Goal: Task Accomplishment & Management: Use online tool/utility

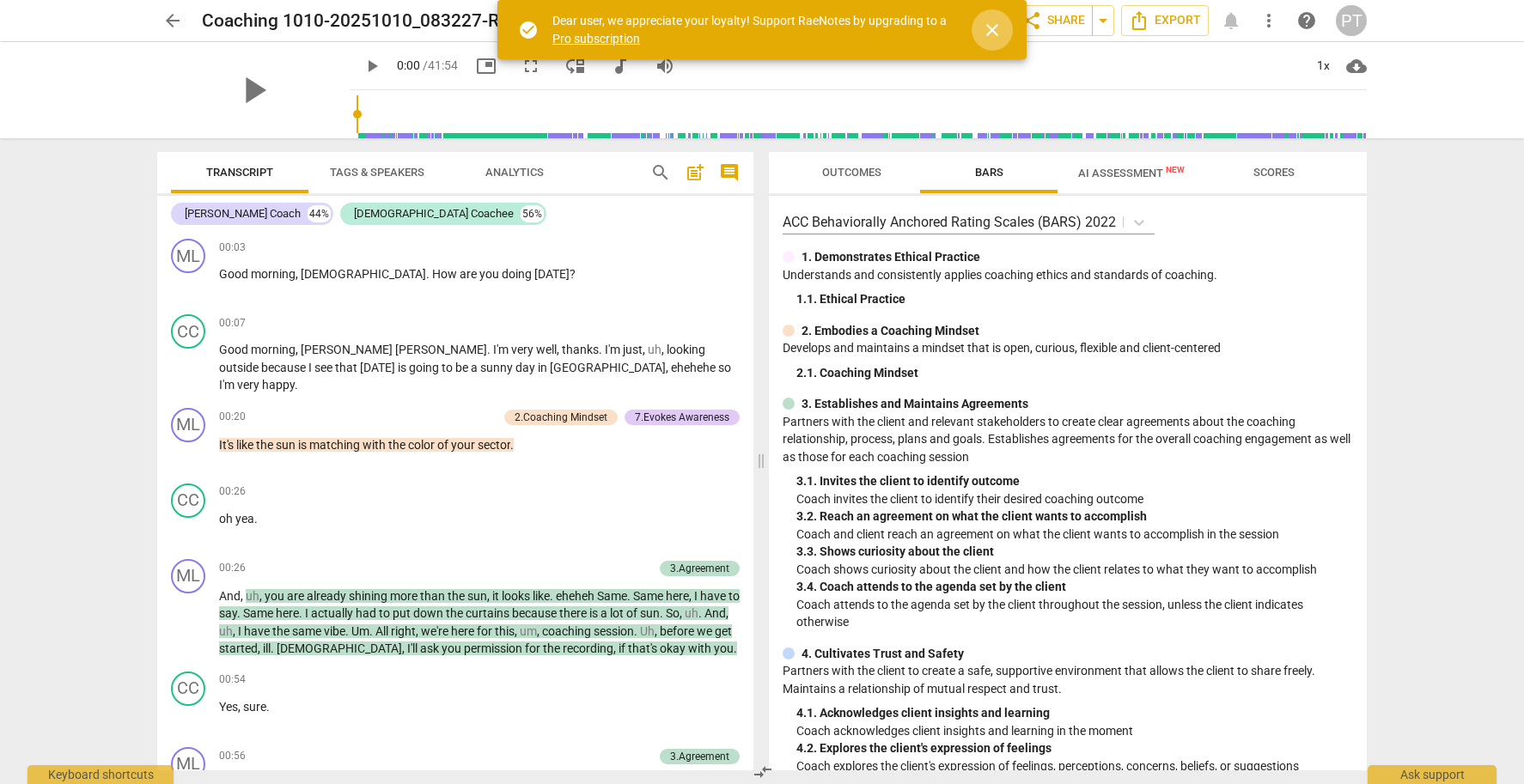
click at [999, 32] on span "close" at bounding box center [991, 29] width 21 height 21
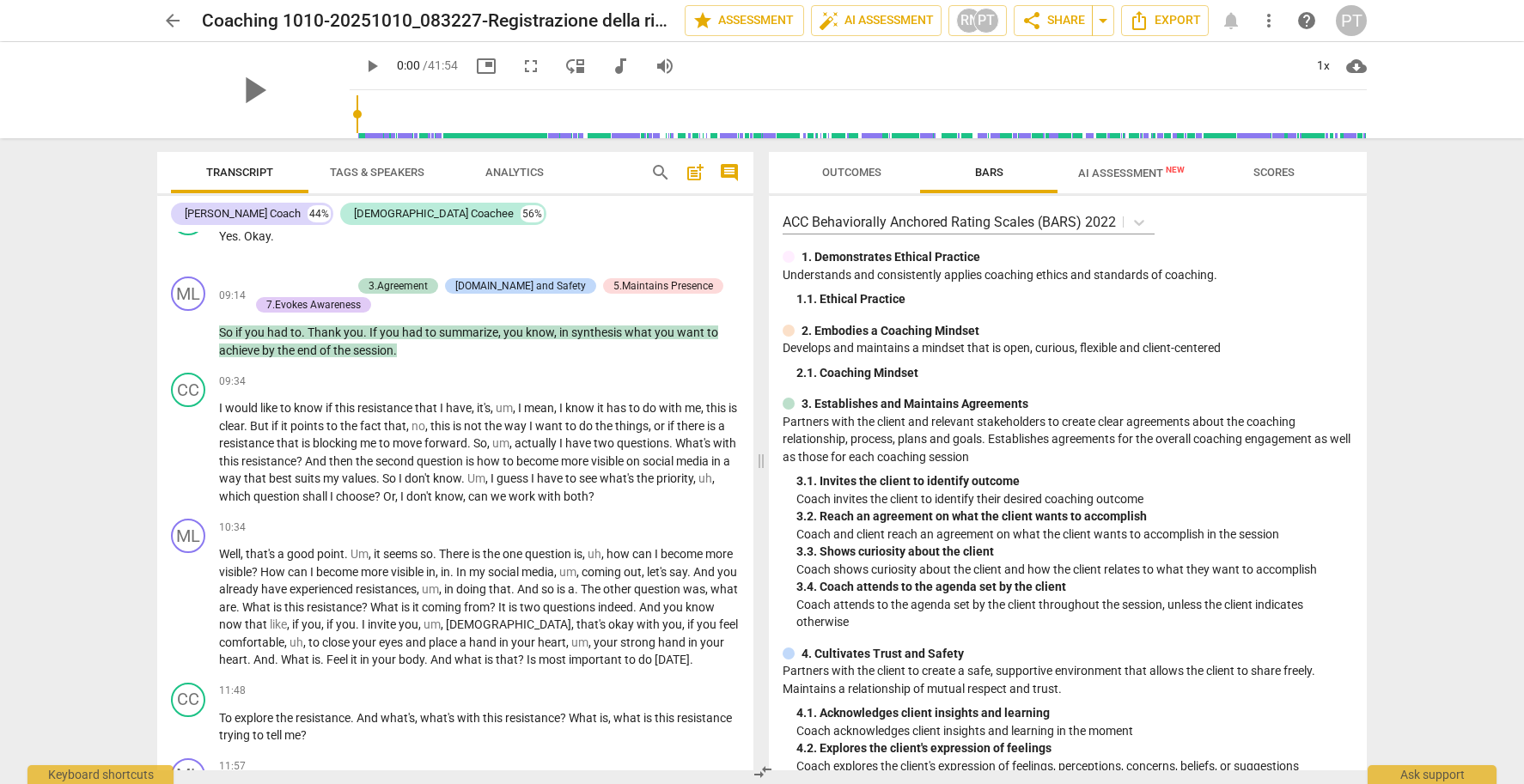
scroll to position [2814, 0]
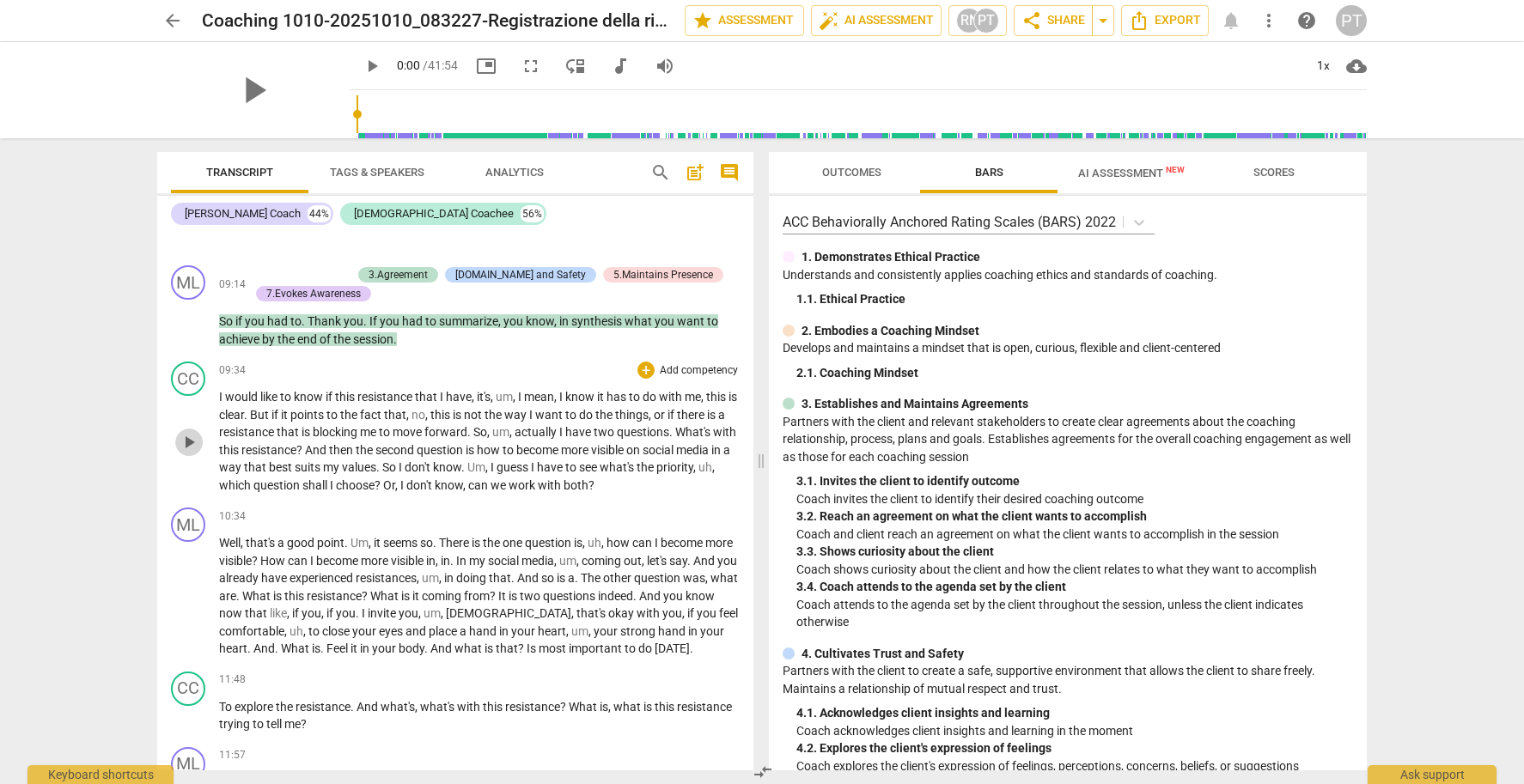
click at [189, 432] on span "play_arrow" at bounding box center [189, 442] width 21 height 21
click at [183, 432] on span "play_arrow" at bounding box center [189, 442] width 21 height 21
click at [190, 432] on span "play_arrow" at bounding box center [189, 442] width 21 height 21
click at [239, 86] on span "play_arrow" at bounding box center [253, 90] width 45 height 45
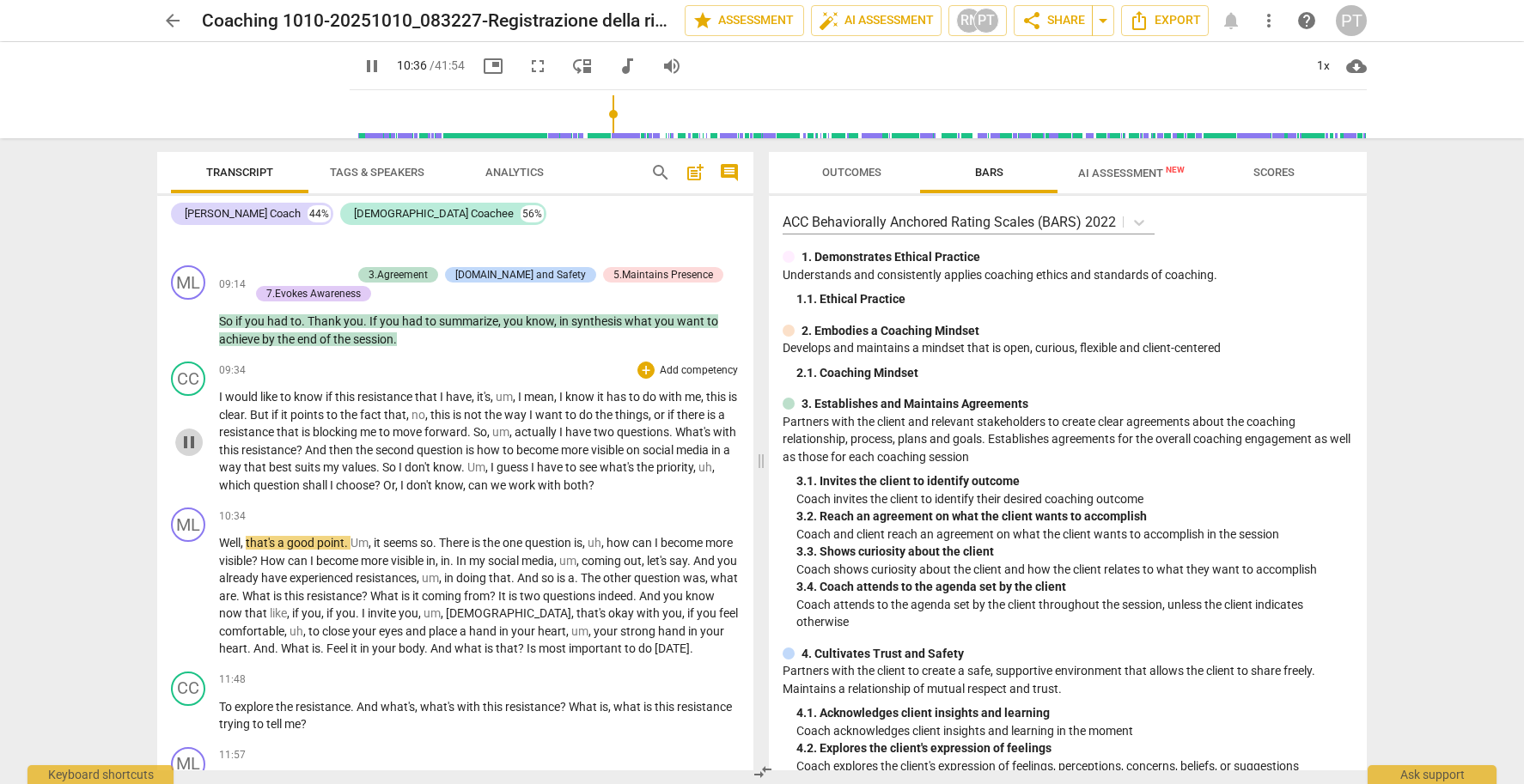
click at [188, 432] on span "pause" at bounding box center [189, 442] width 21 height 21
click at [691, 364] on p "Add competency" at bounding box center [698, 371] width 81 height 16
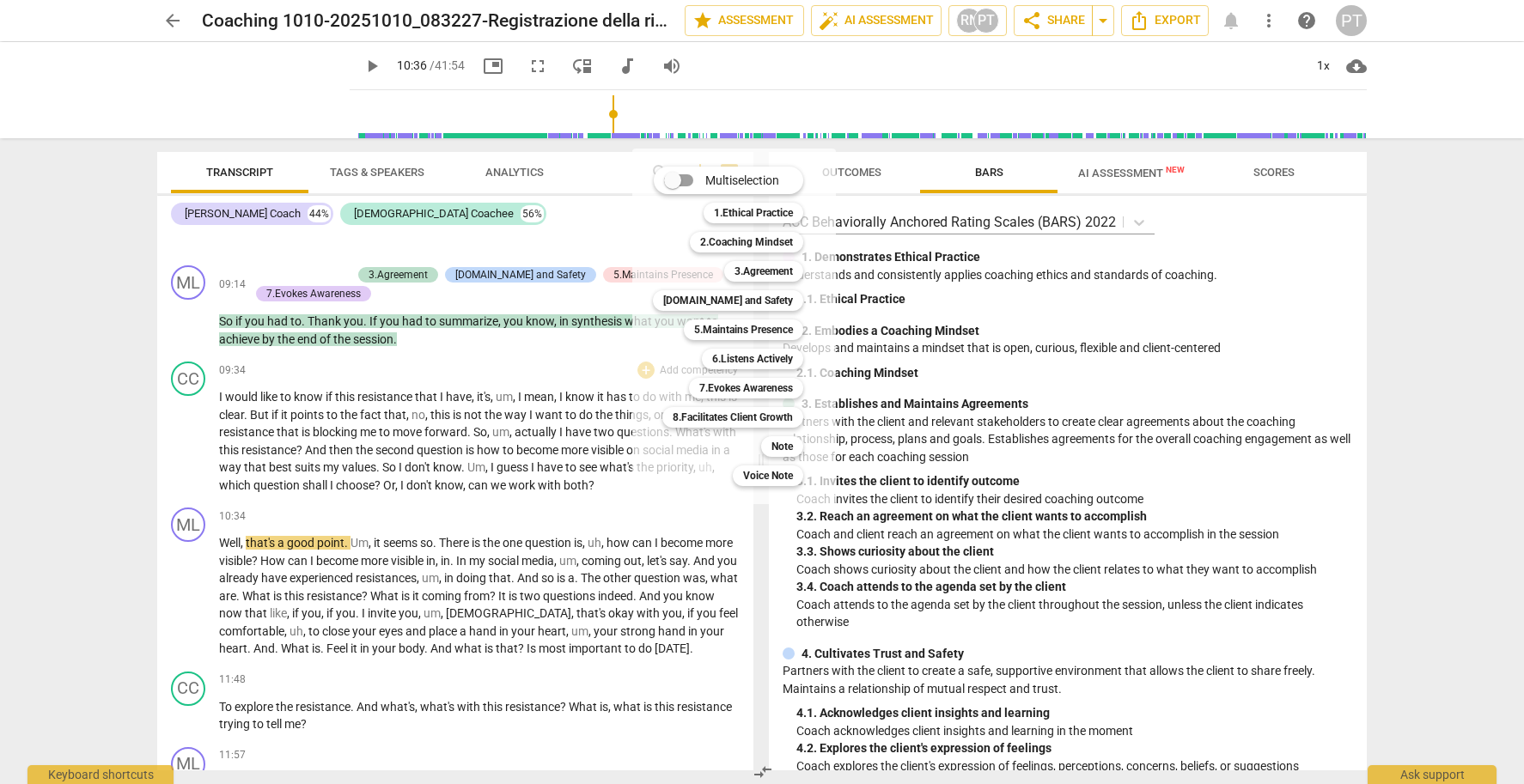
click at [602, 423] on div at bounding box center [762, 392] width 1524 height 784
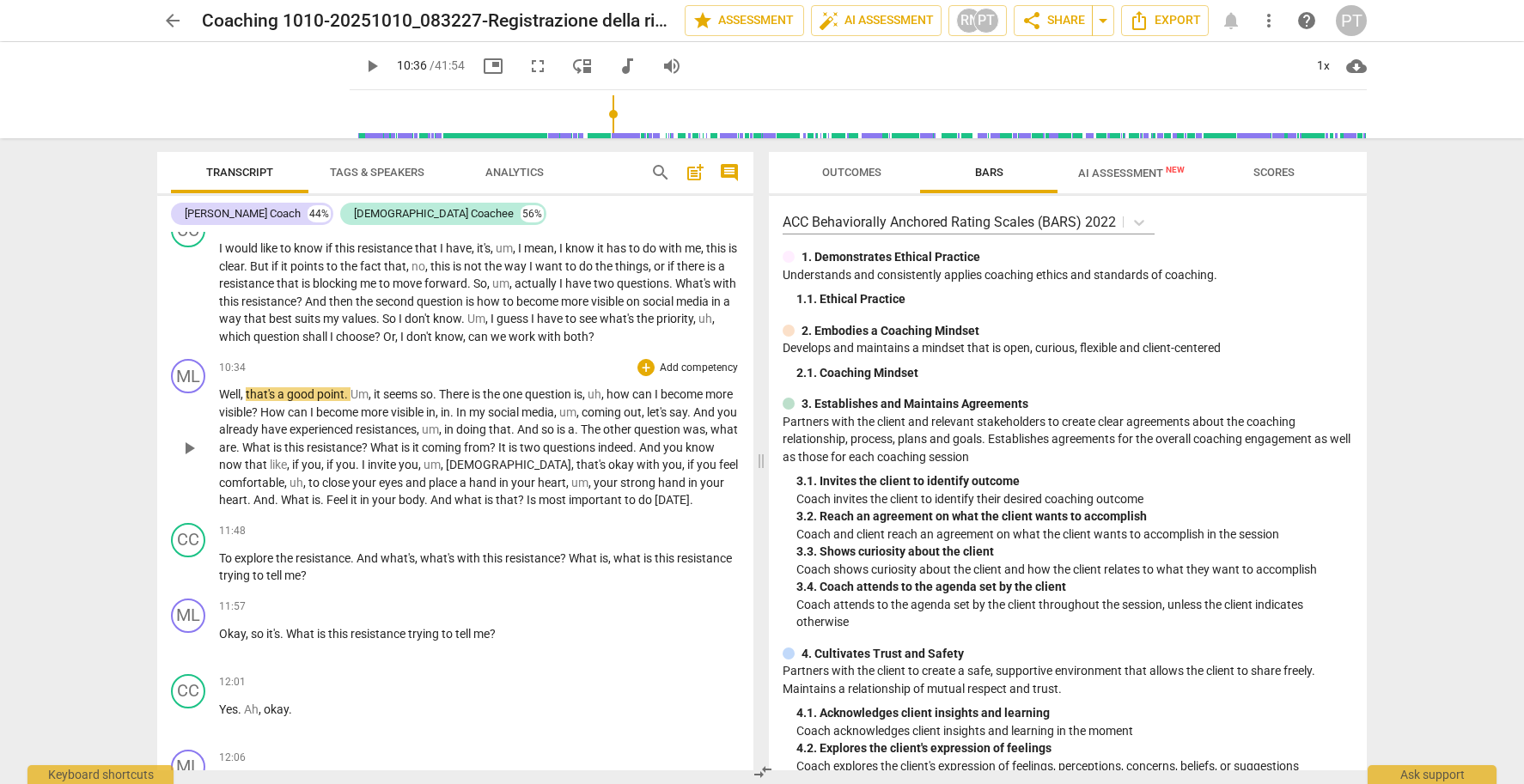
scroll to position [2974, 0]
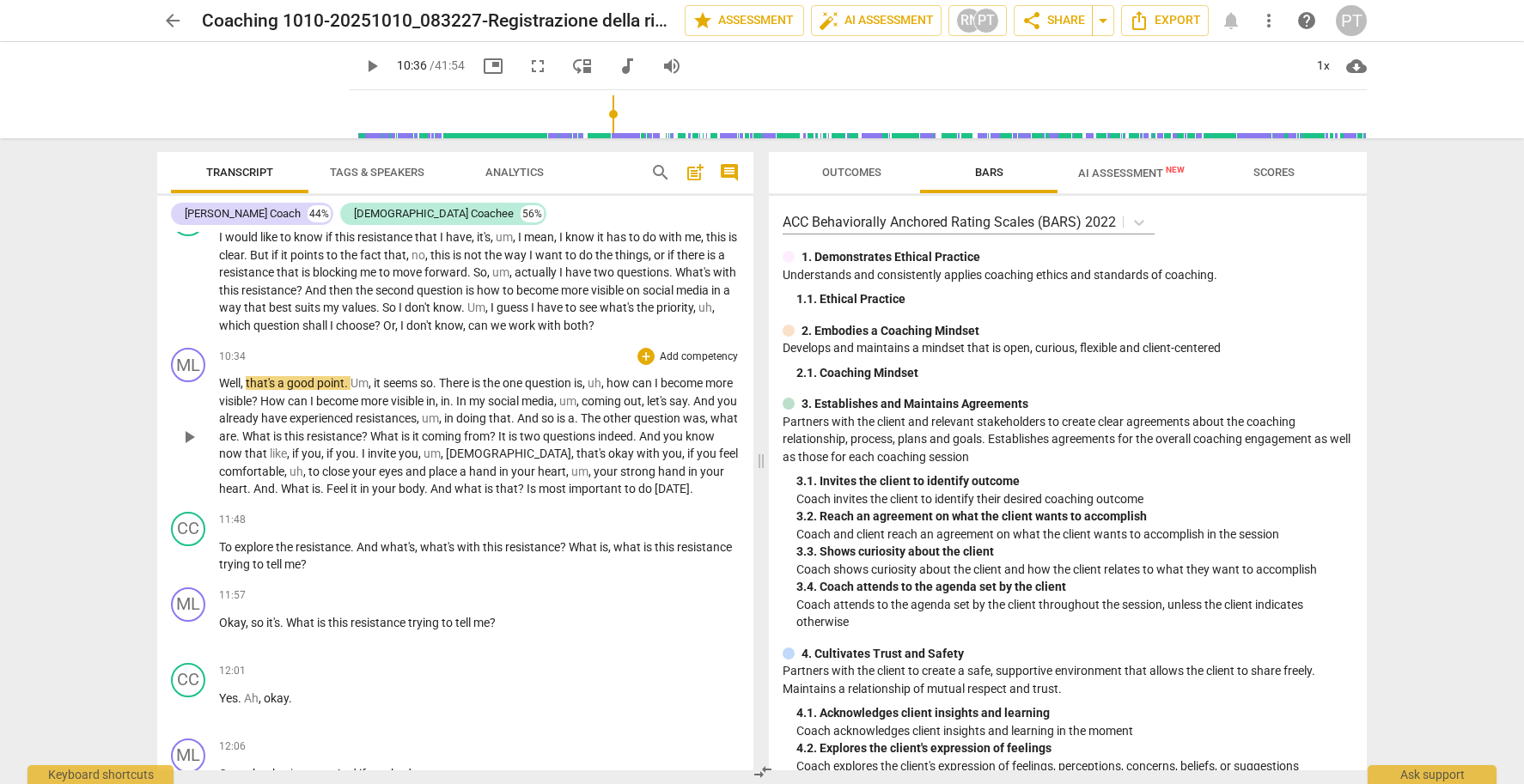
click at [192, 427] on span "play_arrow" at bounding box center [189, 437] width 21 height 21
drag, startPoint x: 188, startPoint y: 384, endPoint x: 318, endPoint y: 353, distance: 133.6
click at [188, 427] on span "pause" at bounding box center [189, 437] width 21 height 21
click at [687, 350] on p "Add competency" at bounding box center [698, 358] width 81 height 16
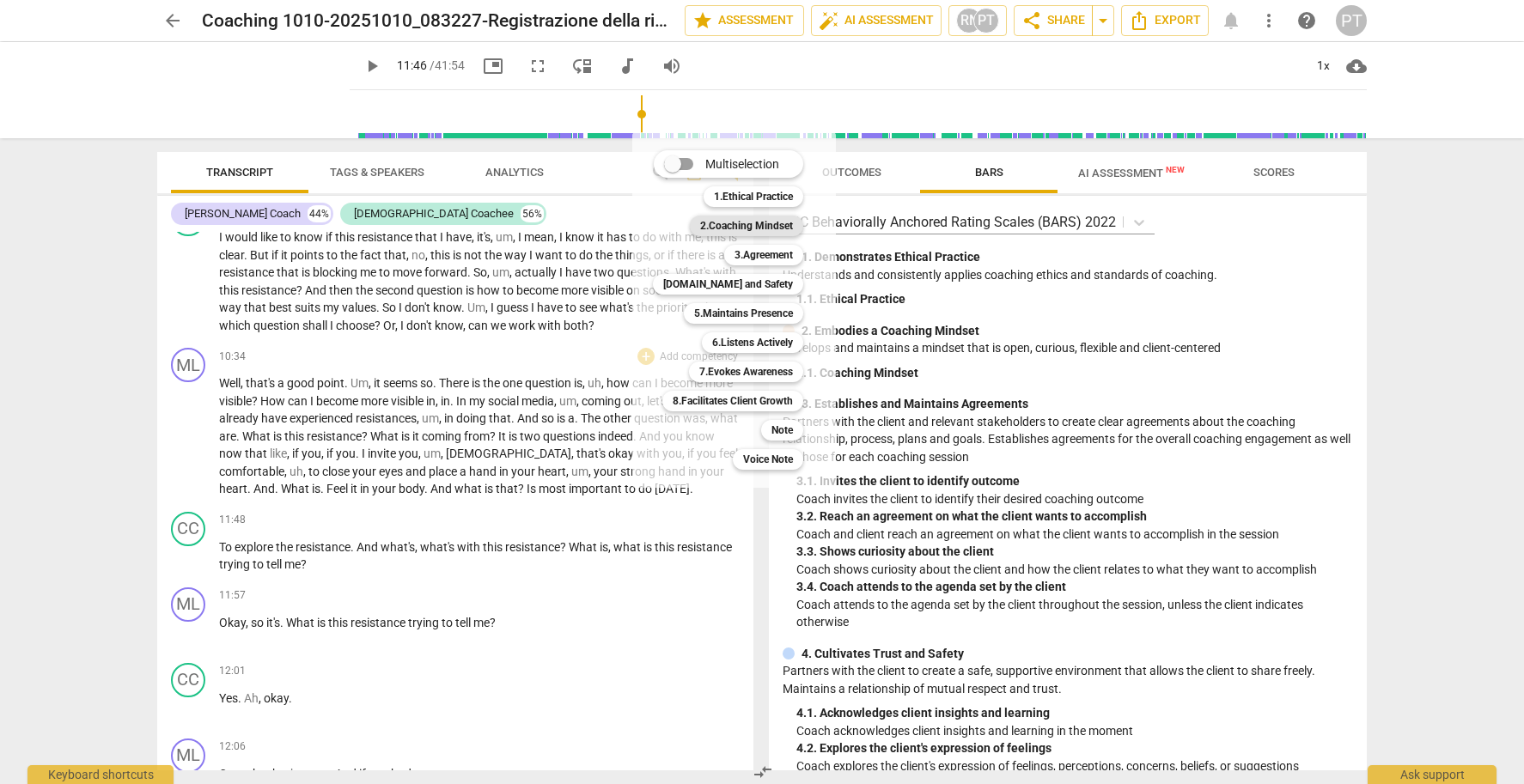
click at [763, 226] on b "2.Coaching Mindset" at bounding box center [746, 226] width 93 height 21
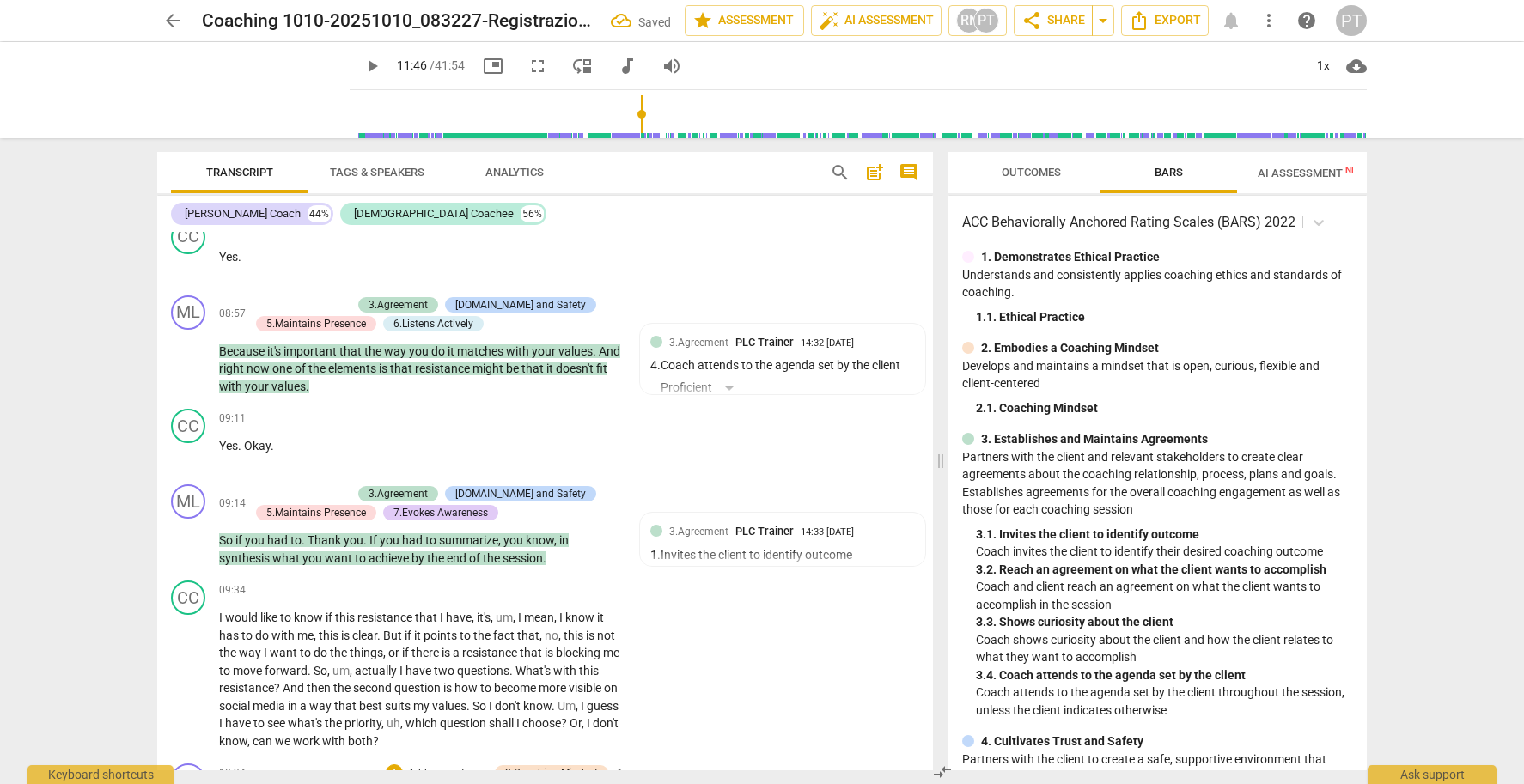
scroll to position [3366, 0]
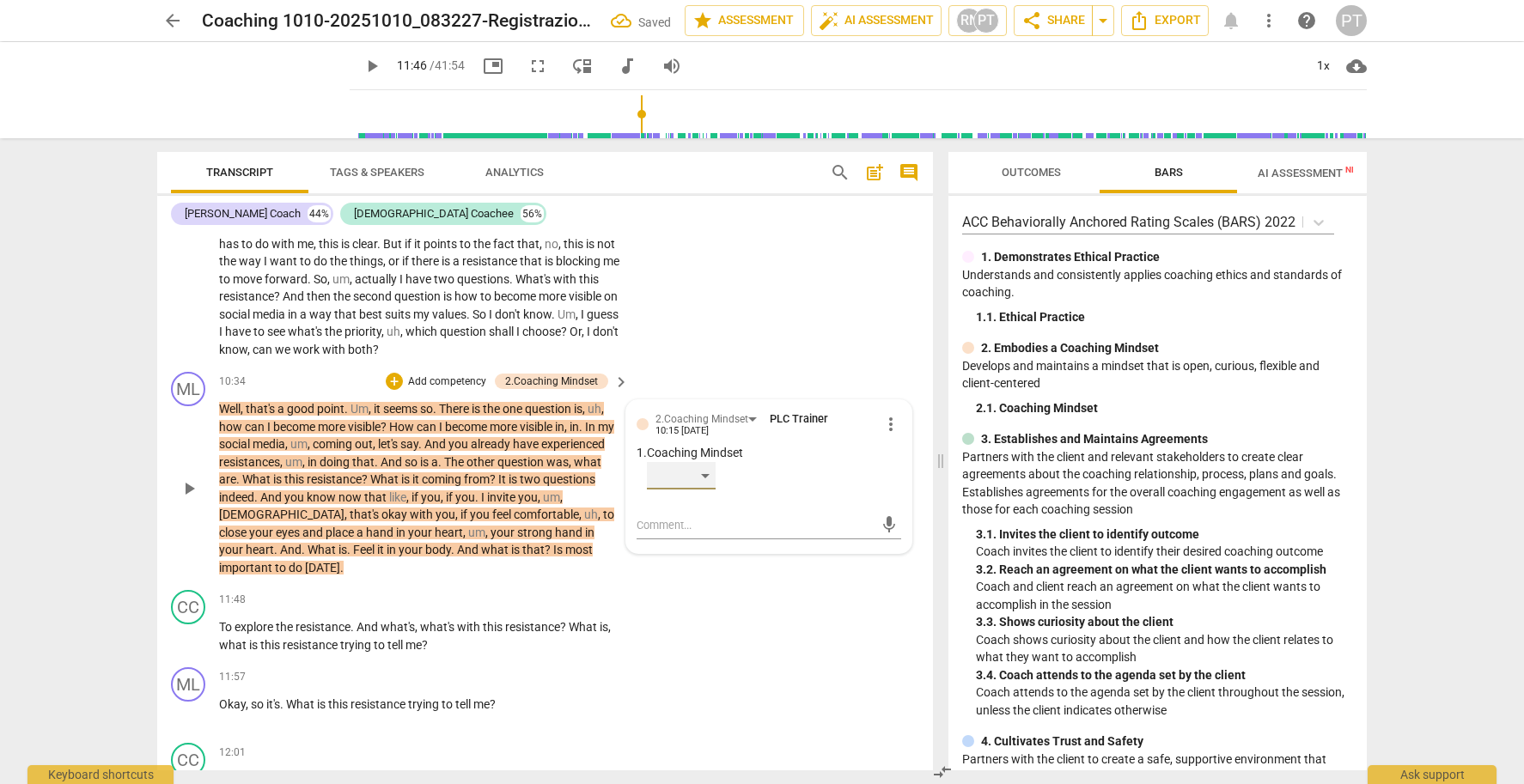
click at [694, 462] on div "​" at bounding box center [681, 476] width 68 height 27
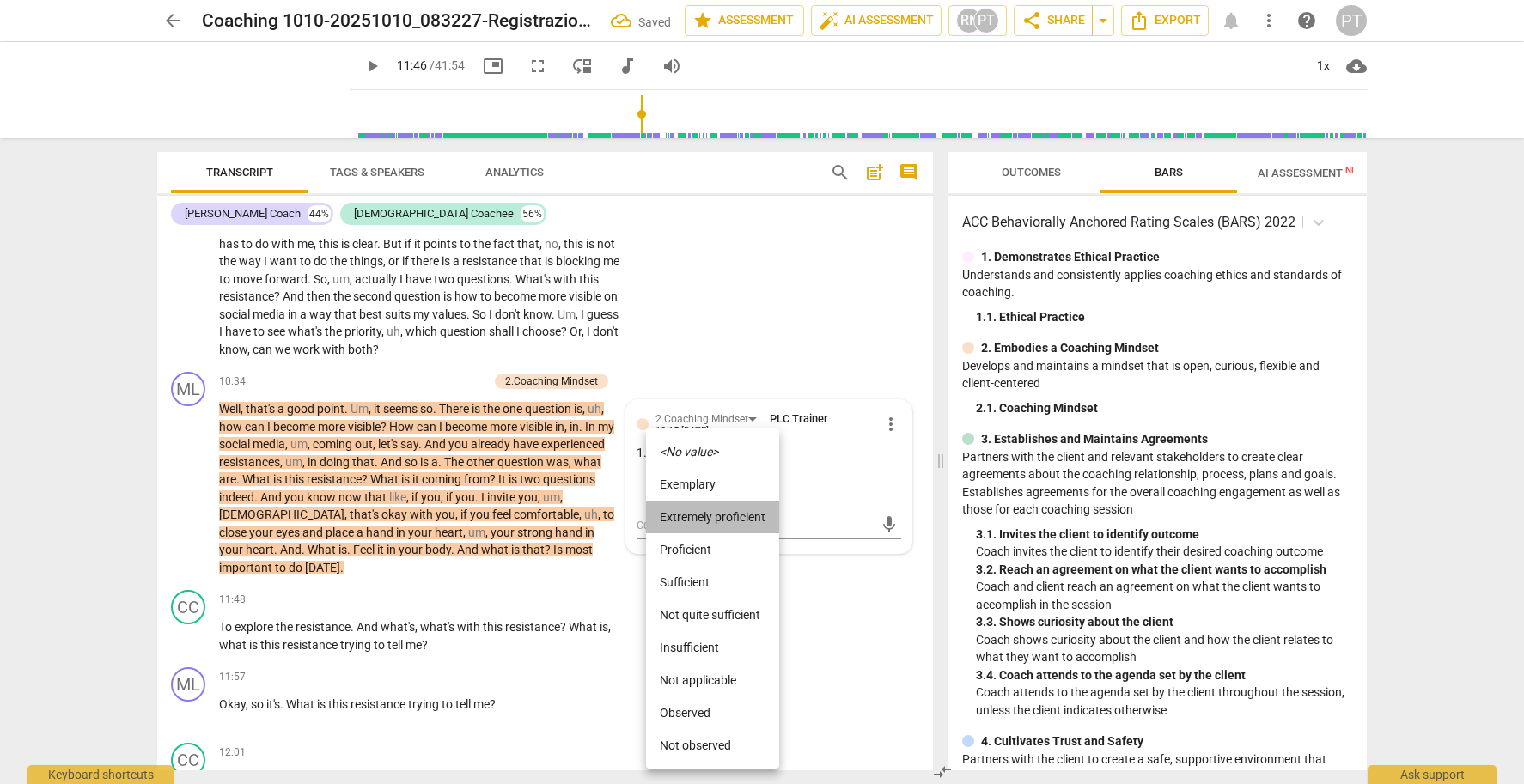
drag, startPoint x: 705, startPoint y: 525, endPoint x: 651, endPoint y: 437, distance: 103.2
click at [705, 524] on li "Extremely proficient" at bounding box center [713, 516] width 133 height 32
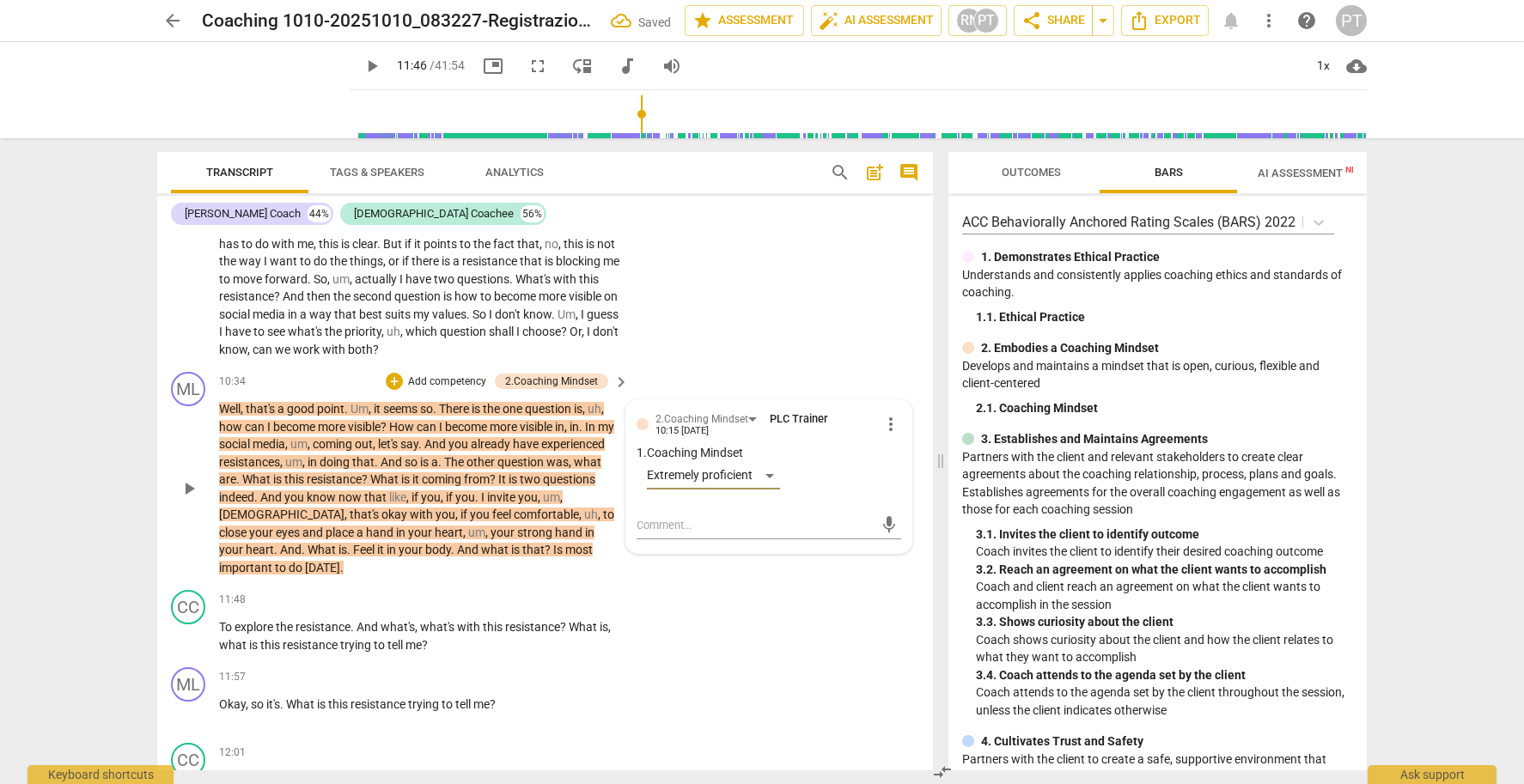
click at [450, 374] on p "Add competency" at bounding box center [447, 382] width 81 height 16
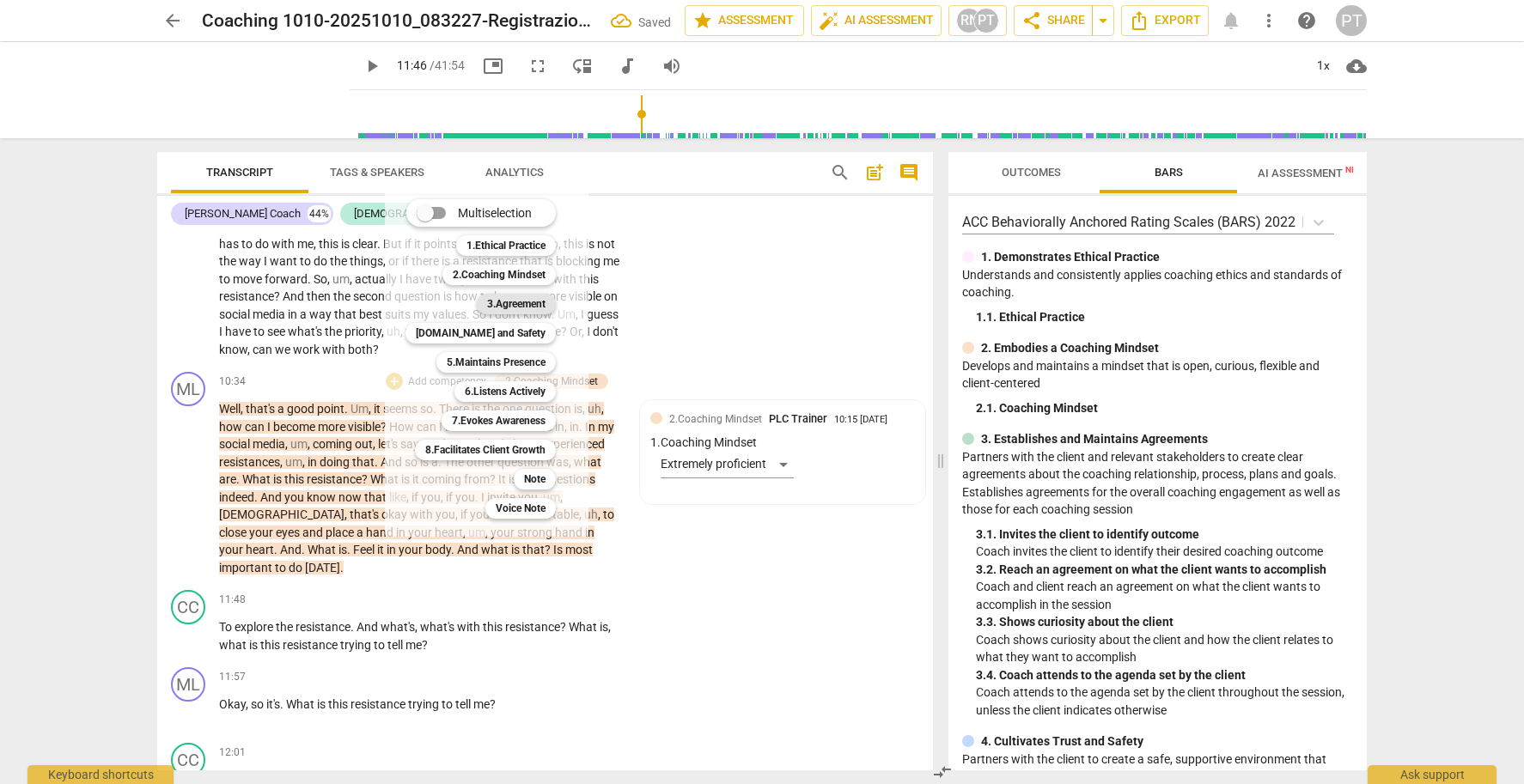
click at [527, 302] on b "3.Agreement" at bounding box center [516, 304] width 59 height 21
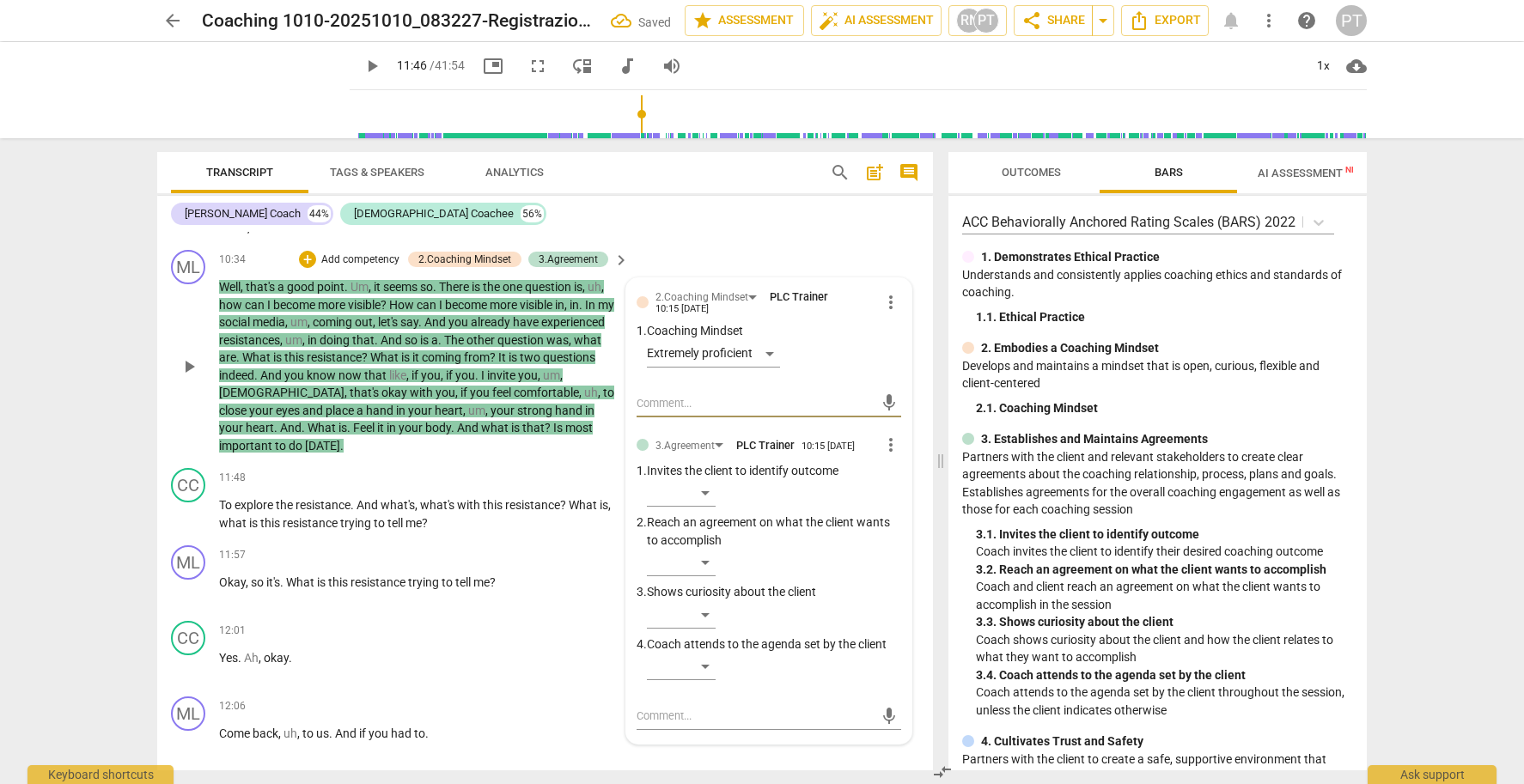
scroll to position [3494, 0]
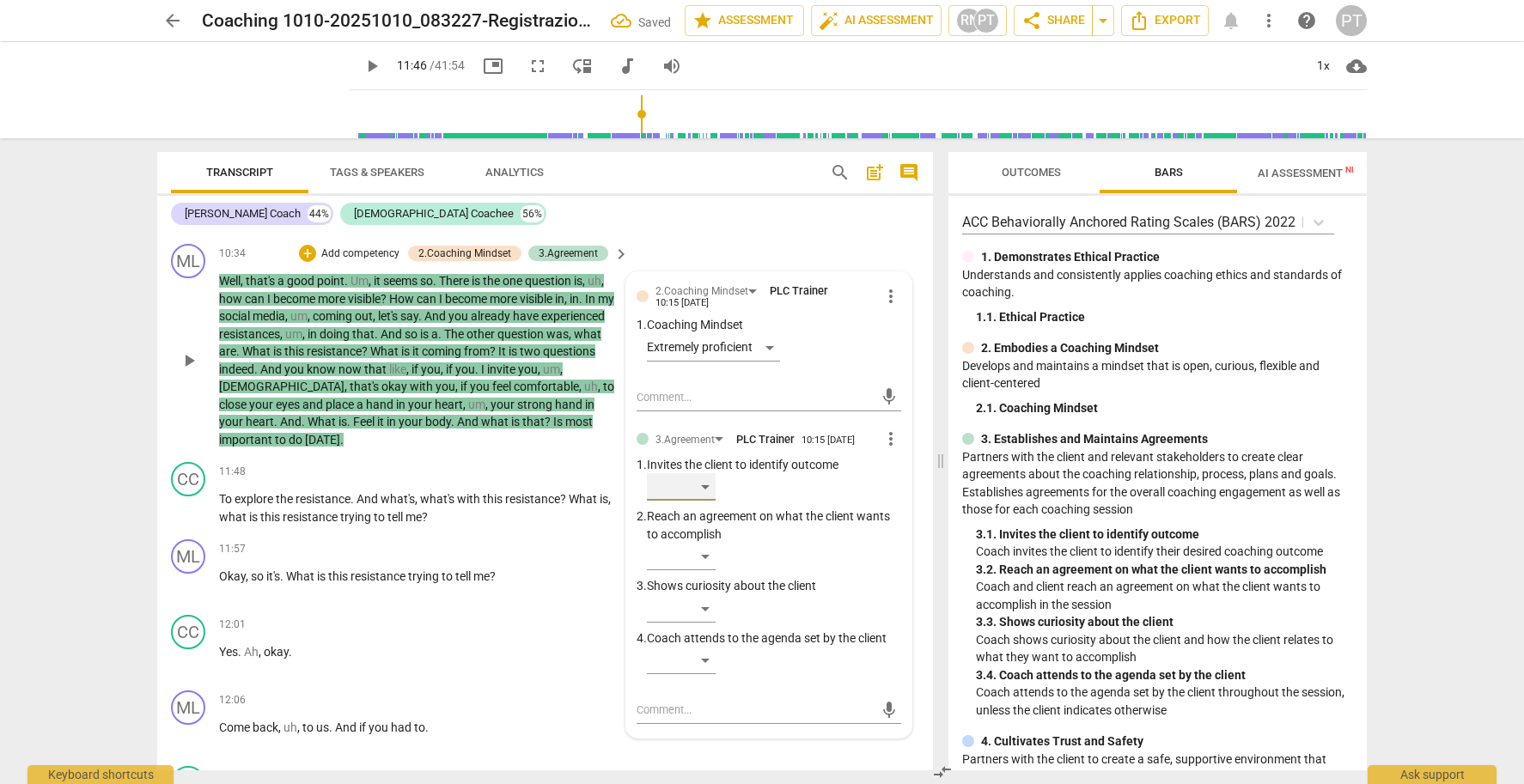
click at [709, 473] on div "​" at bounding box center [681, 487] width 68 height 27
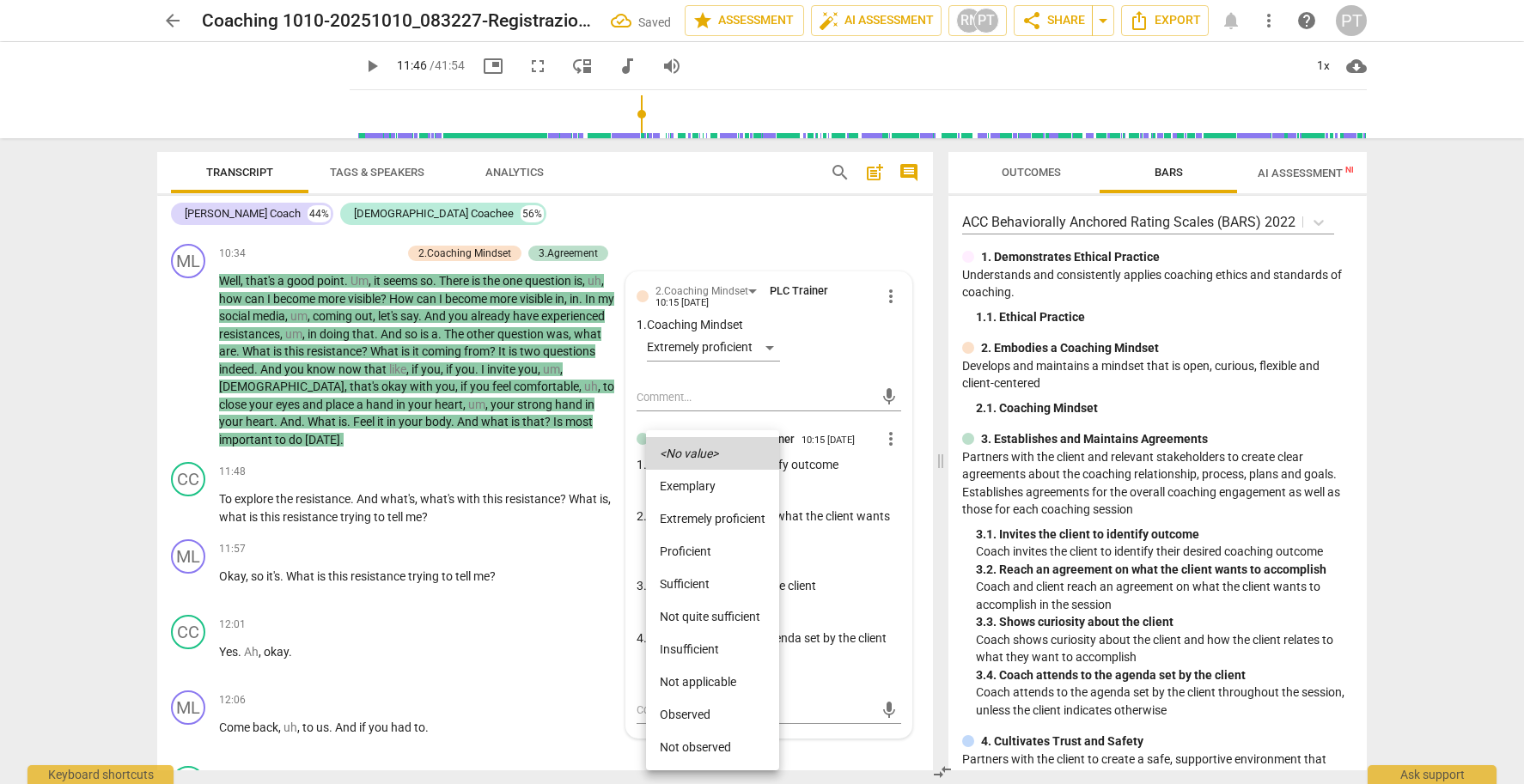
click at [712, 516] on li "Extremely proficient" at bounding box center [713, 518] width 133 height 32
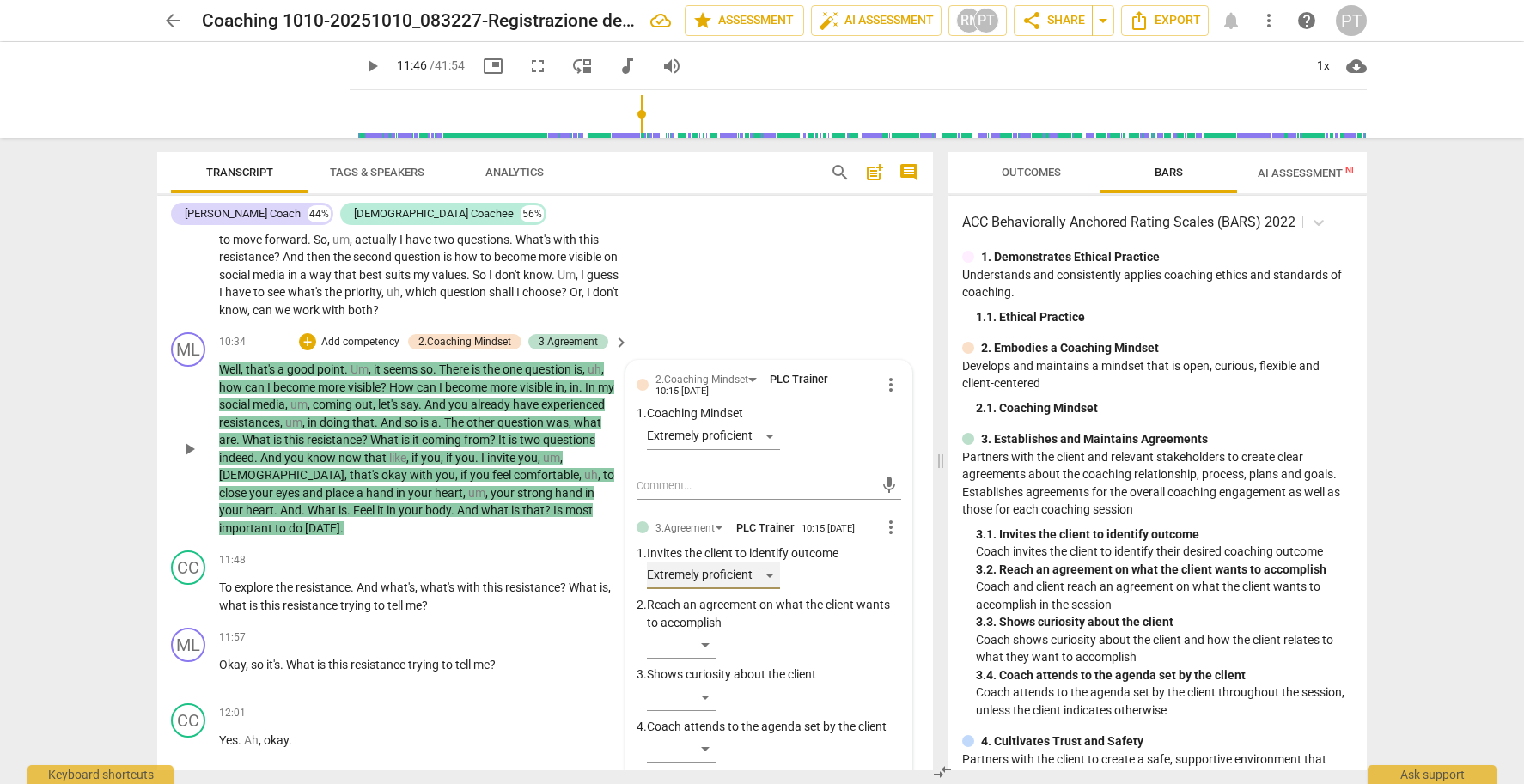
scroll to position [3403, 0]
click at [365, 336] on p "Add competency" at bounding box center [360, 344] width 81 height 16
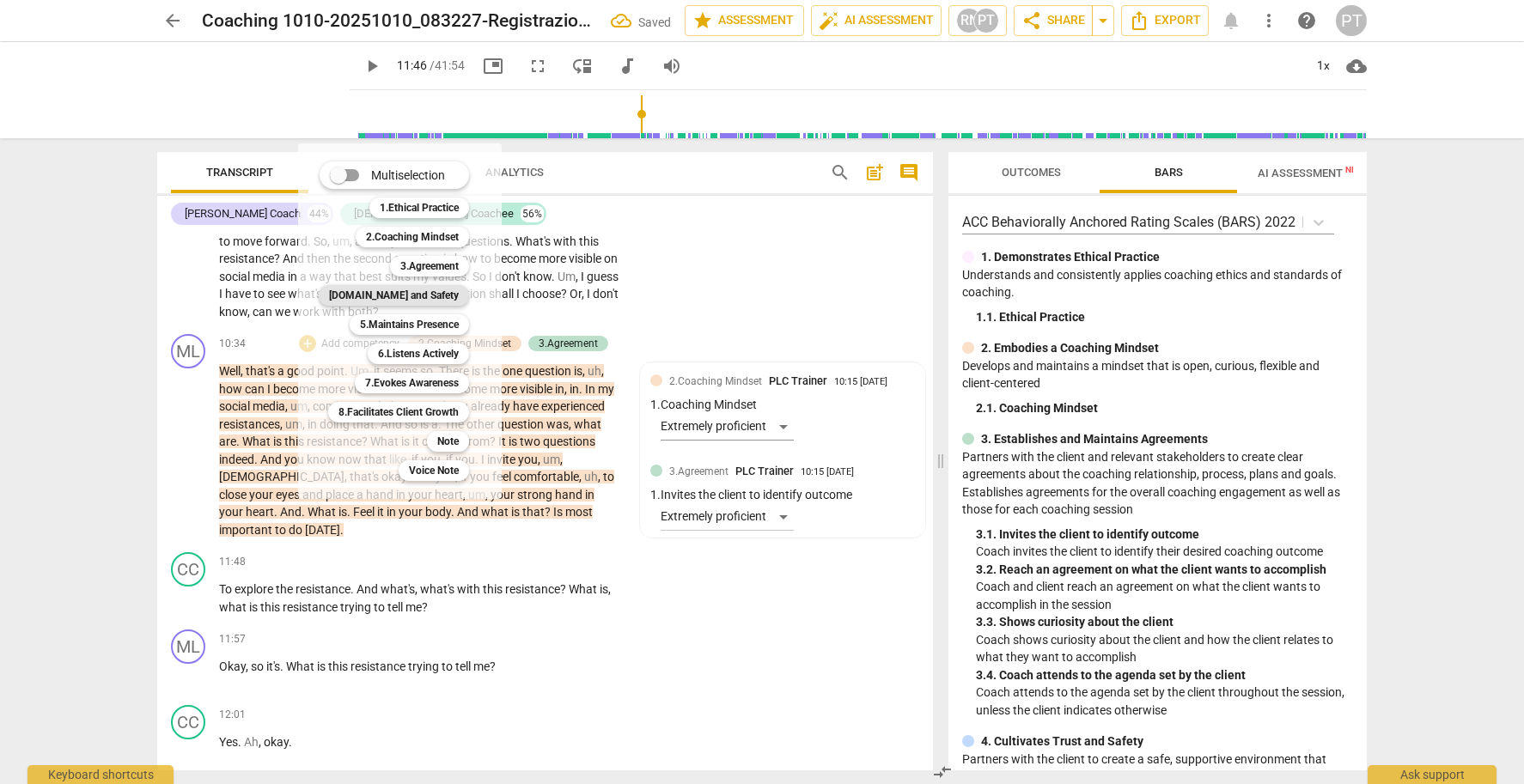
click at [428, 294] on b "[DOMAIN_NAME] and Safety" at bounding box center [394, 295] width 130 height 21
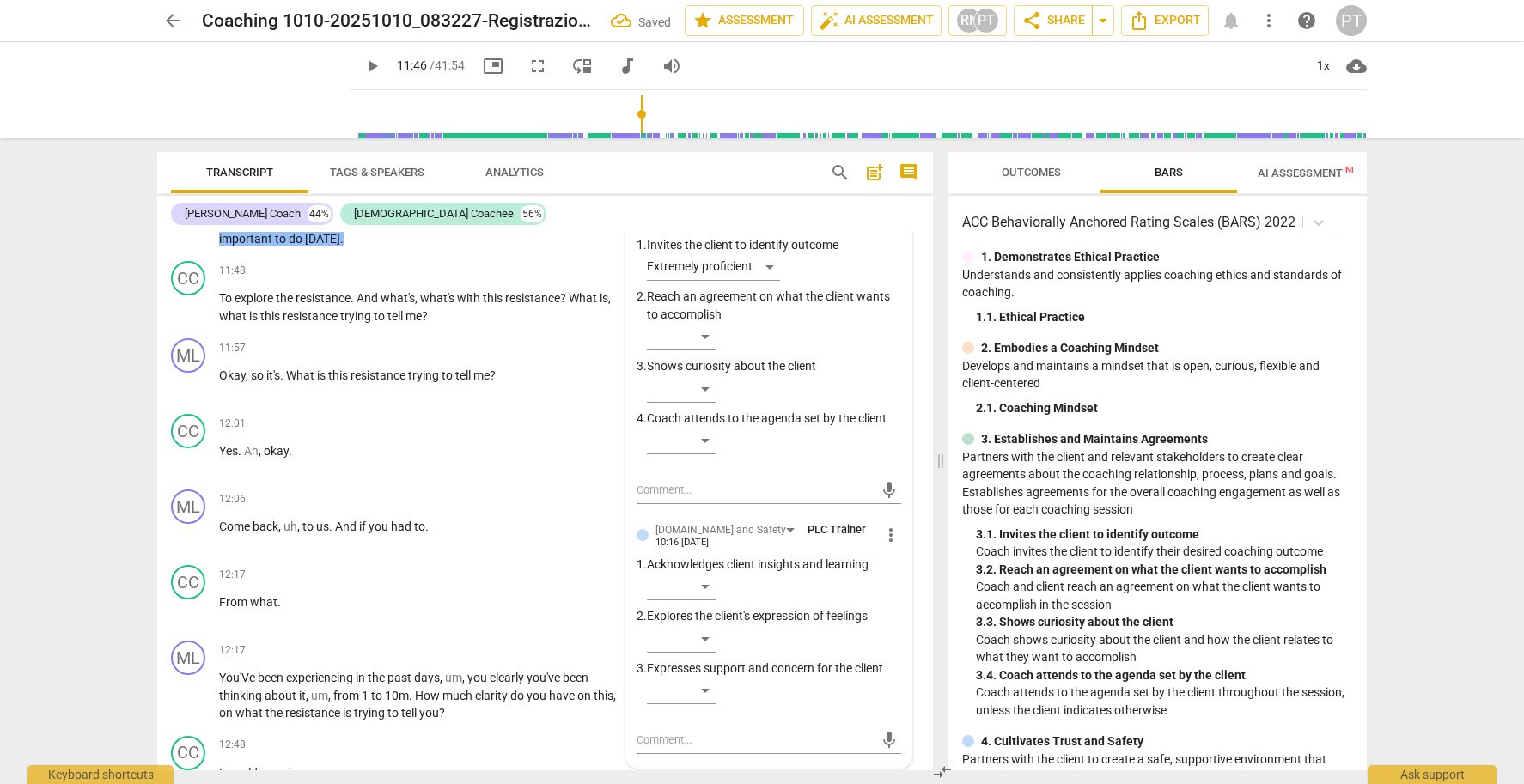
scroll to position [3714, 0]
click at [702, 572] on div "​" at bounding box center [681, 586] width 68 height 27
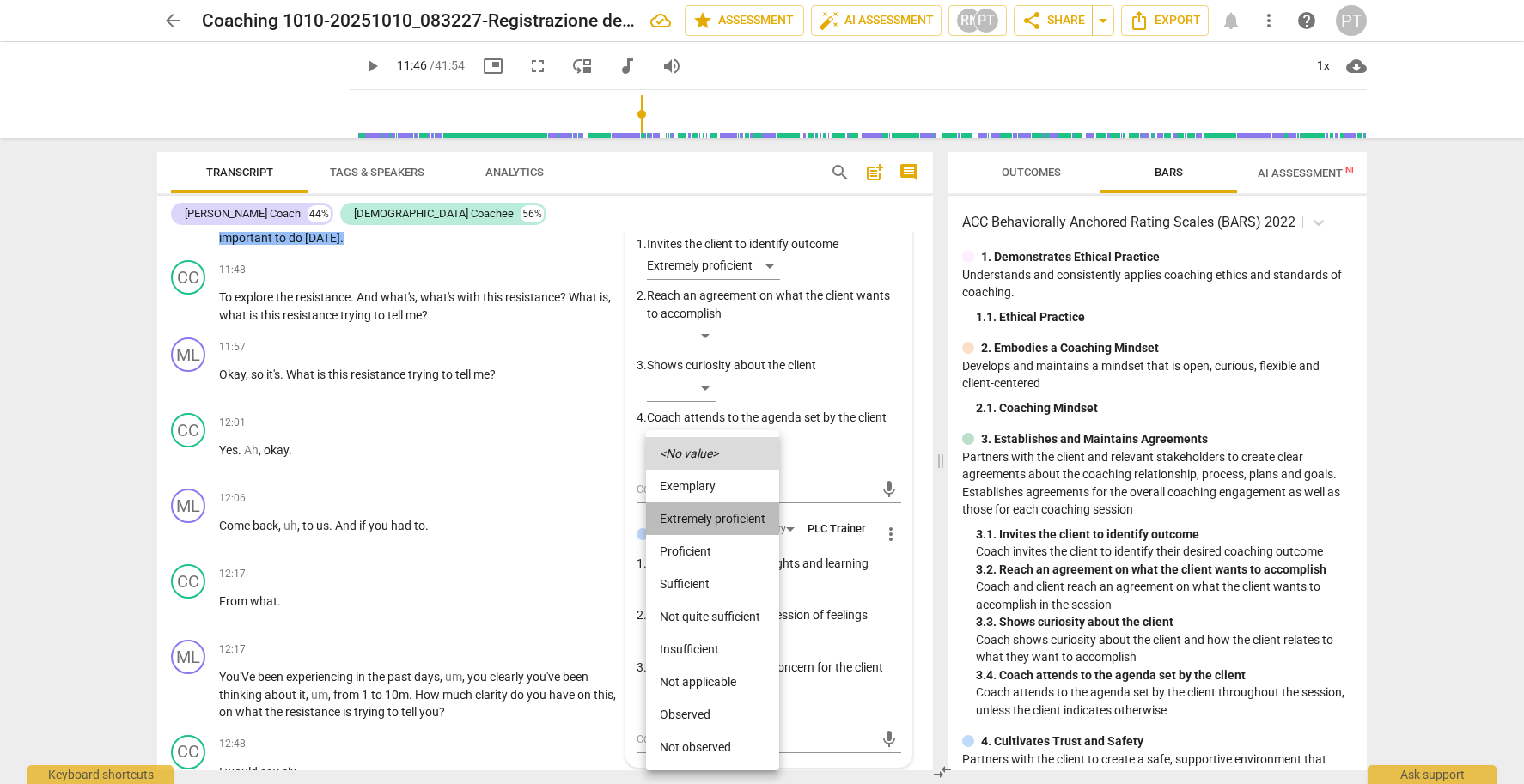
drag, startPoint x: 707, startPoint y: 511, endPoint x: 718, endPoint y: 526, distance: 18.6
click at [707, 511] on li "Extremely proficient" at bounding box center [713, 518] width 133 height 32
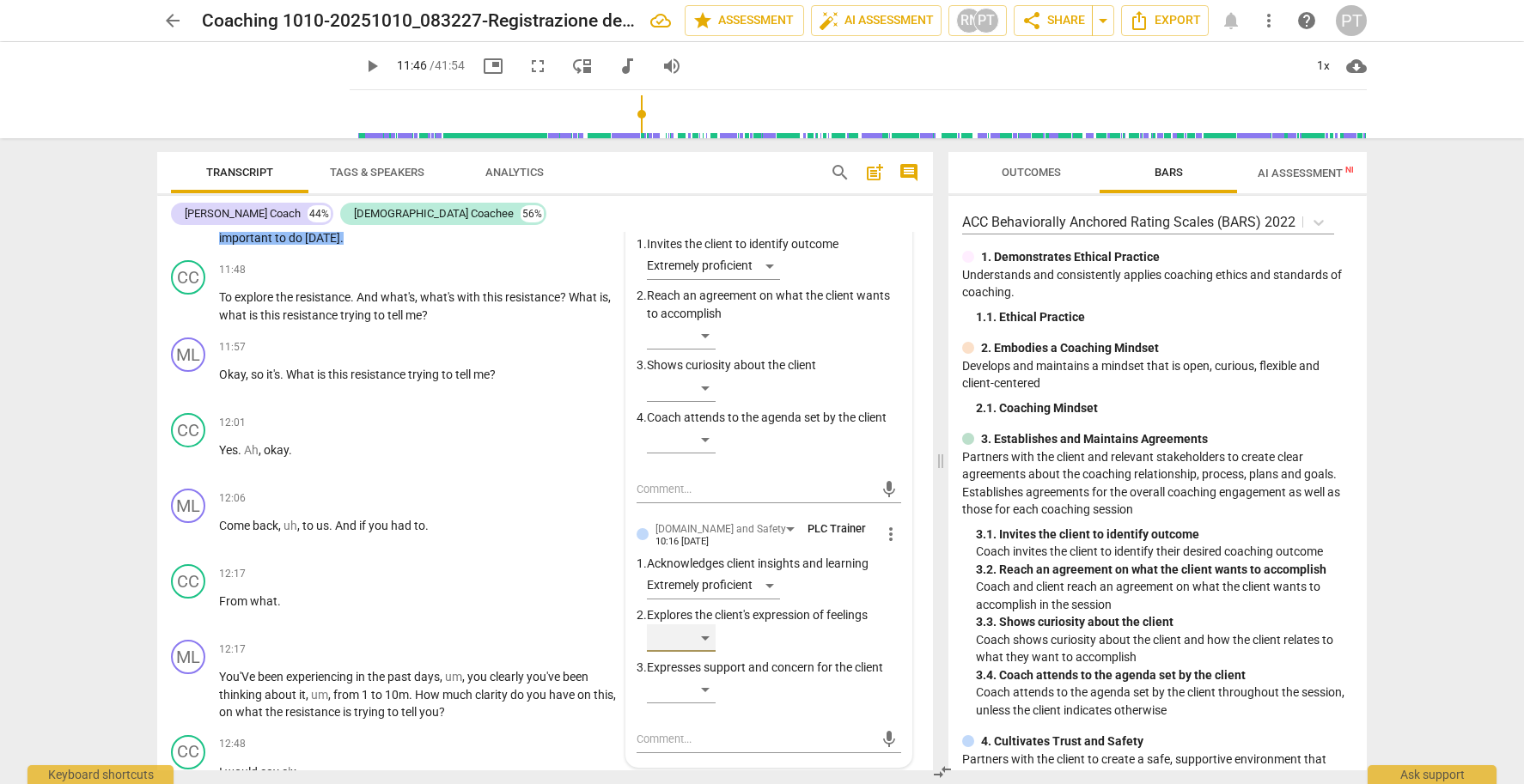
click at [705, 625] on div "​" at bounding box center [681, 638] width 68 height 27
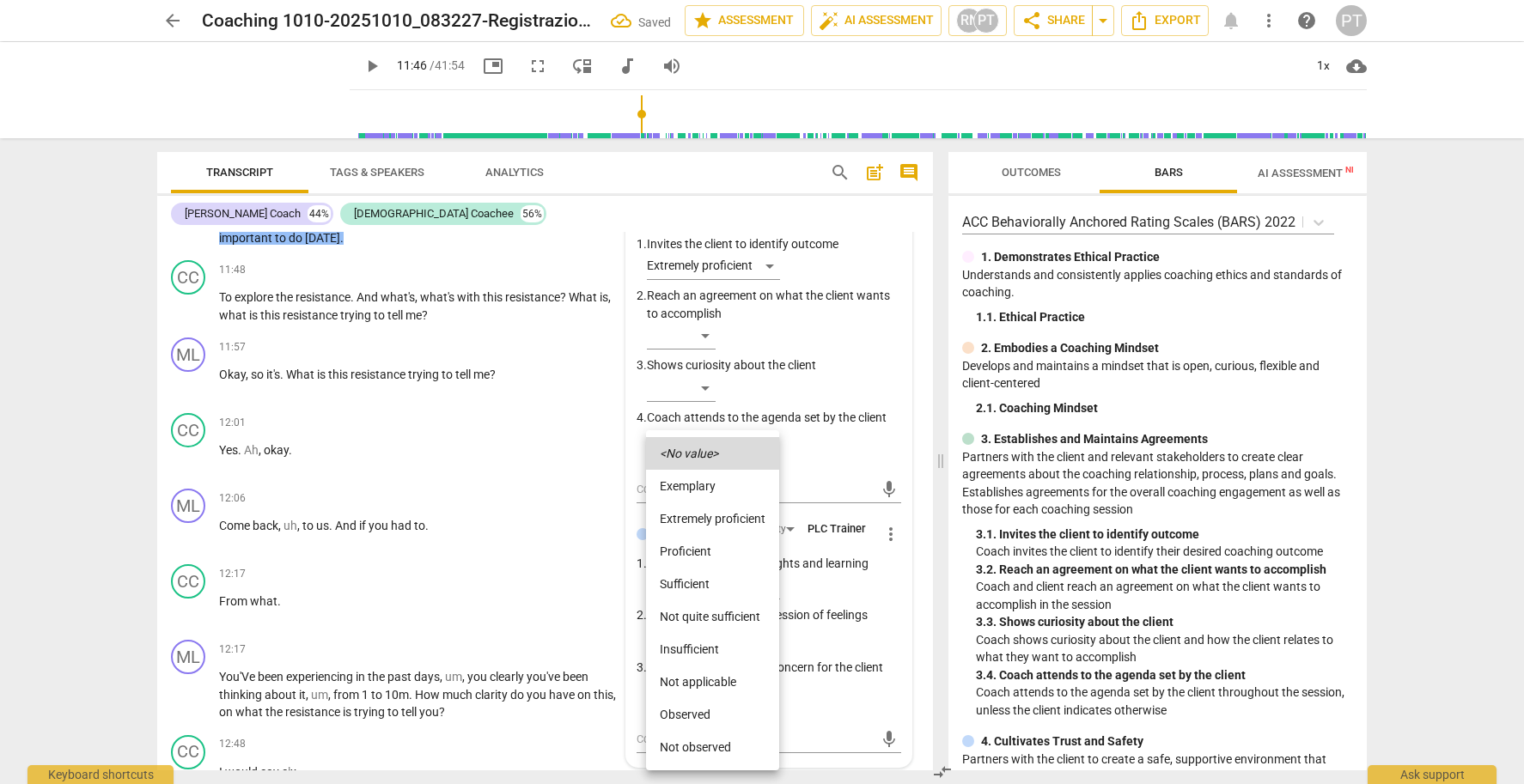
drag, startPoint x: 703, startPoint y: 519, endPoint x: 729, endPoint y: 640, distance: 123.8
click at [703, 519] on li "Extremely proficient" at bounding box center [713, 518] width 133 height 32
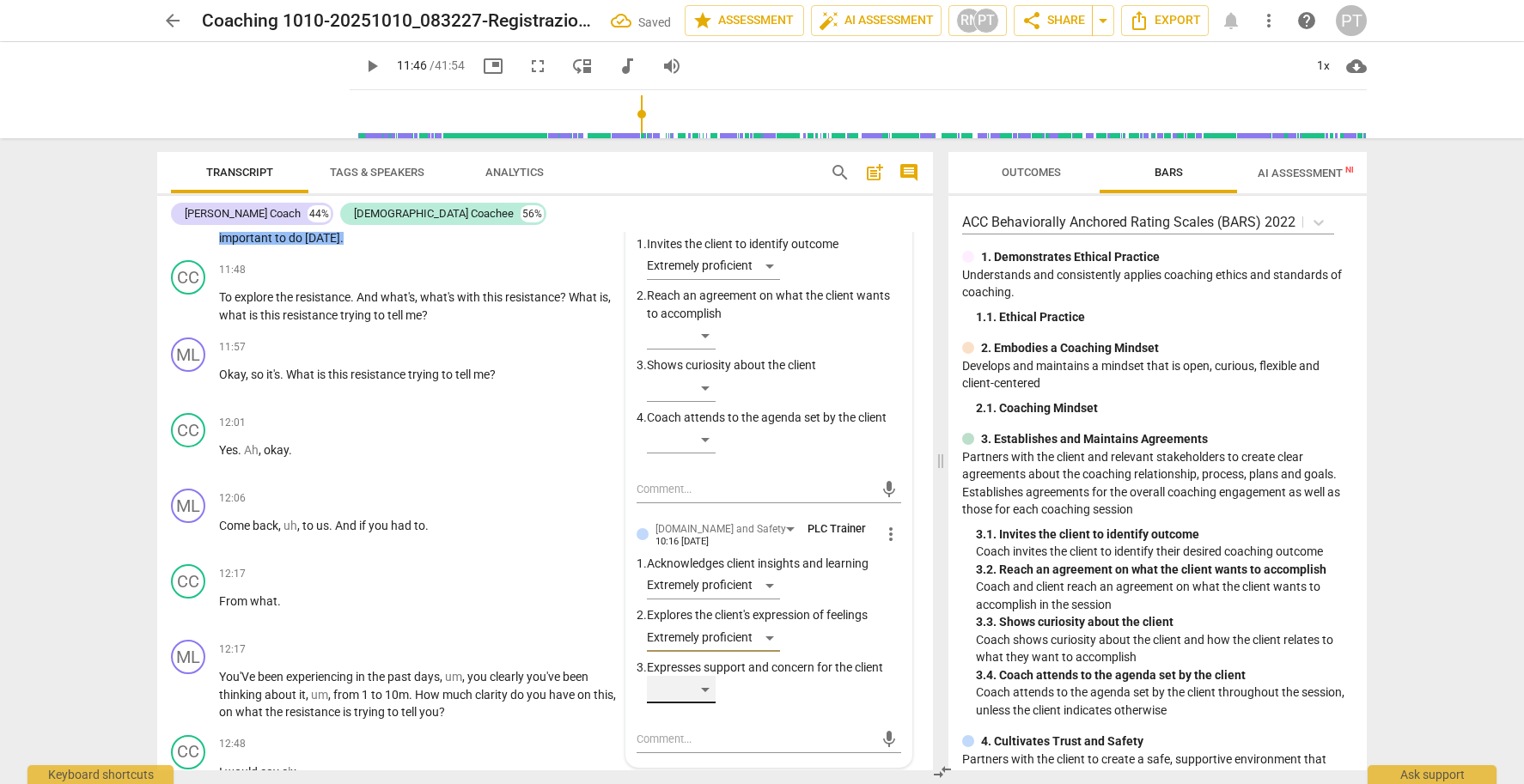
click at [701, 676] on div "​" at bounding box center [681, 690] width 68 height 27
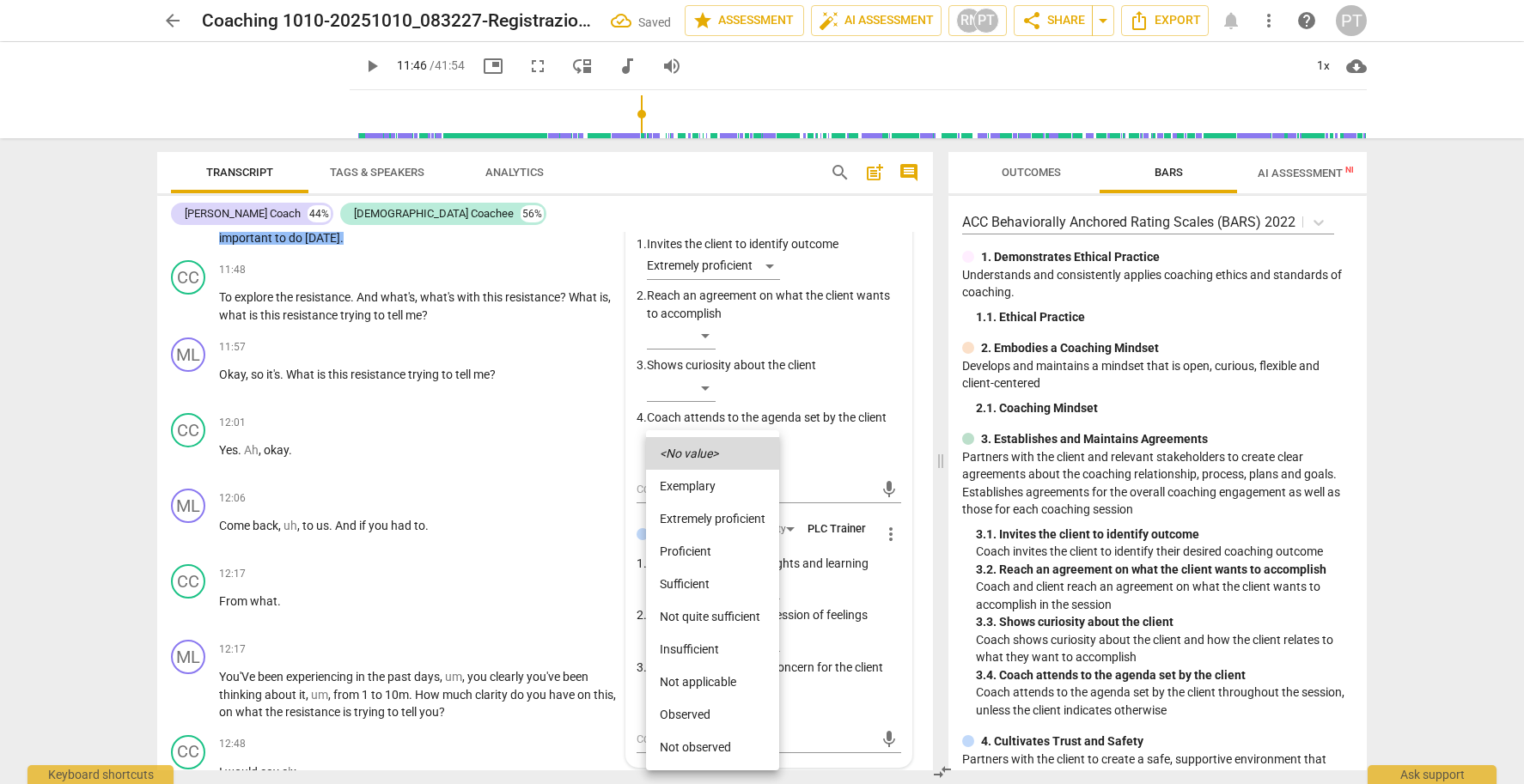
click at [702, 519] on li "Extremely proficient" at bounding box center [713, 518] width 133 height 32
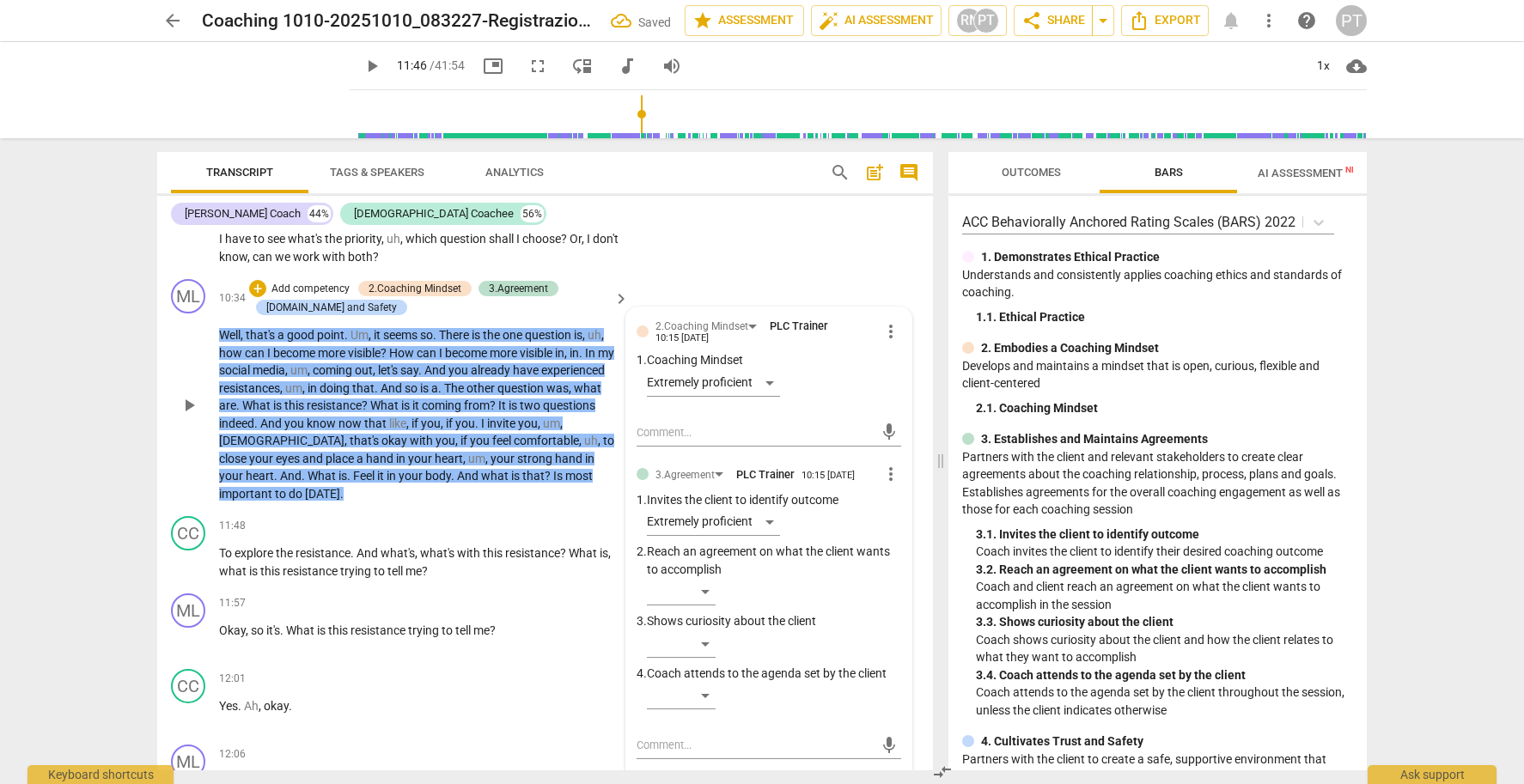
scroll to position [3459, 0]
click at [302, 281] on p "Add competency" at bounding box center [310, 288] width 81 height 16
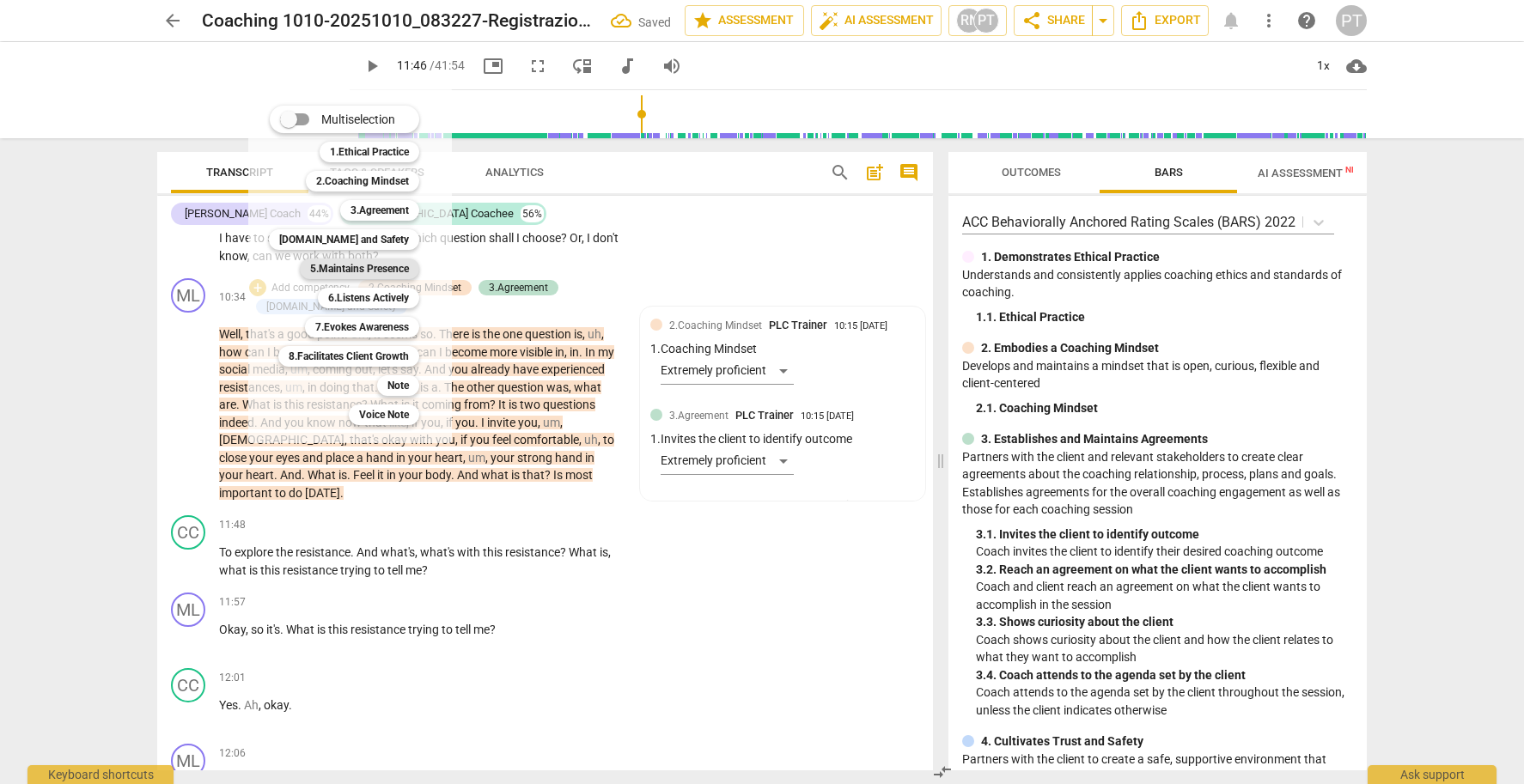
click at [364, 265] on b "5.Maintains Presence" at bounding box center [359, 268] width 99 height 21
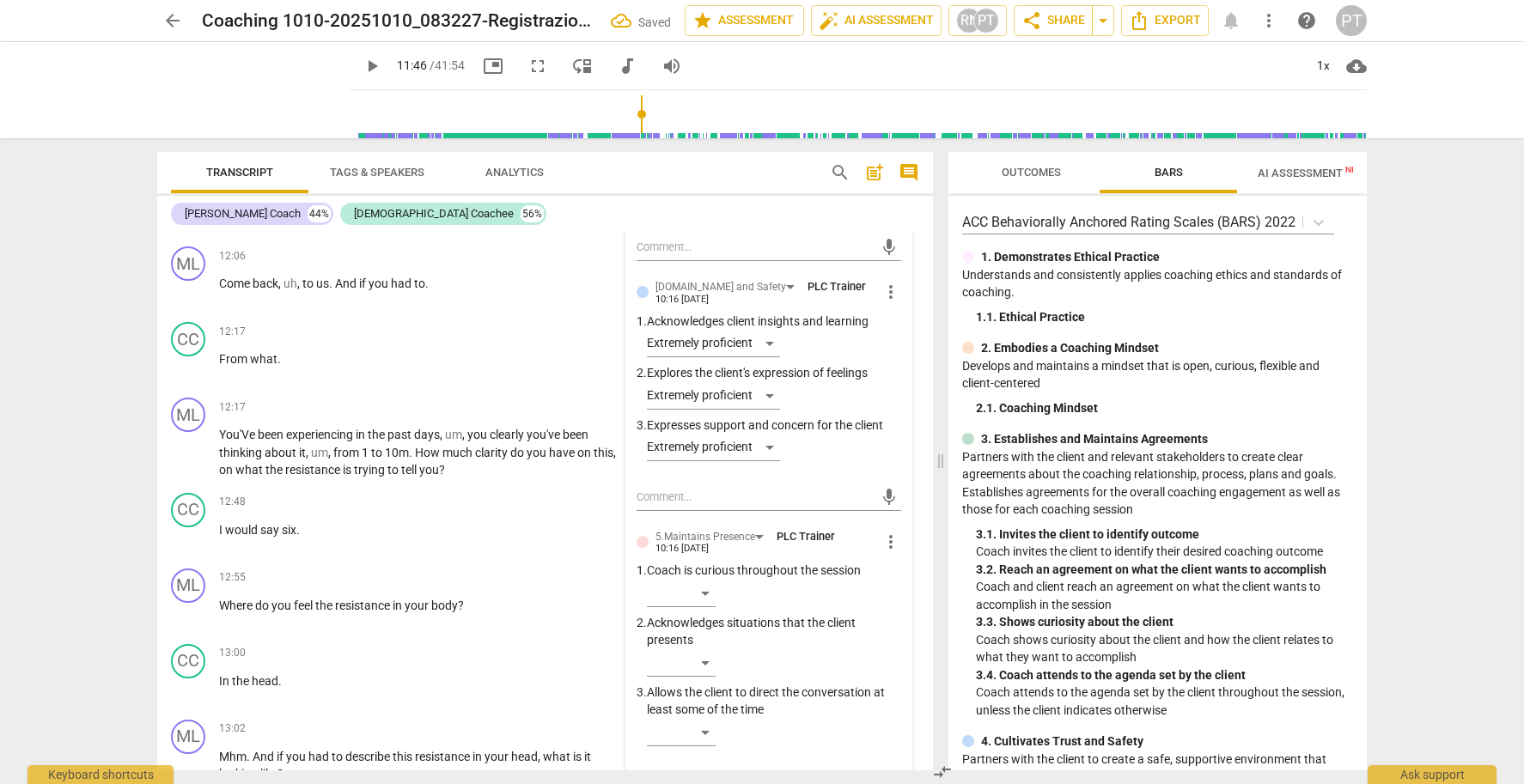
scroll to position [3957, 0]
click at [705, 579] on div "​" at bounding box center [681, 592] width 68 height 27
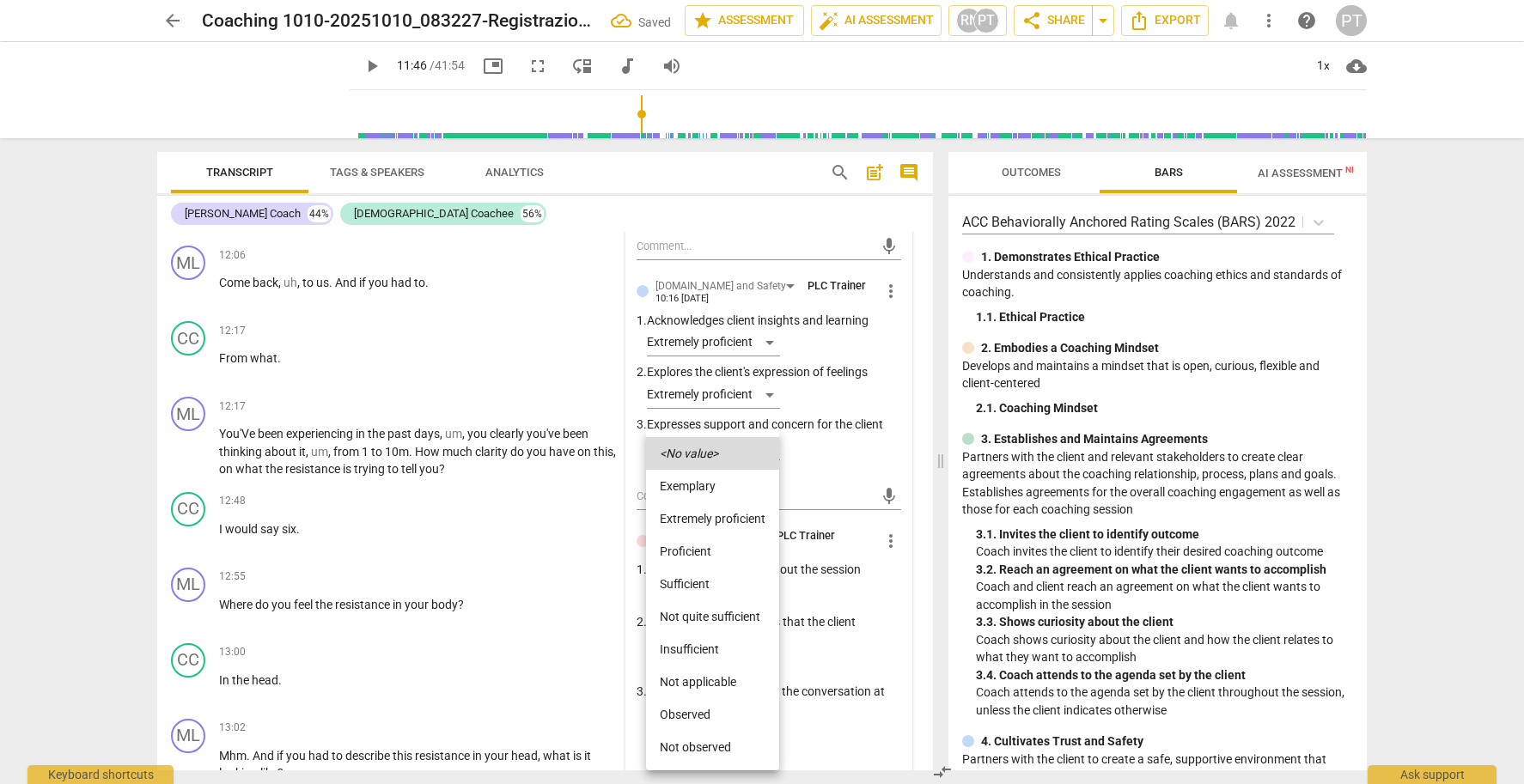
click at [858, 650] on div at bounding box center [762, 392] width 1524 height 784
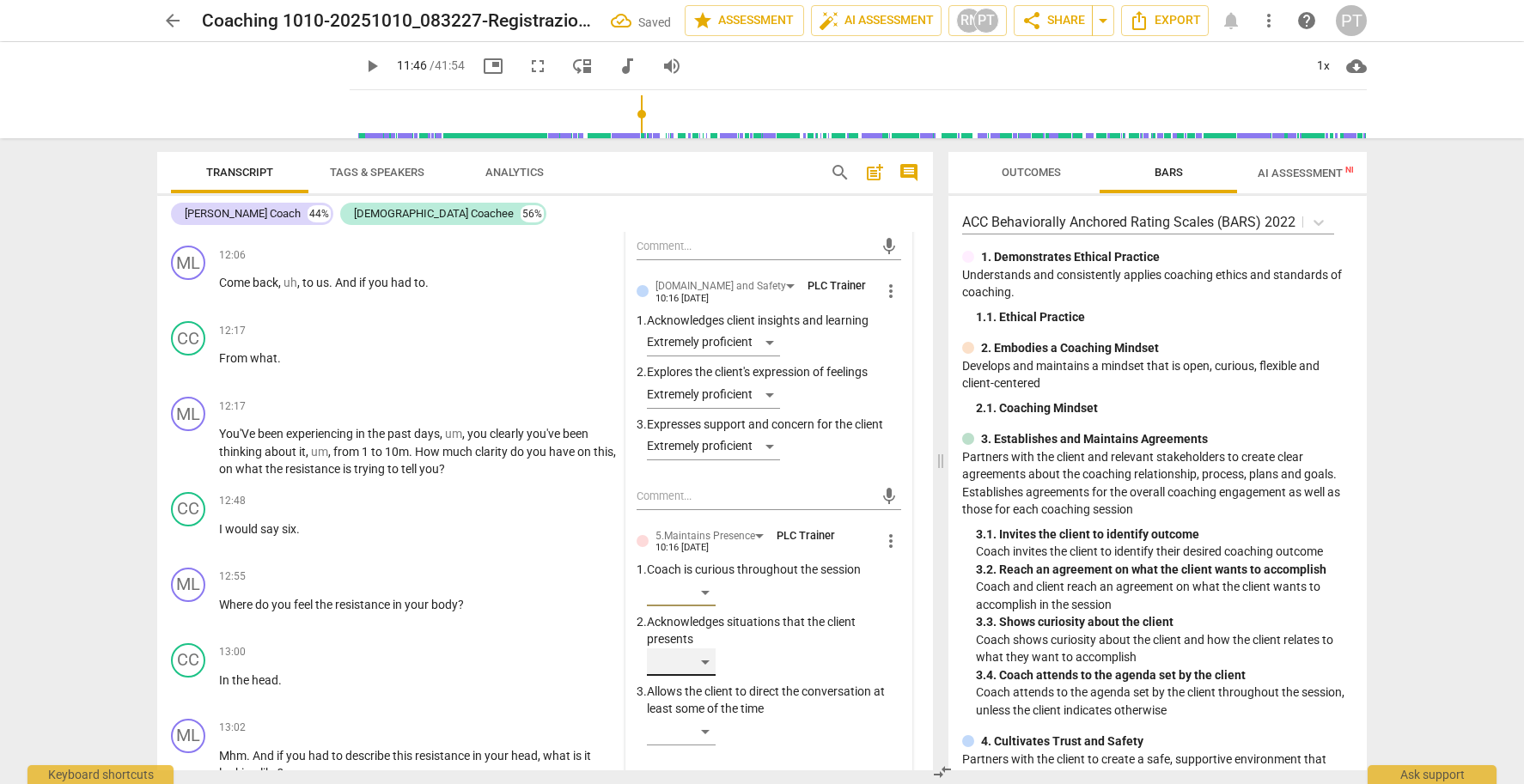
click at [697, 648] on div "​" at bounding box center [681, 662] width 68 height 27
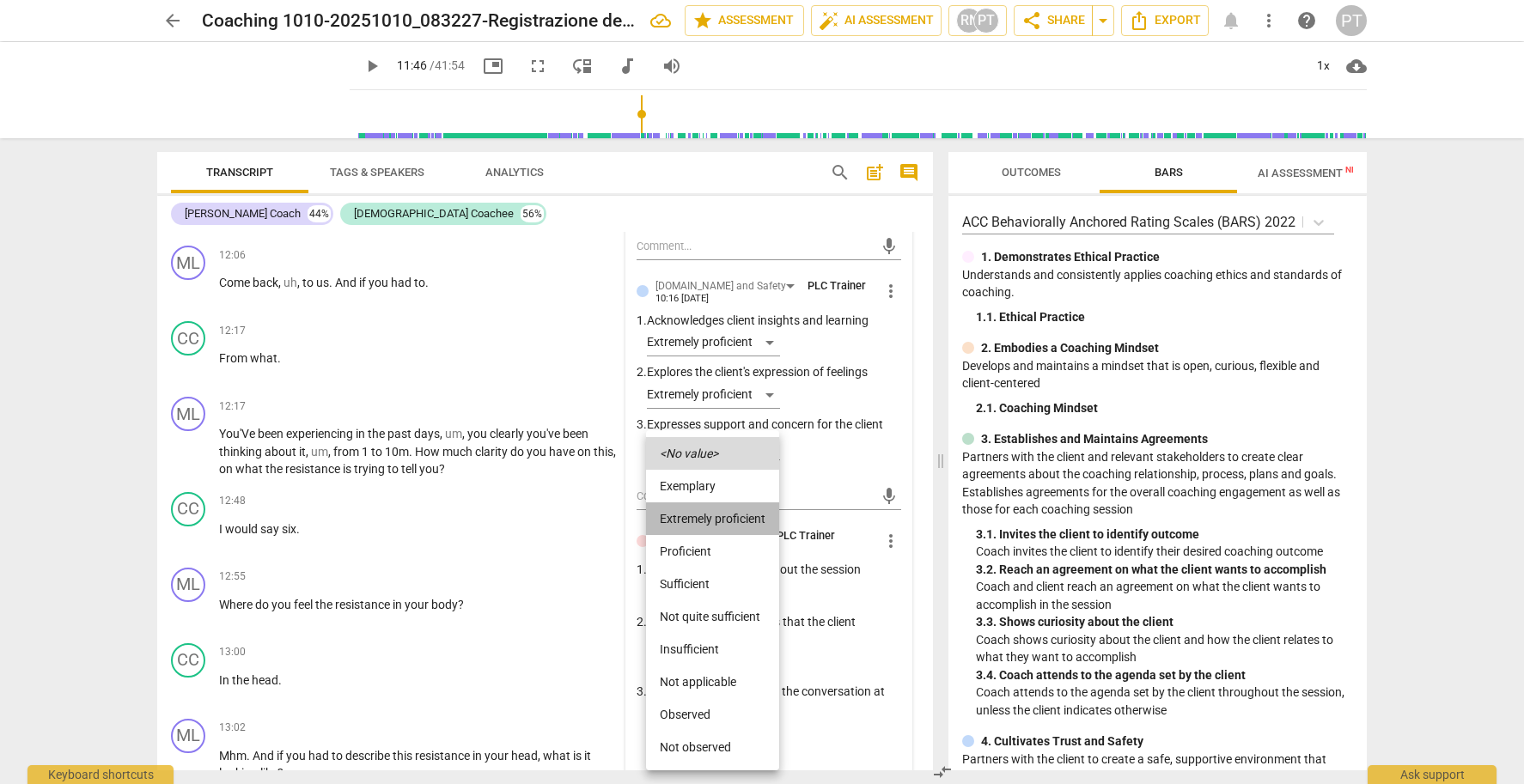
click at [705, 518] on li "Extremely proficient" at bounding box center [713, 518] width 133 height 32
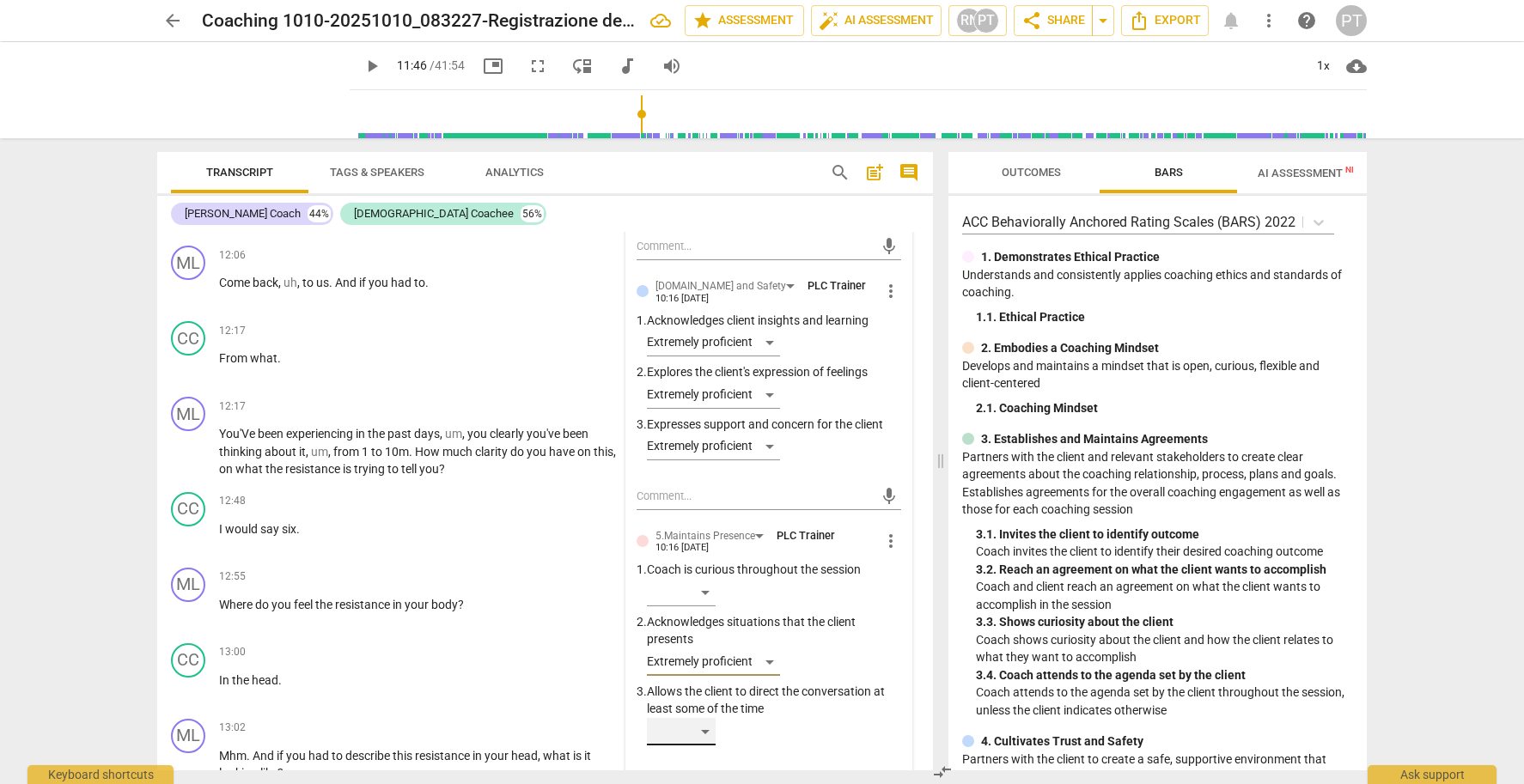
click at [697, 719] on div "​" at bounding box center [681, 732] width 68 height 27
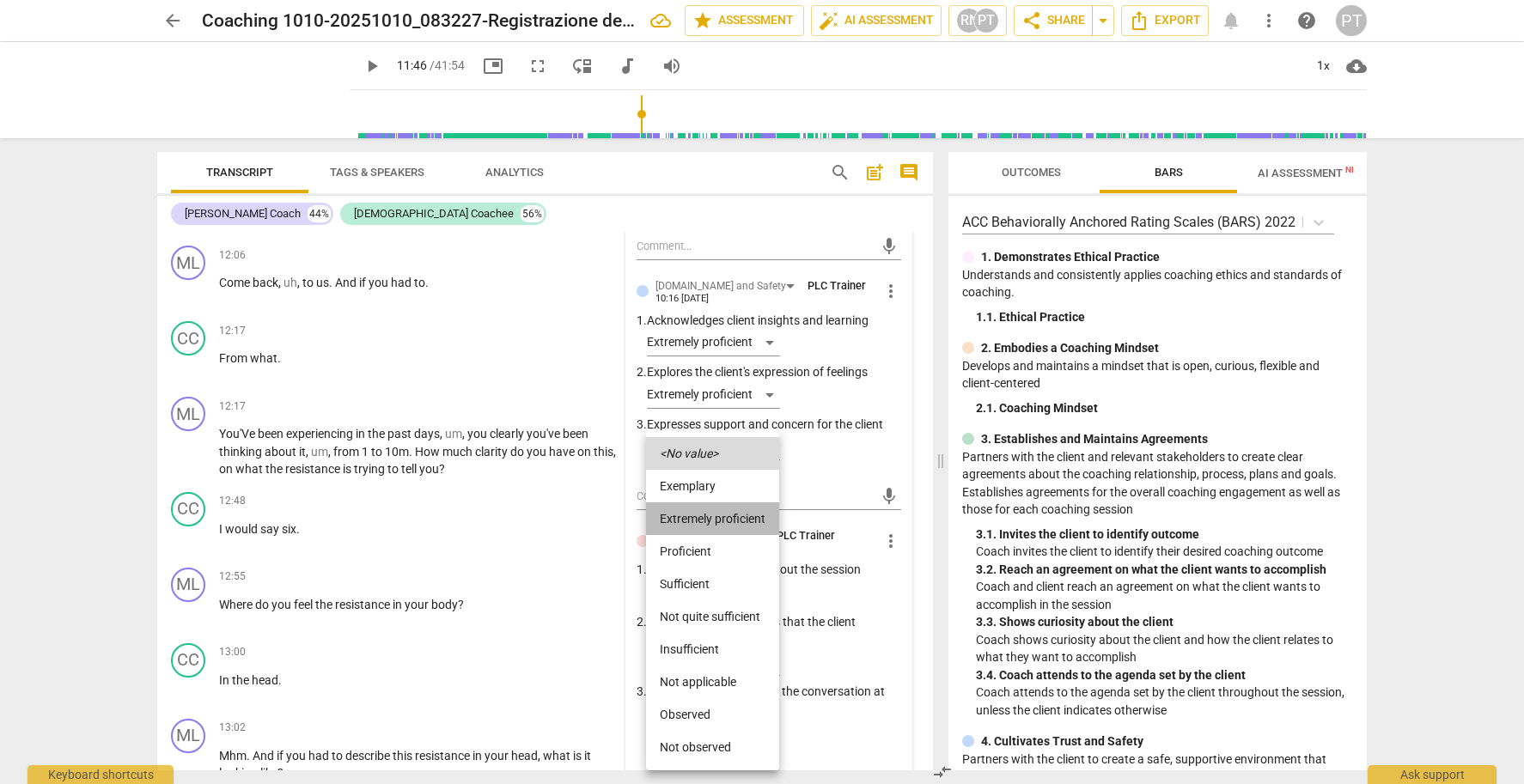
click at [705, 518] on li "Extremely proficient" at bounding box center [713, 518] width 133 height 32
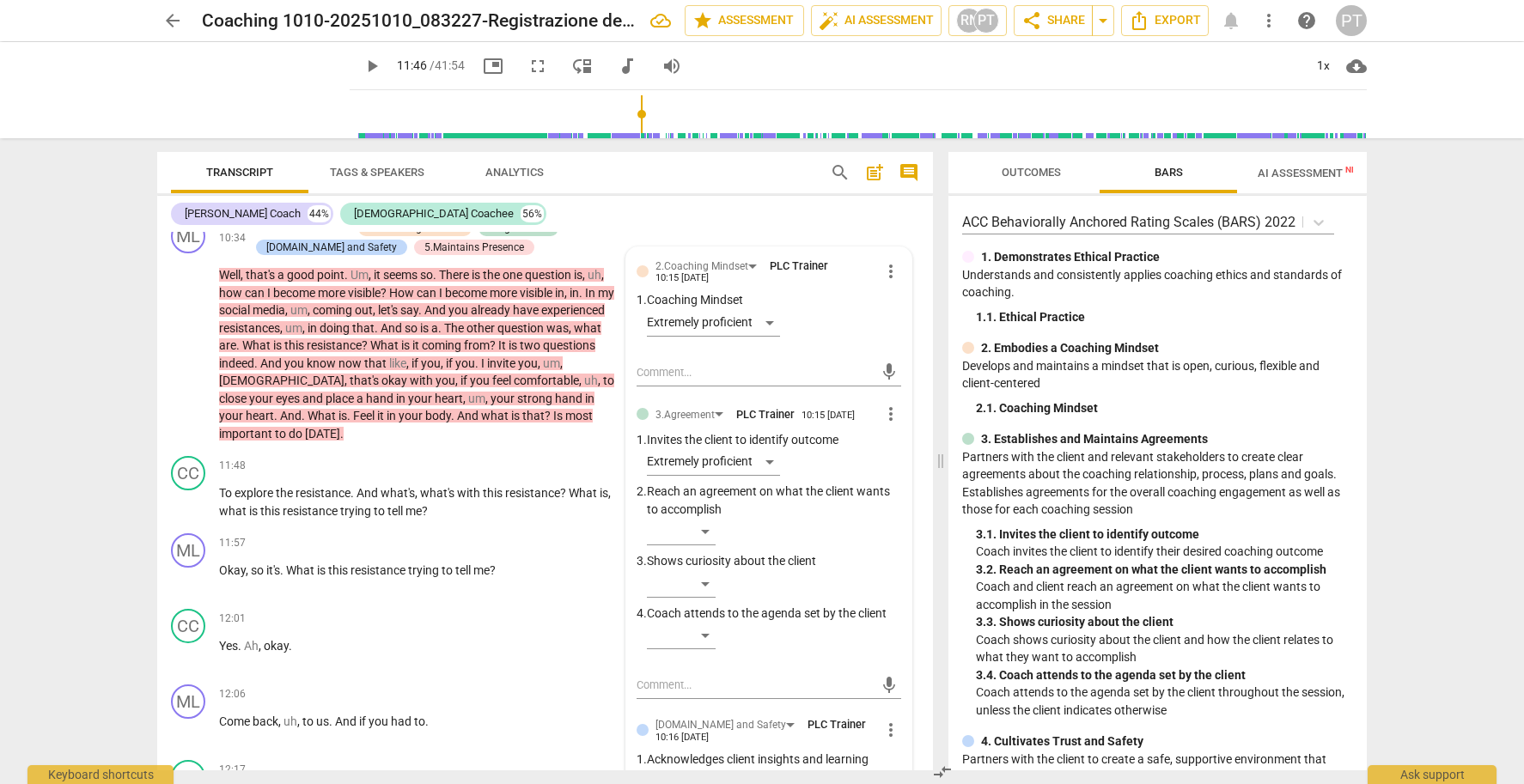
scroll to position [3487, 0]
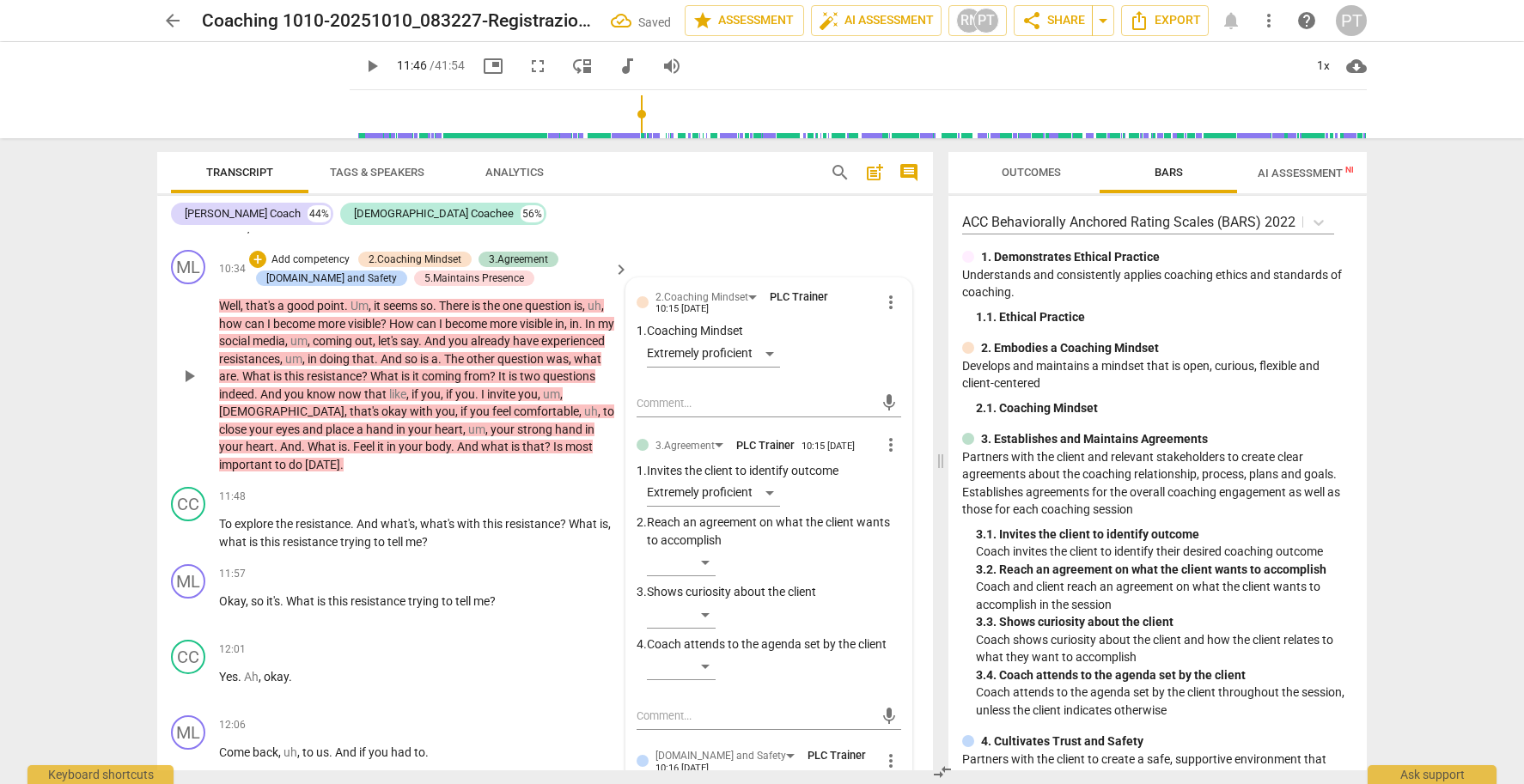
click at [300, 252] on p "Add competency" at bounding box center [310, 260] width 81 height 16
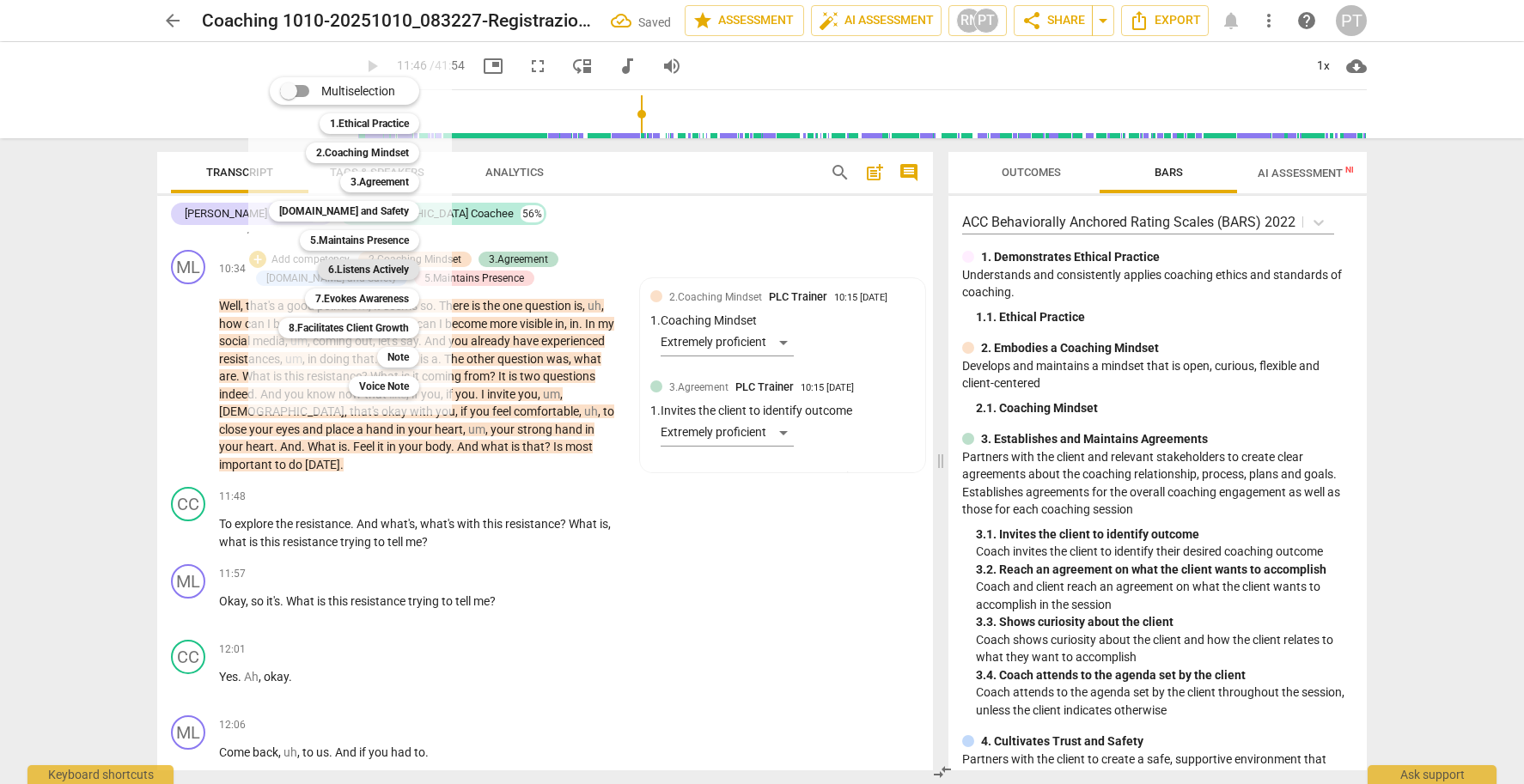
click at [358, 272] on b "6.Listens Actively" at bounding box center [369, 269] width 81 height 21
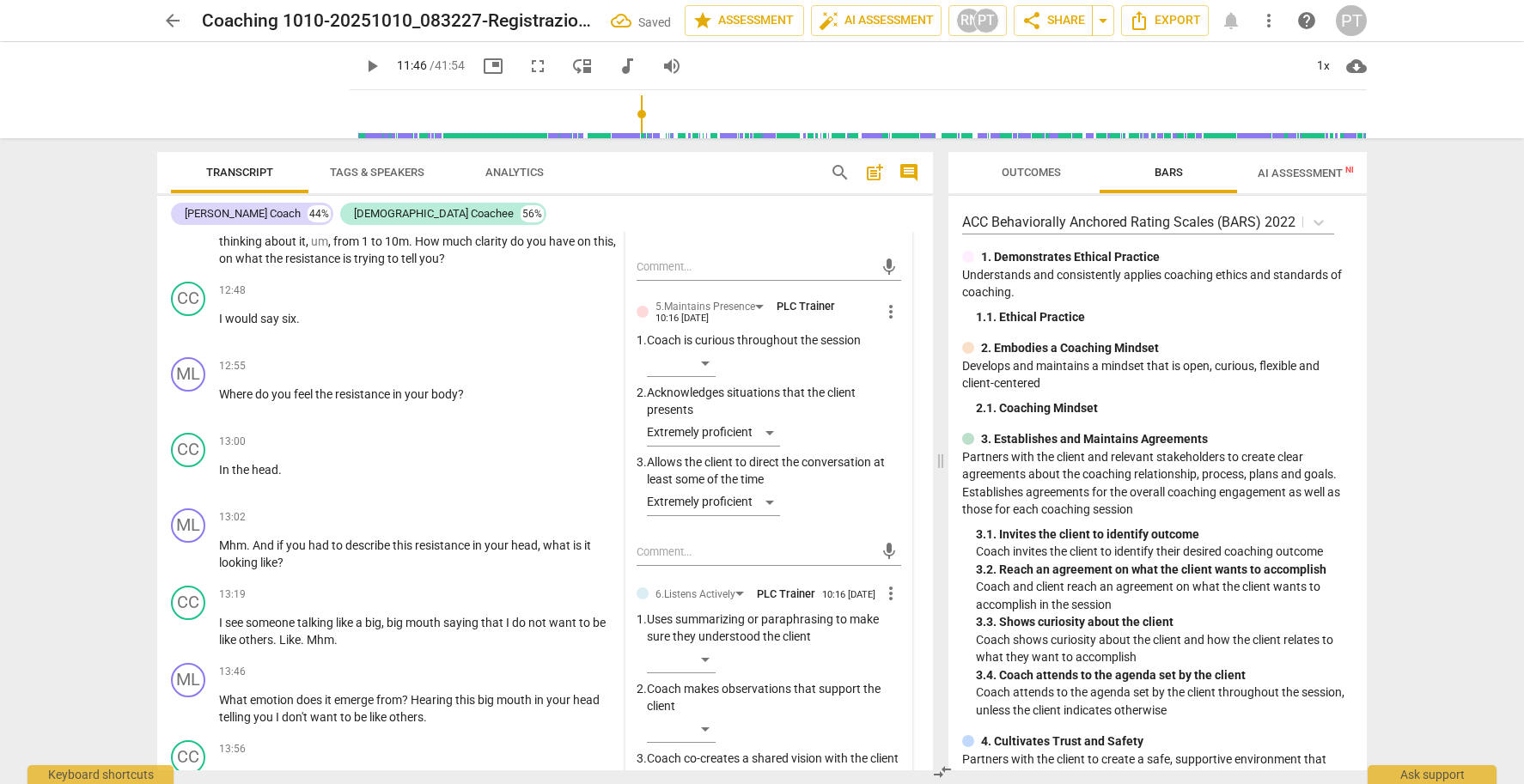
scroll to position [4205, 0]
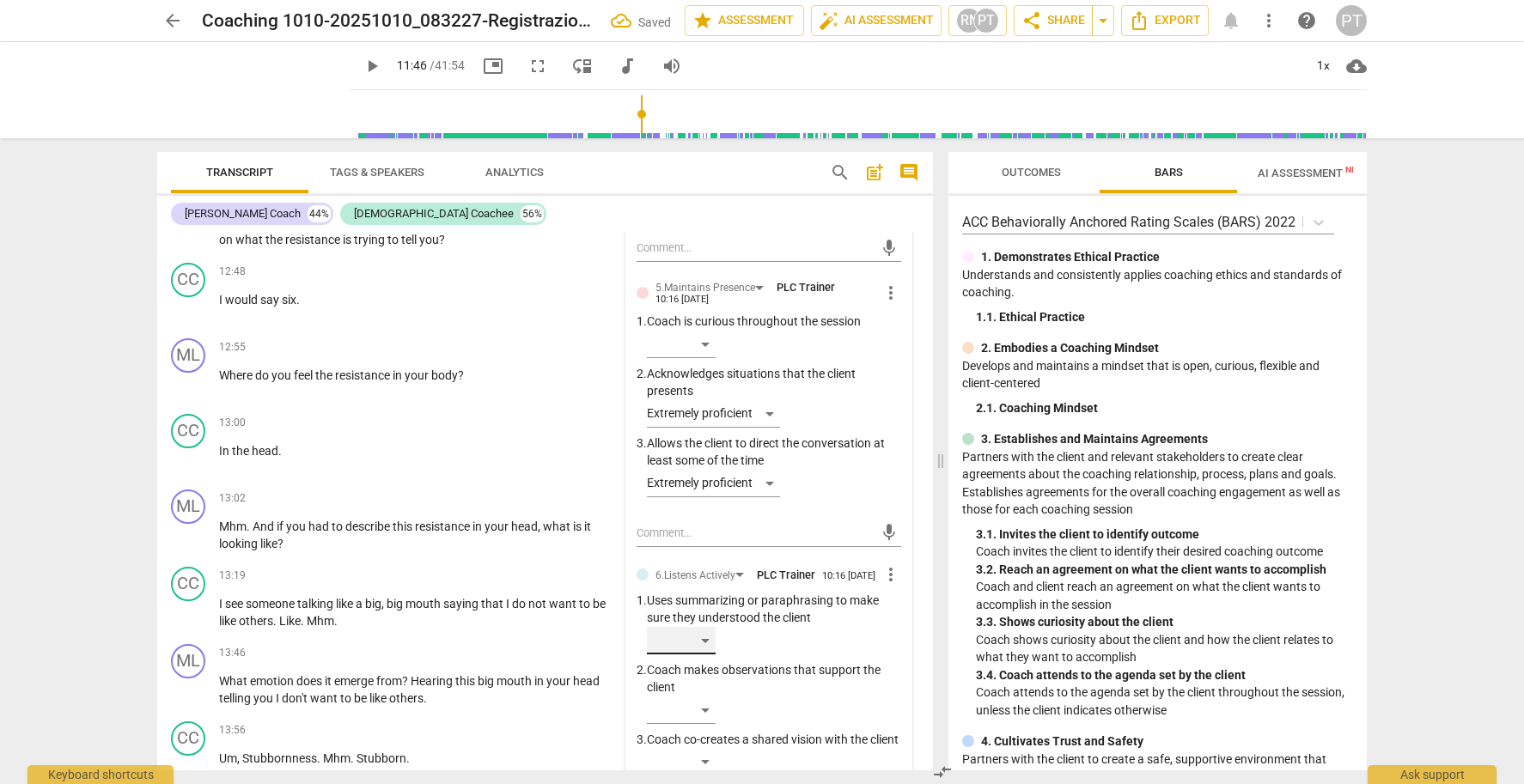
click at [702, 627] on div "​" at bounding box center [681, 640] width 68 height 27
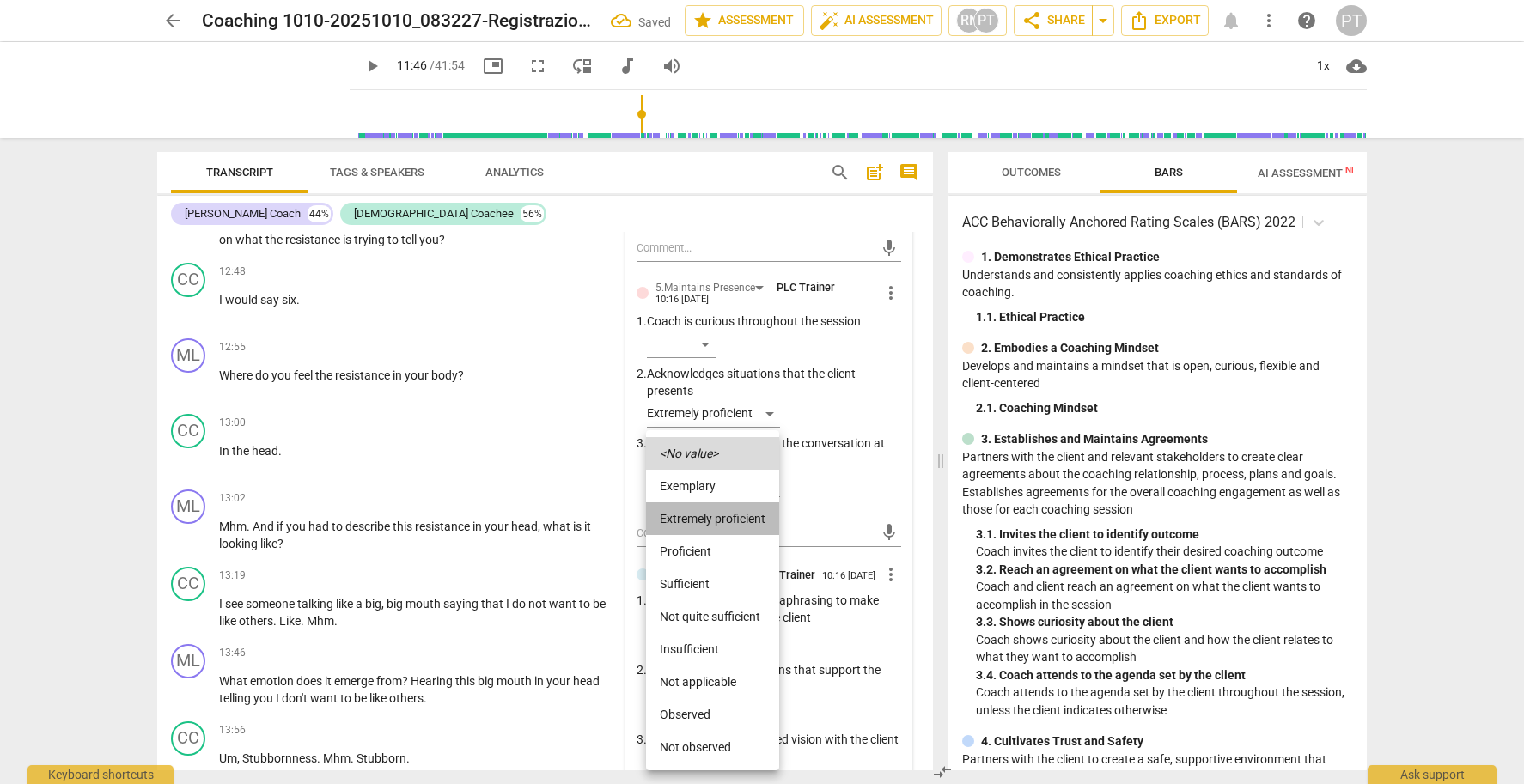
click at [718, 514] on li "Extremely proficient" at bounding box center [713, 518] width 133 height 32
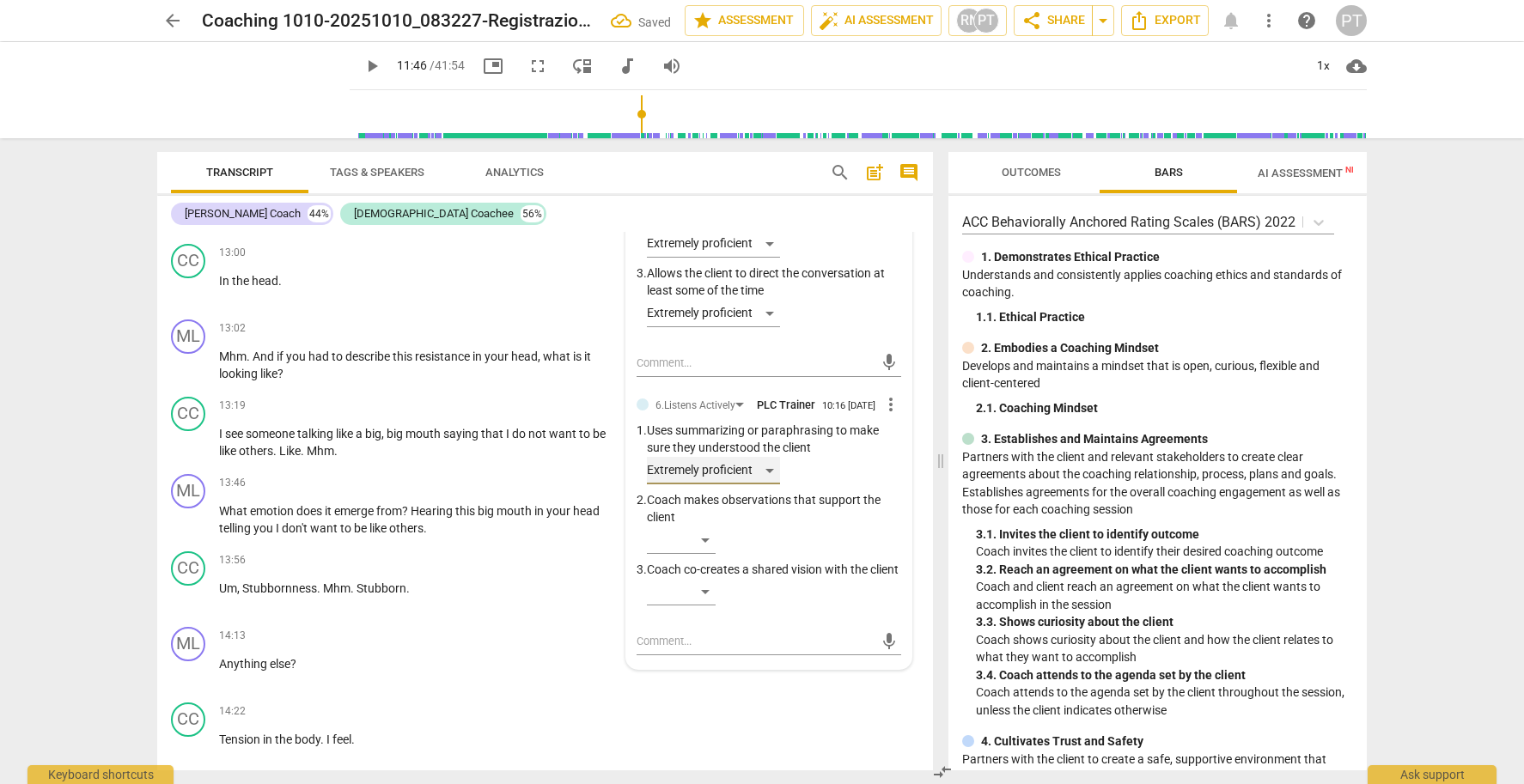
scroll to position [4379, 0]
click at [704, 523] on div "​" at bounding box center [681, 537] width 68 height 27
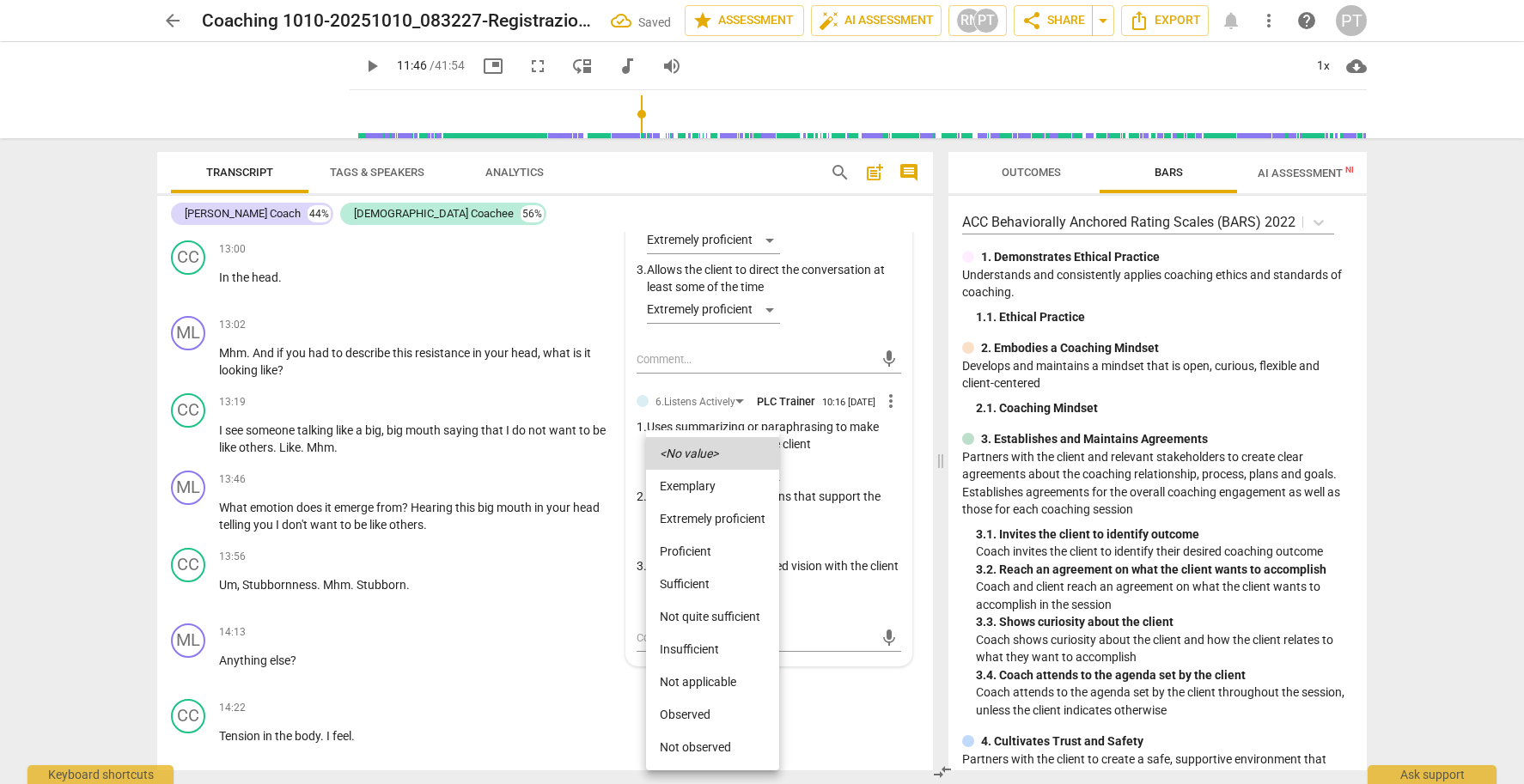
click at [712, 519] on li "Extremely proficient" at bounding box center [713, 518] width 133 height 32
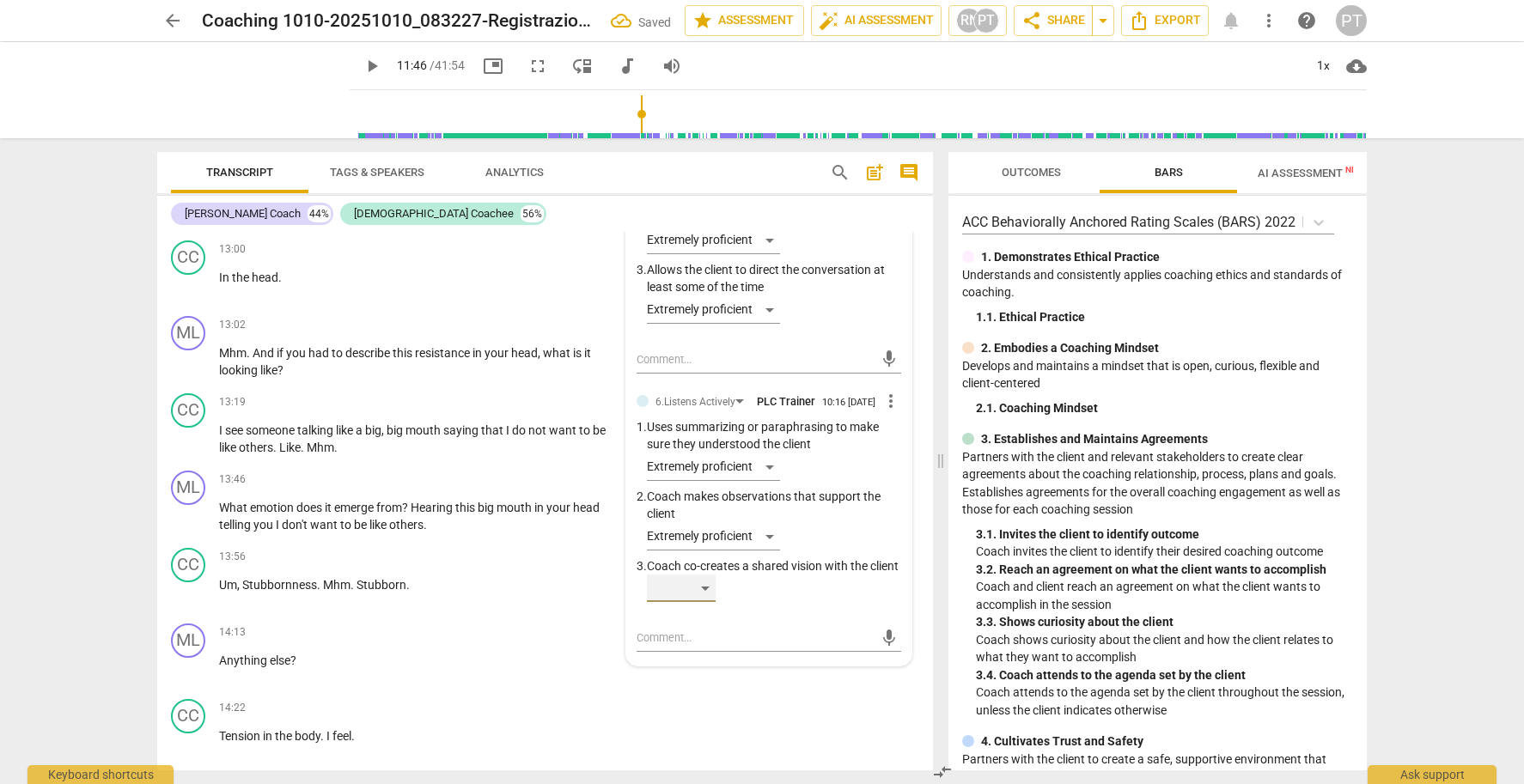
click at [700, 579] on div "​" at bounding box center [681, 588] width 68 height 27
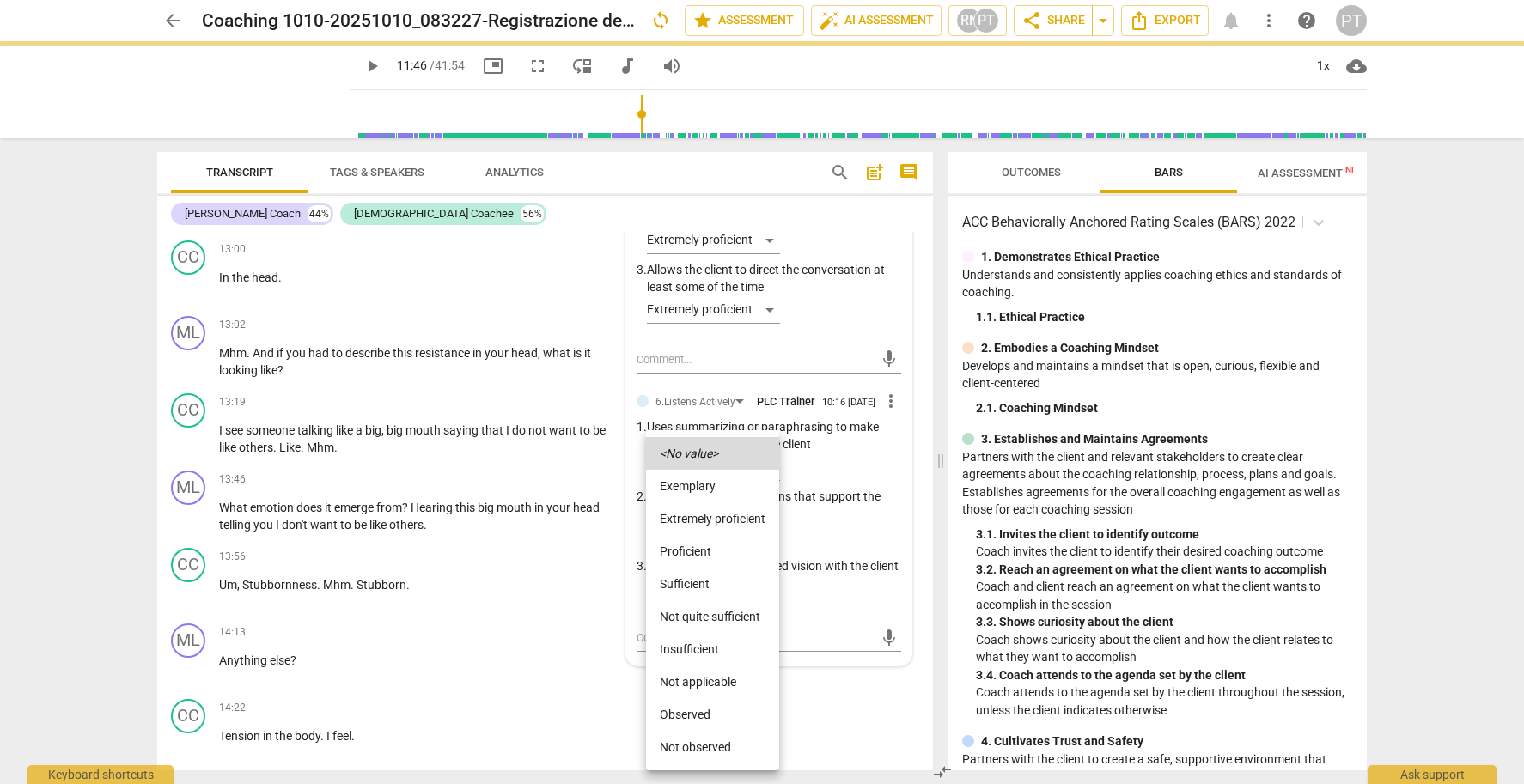
click at [711, 516] on li "Extremely proficient" at bounding box center [713, 518] width 133 height 32
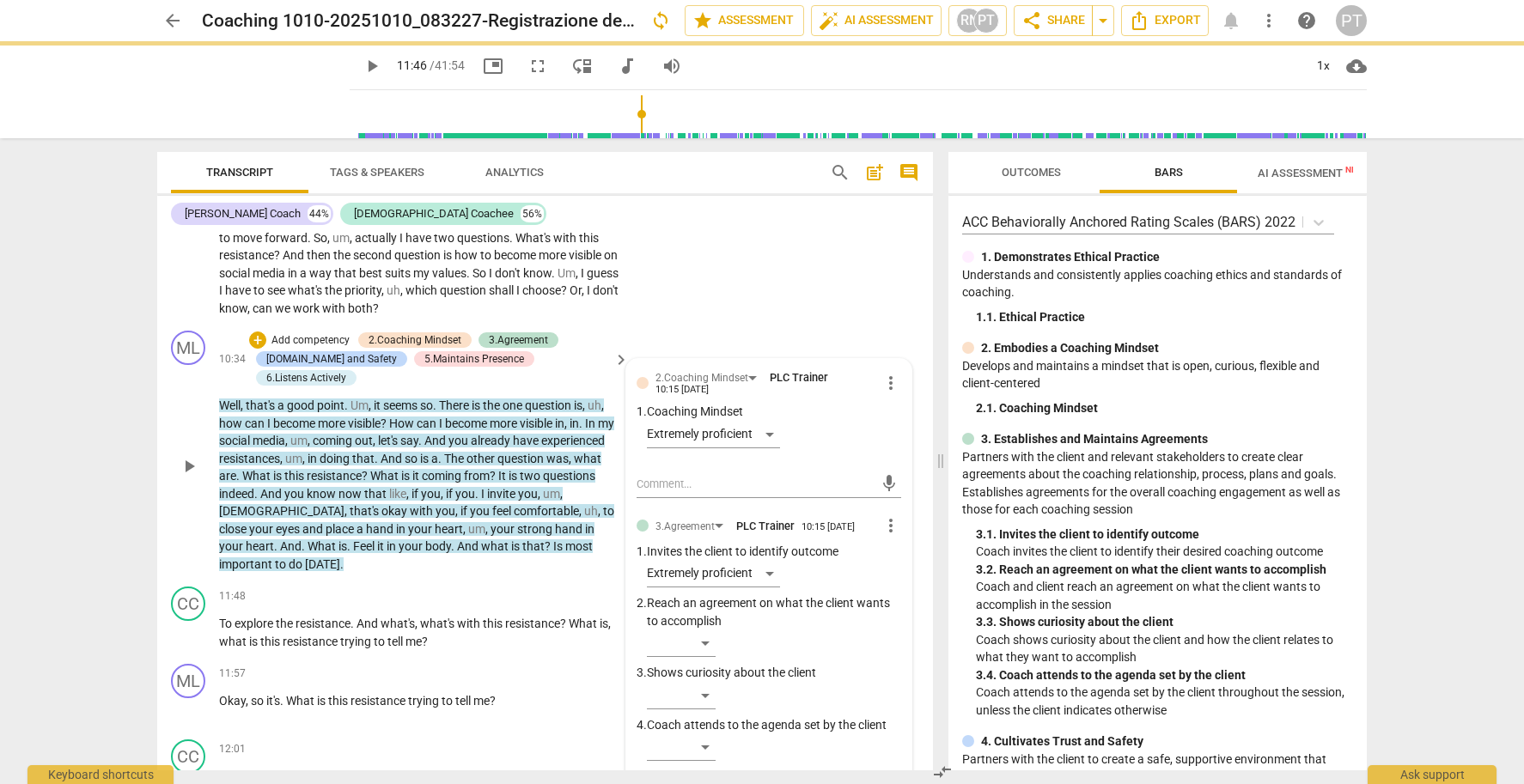
scroll to position [3393, 0]
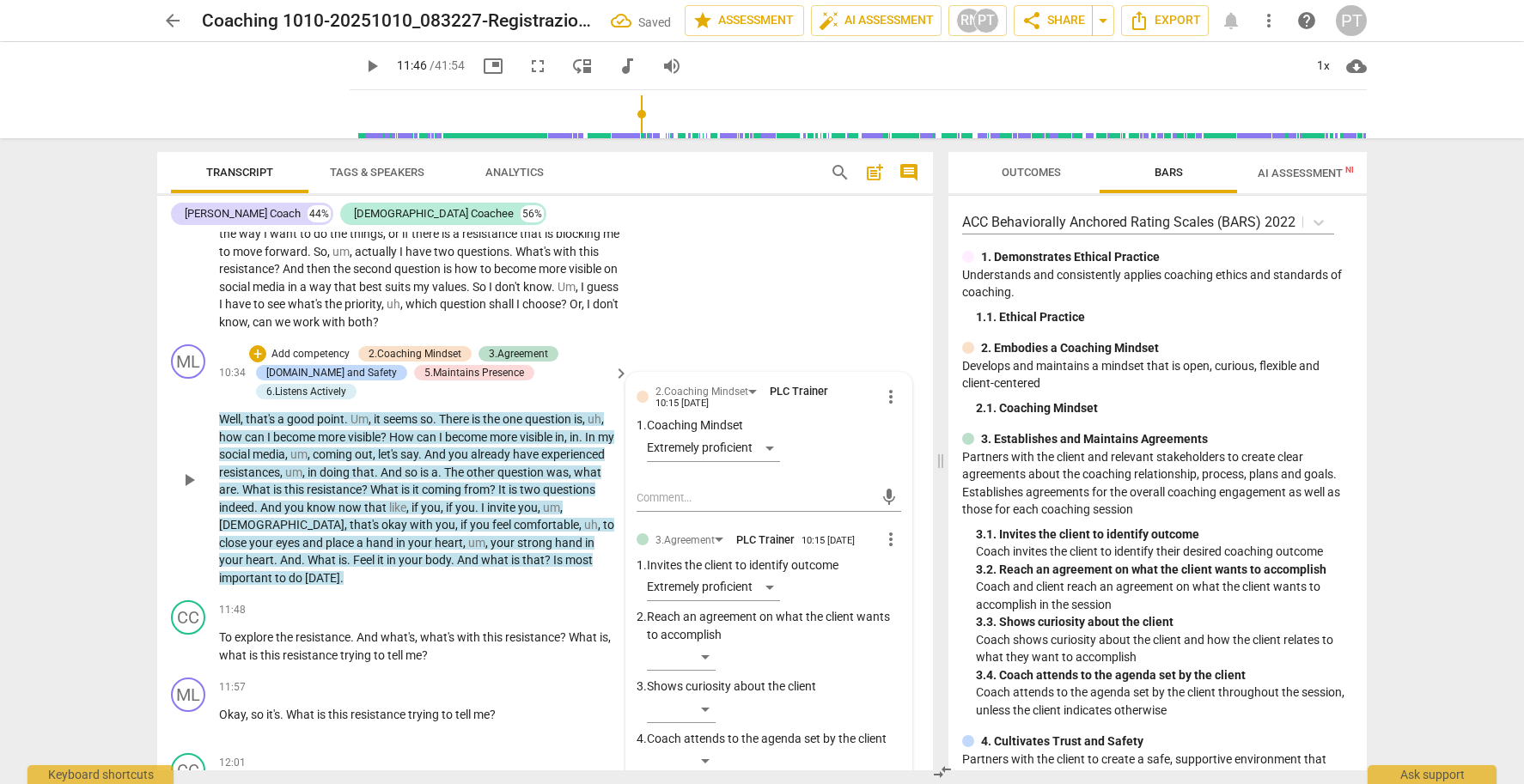
click at [308, 347] on p "Add competency" at bounding box center [310, 355] width 81 height 16
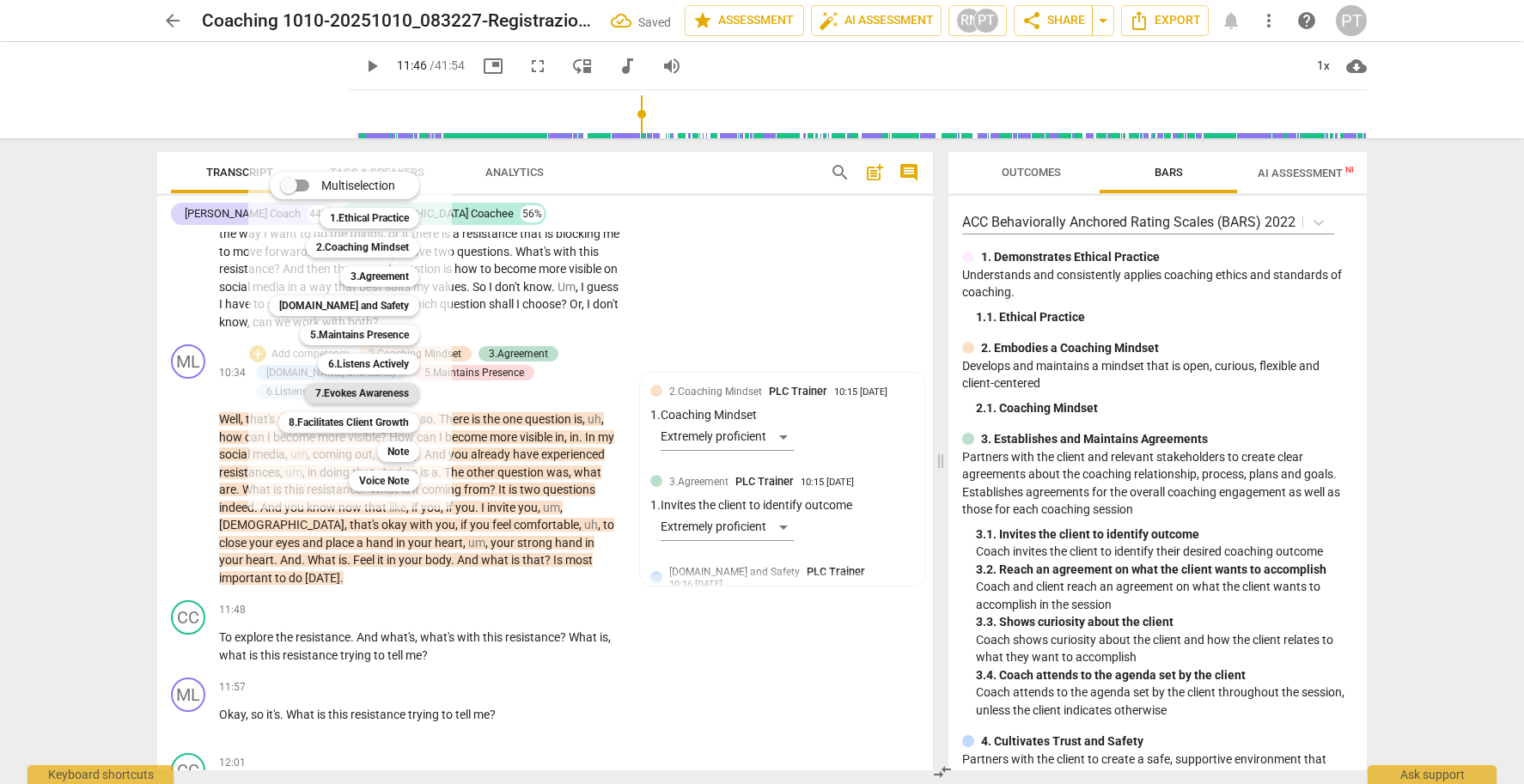
click at [350, 398] on b "7.Evokes Awareness" at bounding box center [362, 393] width 94 height 21
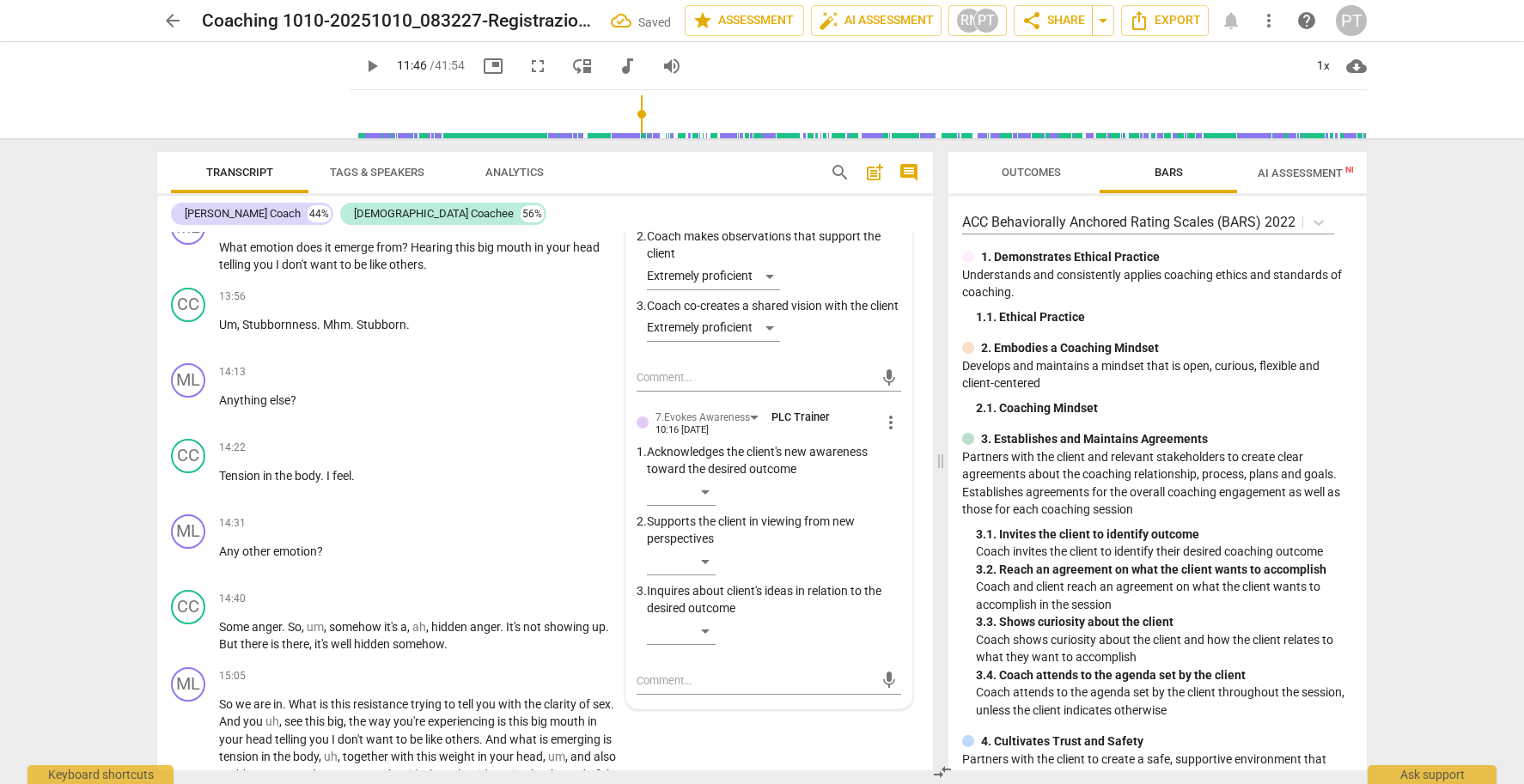
scroll to position [4647, 0]
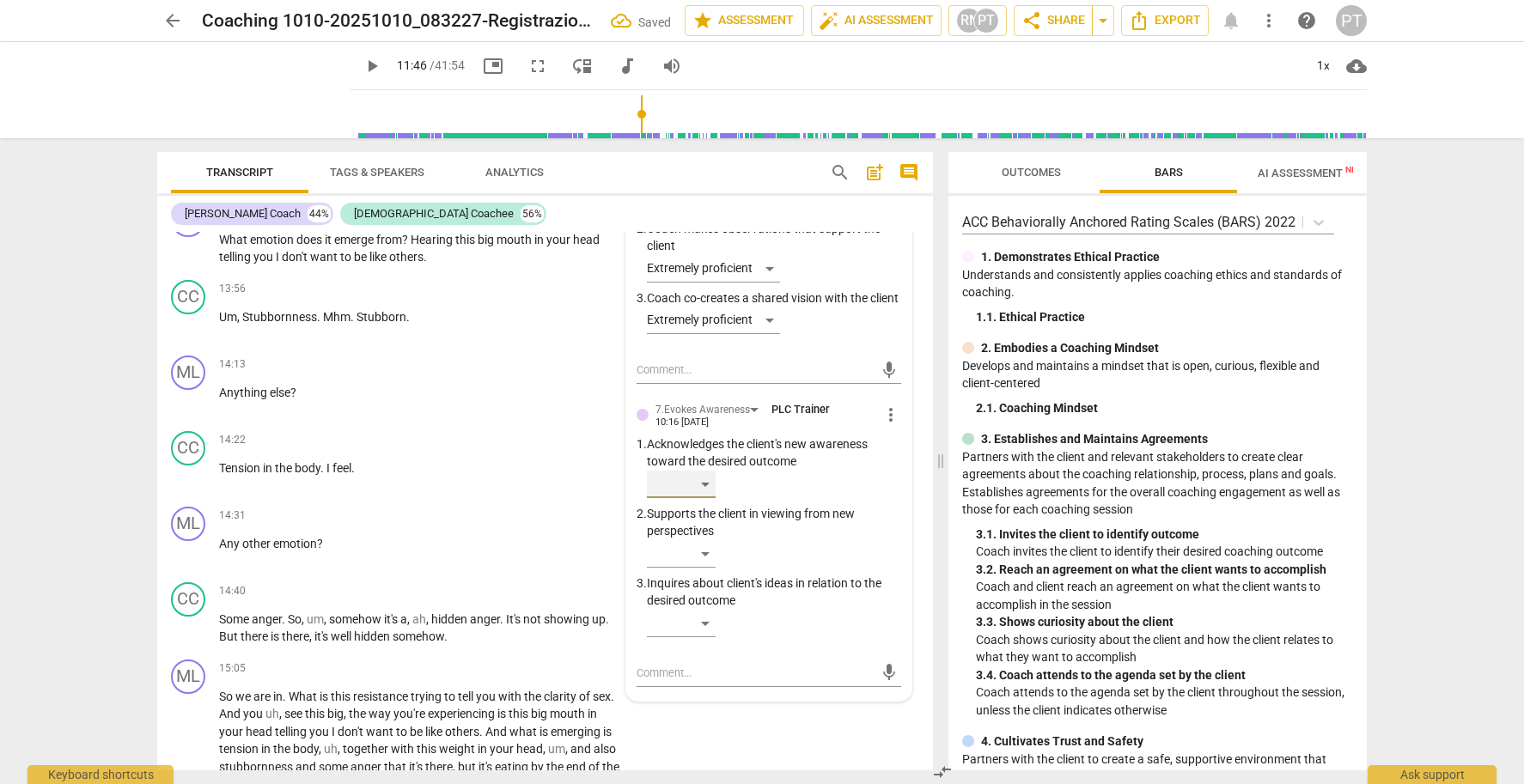
click at [691, 471] on div "​" at bounding box center [681, 485] width 68 height 27
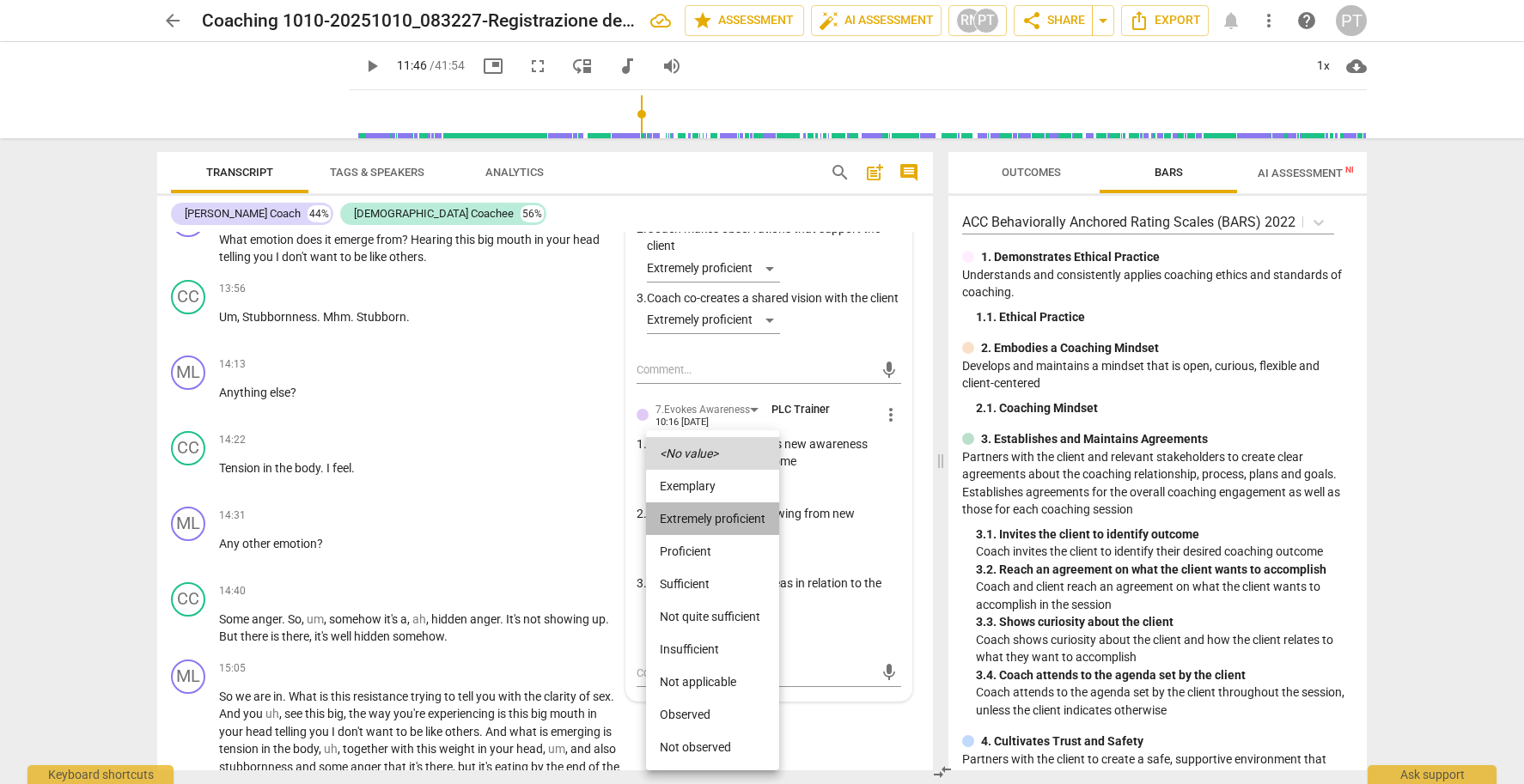
click at [694, 511] on li "Extremely proficient" at bounding box center [713, 518] width 133 height 32
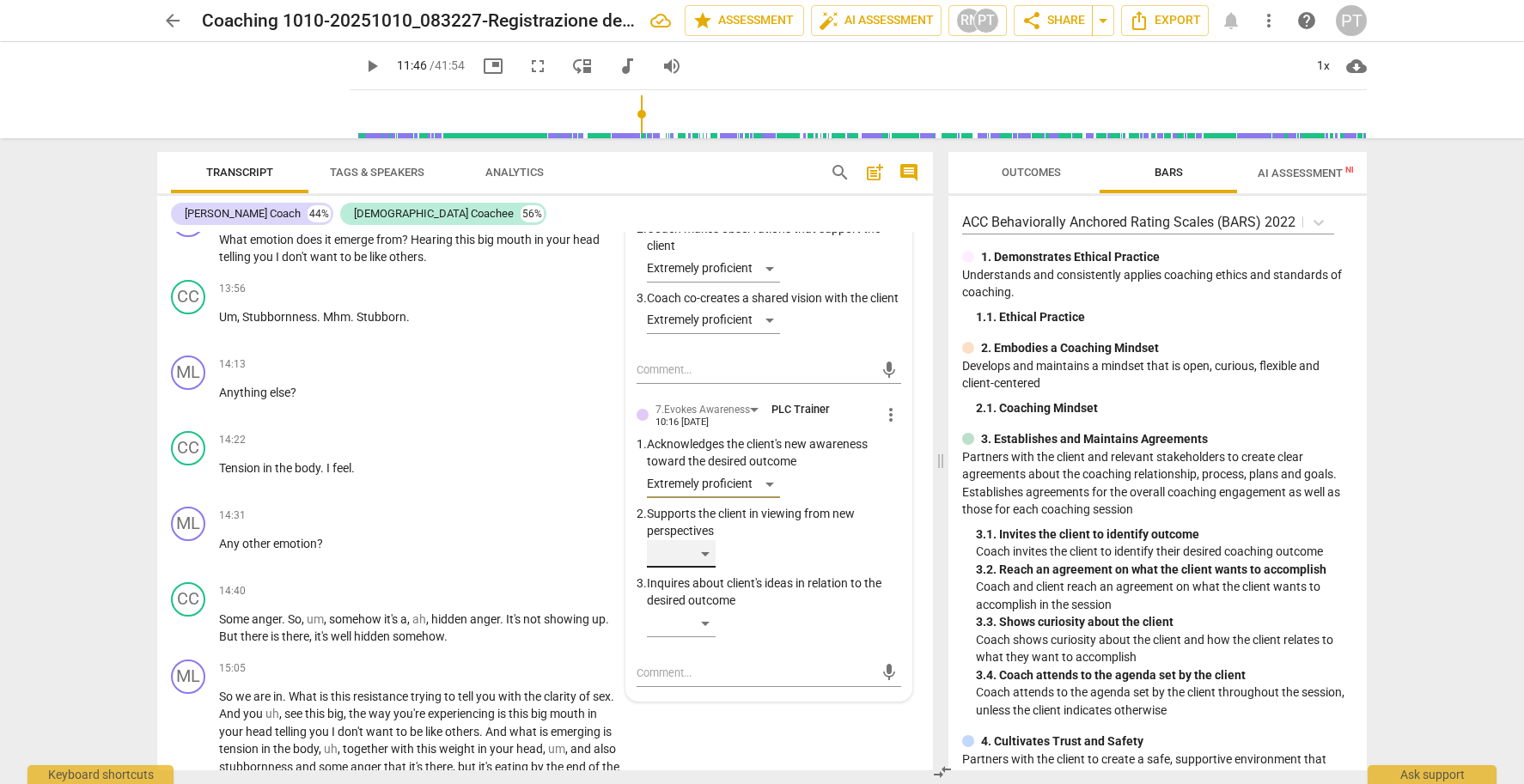
click at [691, 541] on div "​" at bounding box center [681, 554] width 68 height 27
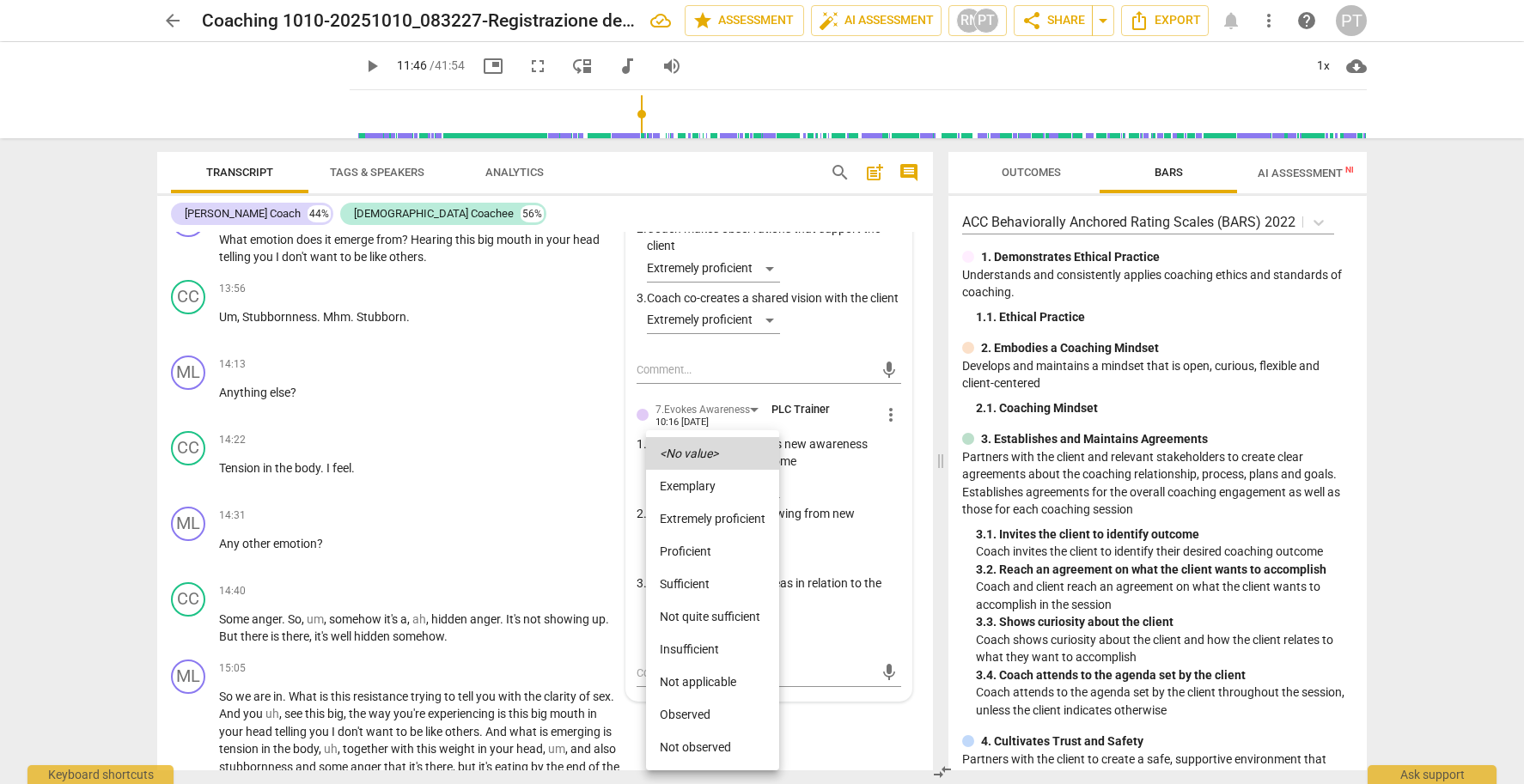
drag, startPoint x: 699, startPoint y: 513, endPoint x: 743, endPoint y: 605, distance: 102.0
click at [700, 514] on li "Extremely proficient" at bounding box center [713, 518] width 133 height 32
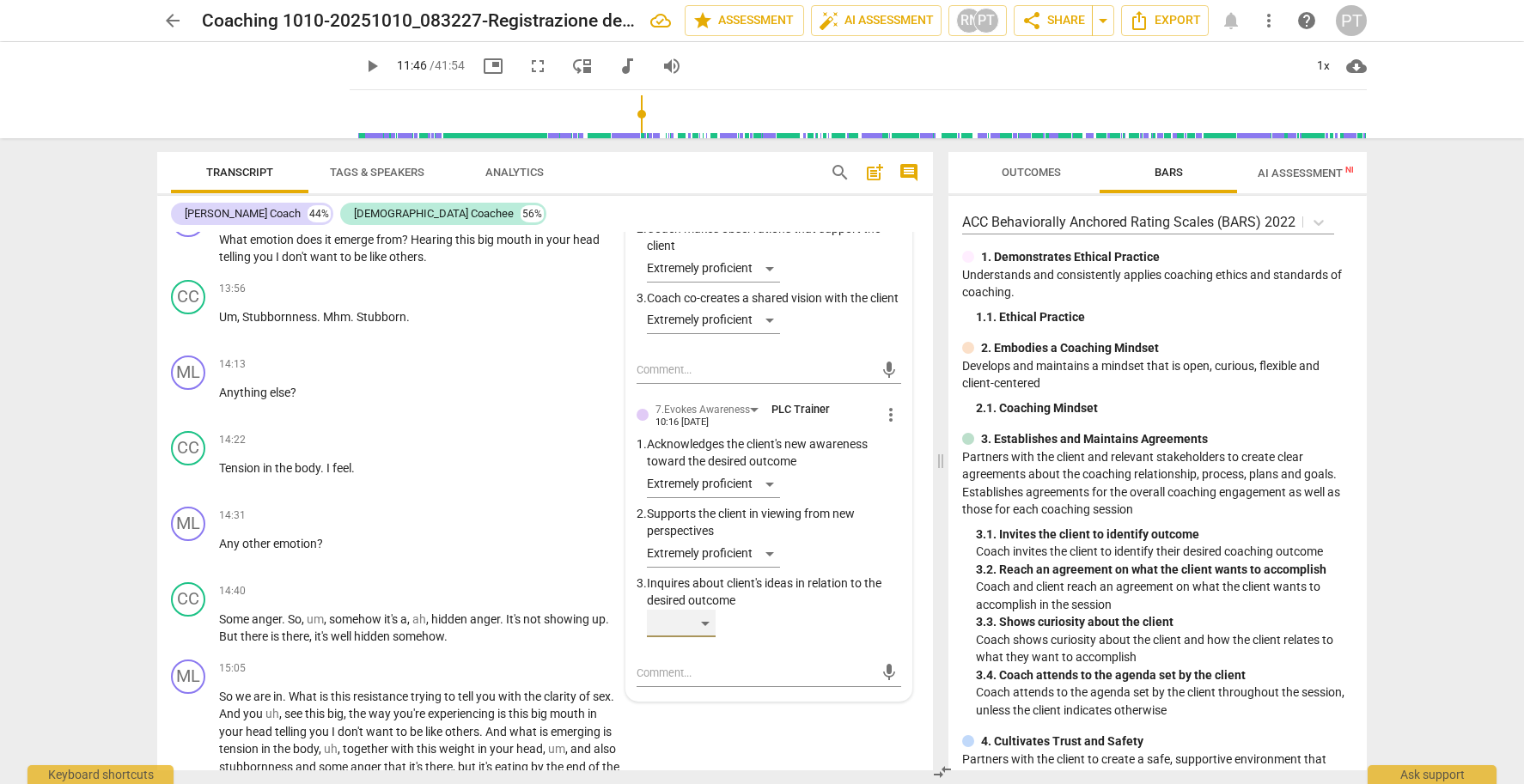
click at [705, 610] on div "​" at bounding box center [681, 624] width 68 height 27
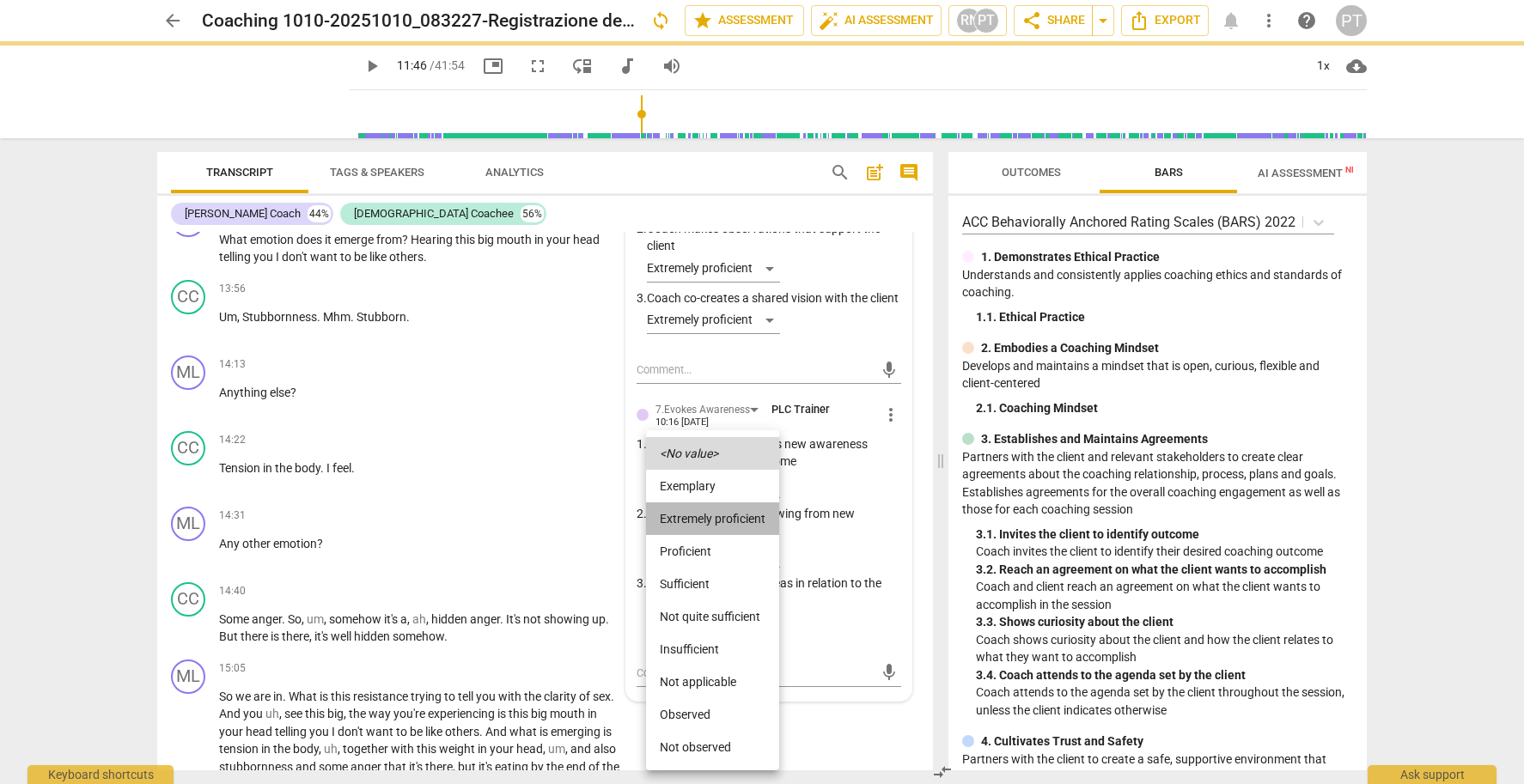
click at [712, 516] on li "Extremely proficient" at bounding box center [713, 518] width 133 height 32
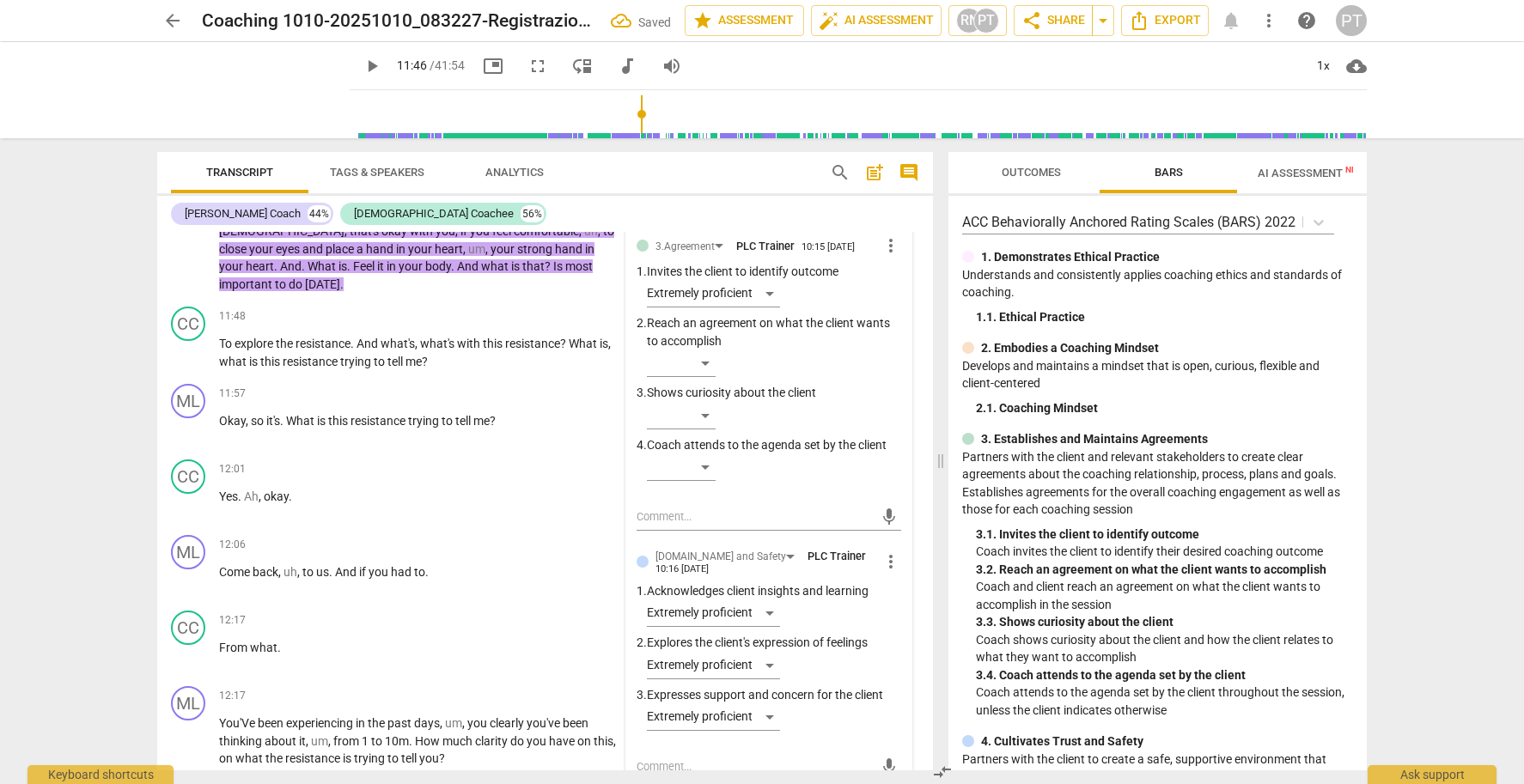
scroll to position [3691, 0]
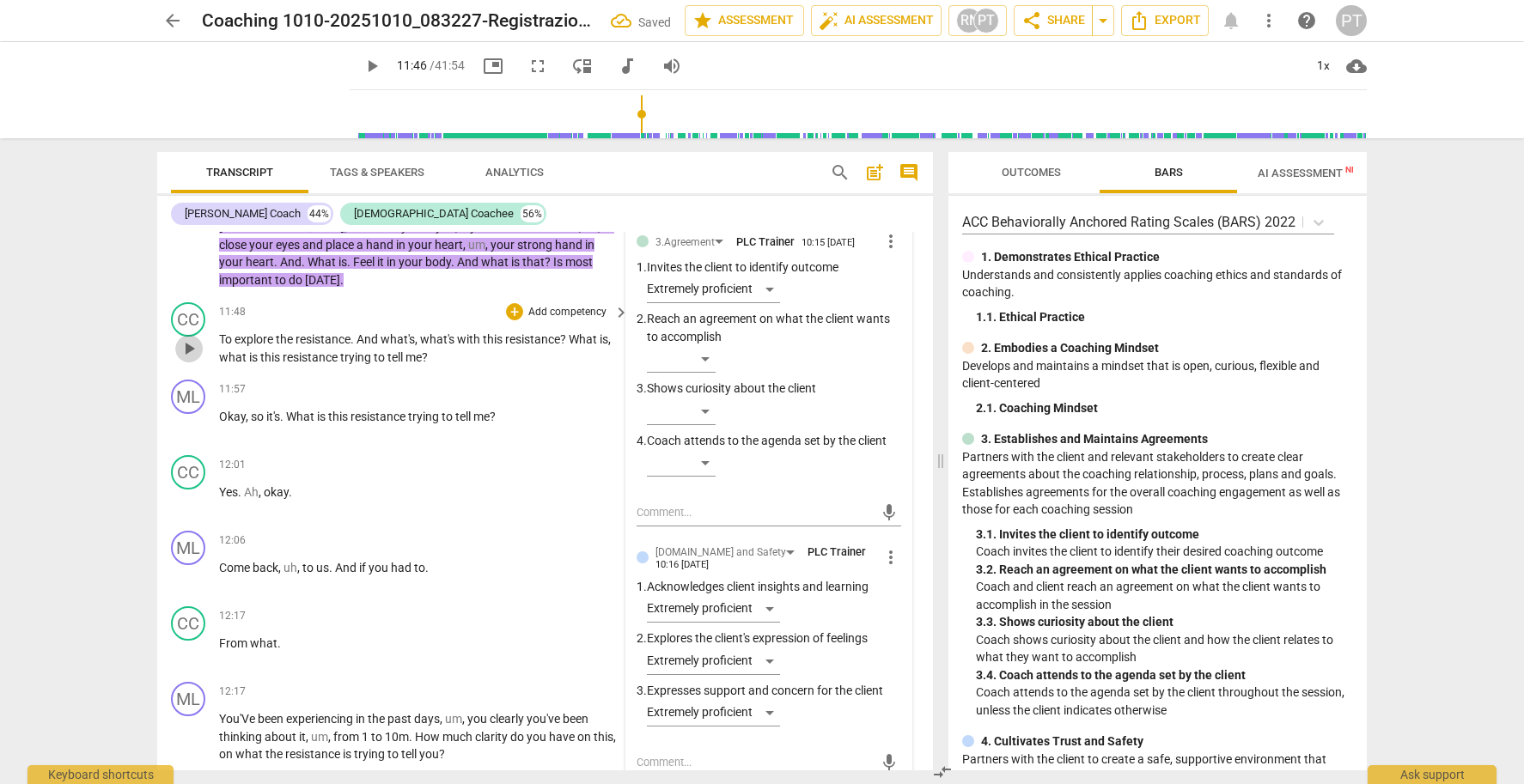
click at [187, 338] on span "play_arrow" at bounding box center [189, 348] width 21 height 21
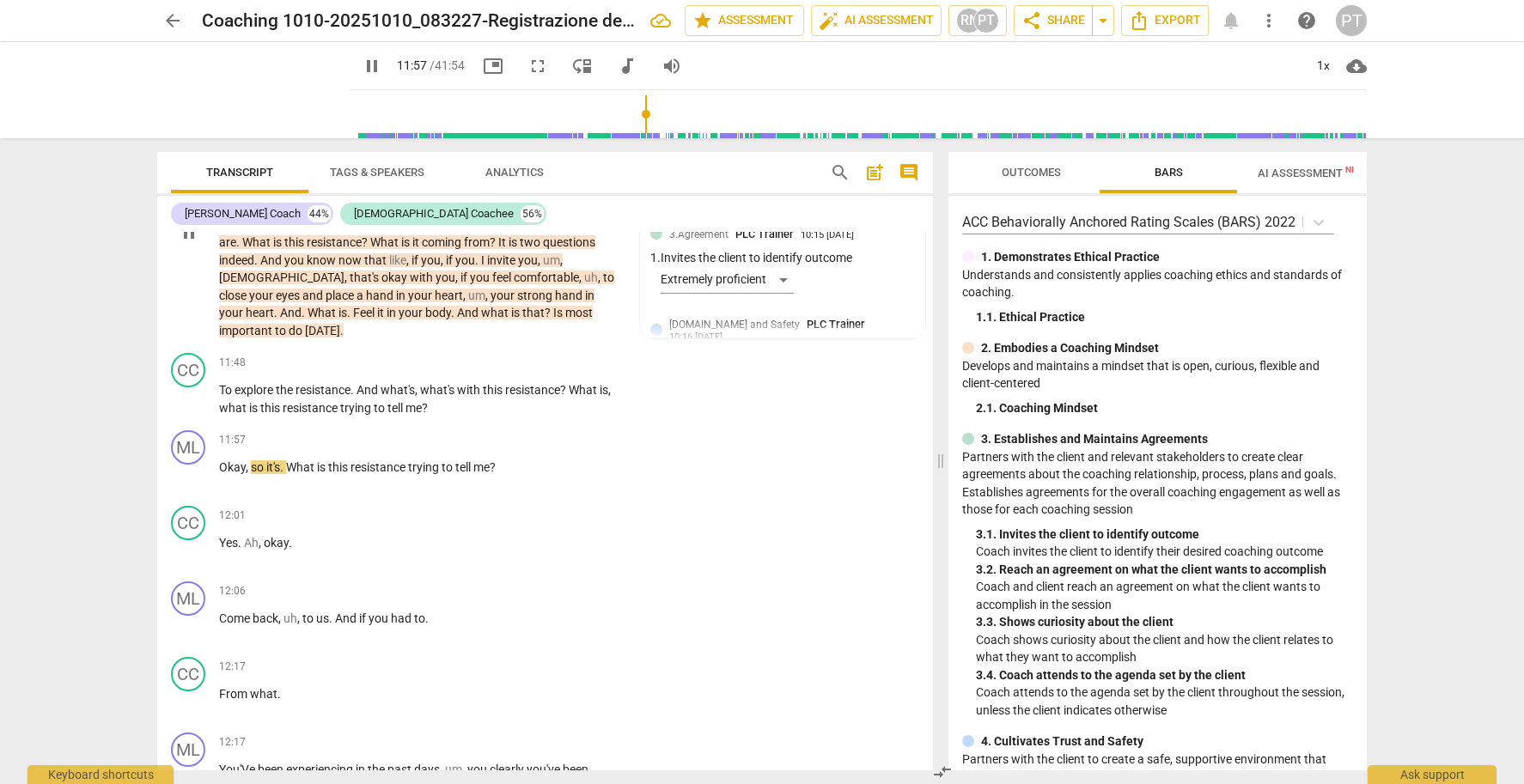
scroll to position [3624, 0]
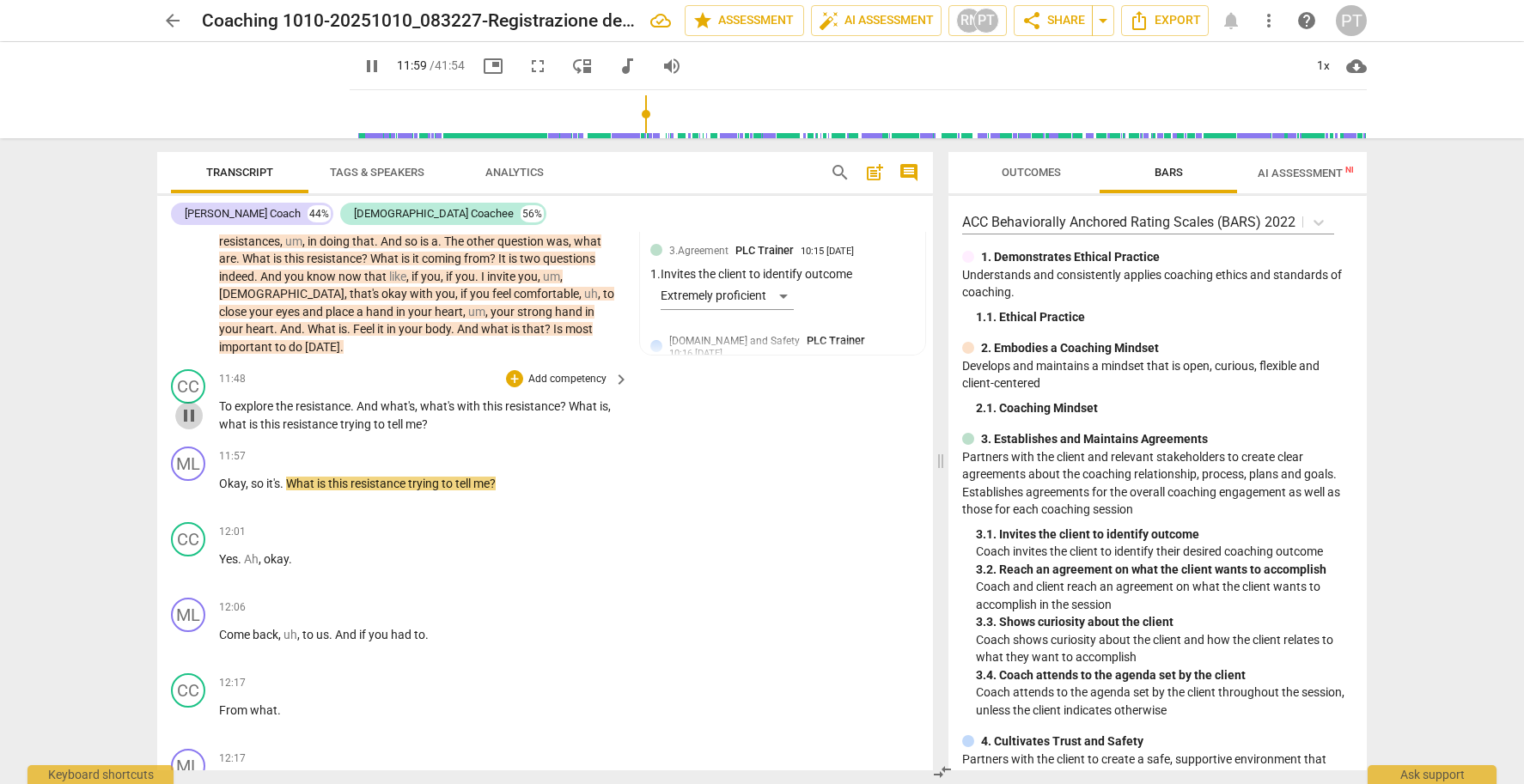
drag, startPoint x: 192, startPoint y: 387, endPoint x: 389, endPoint y: 393, distance: 197.1
click at [192, 406] on span "pause" at bounding box center [189, 415] width 21 height 21
type input "720"
click at [457, 399] on p "To explore the resistance . And what's , what's with this resistance ? What is …" at bounding box center [419, 415] width 401 height 35
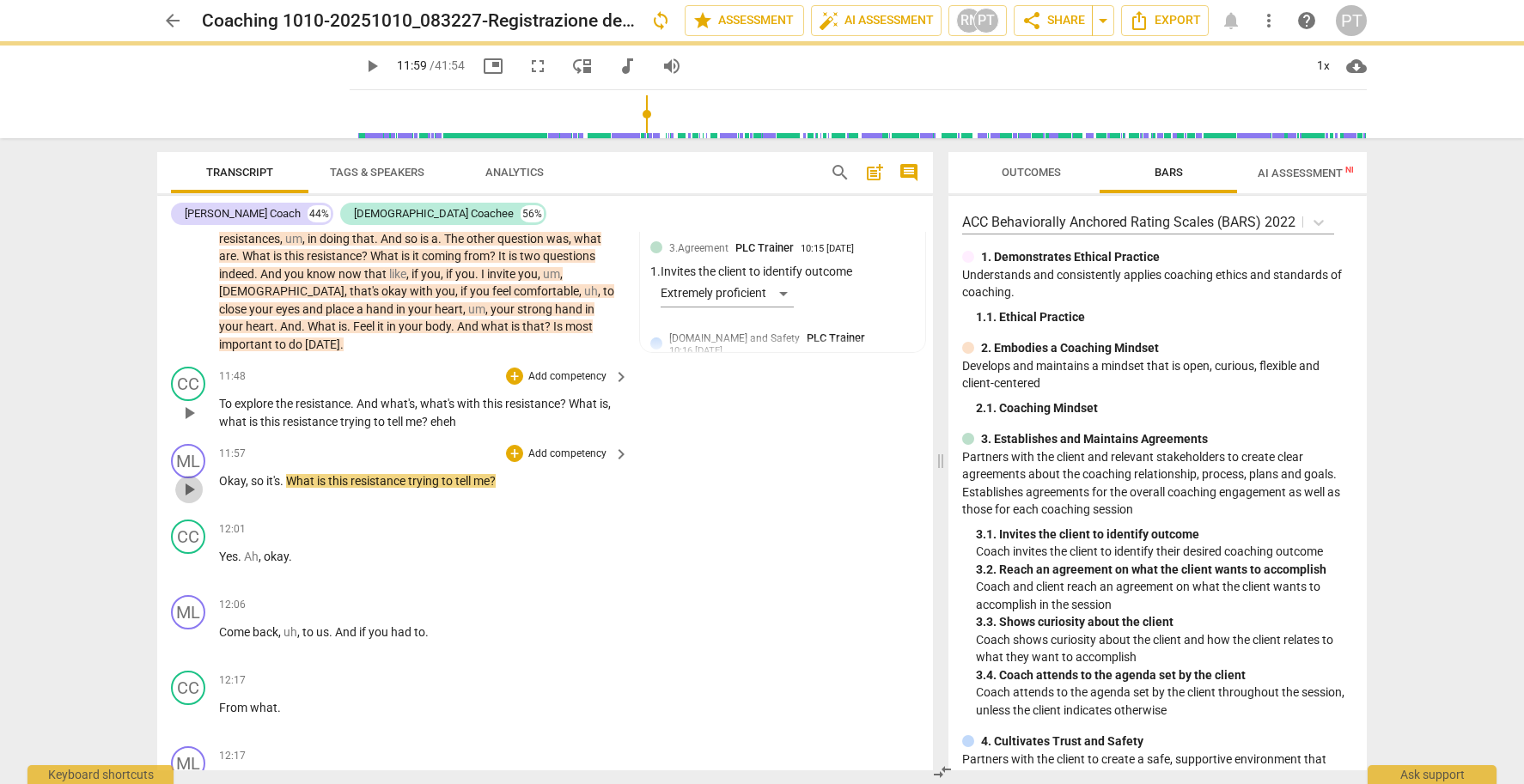
drag, startPoint x: 195, startPoint y: 457, endPoint x: 294, endPoint y: 423, distance: 104.7
click at [195, 479] on span "play_arrow" at bounding box center [189, 489] width 21 height 21
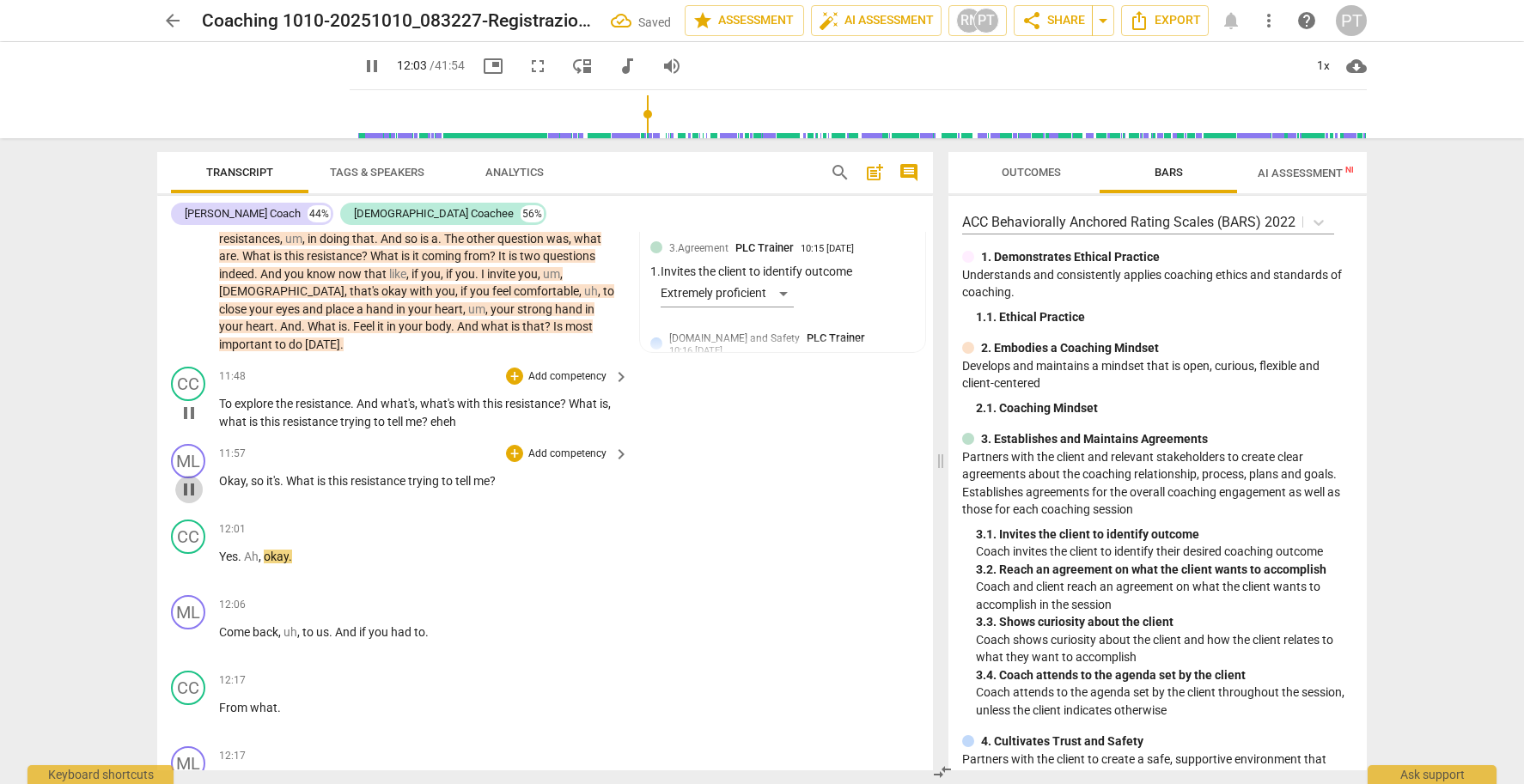
click at [186, 479] on span "pause" at bounding box center [189, 489] width 21 height 21
click at [192, 555] on span "play_arrow" at bounding box center [189, 565] width 21 height 21
click at [192, 555] on span "pause" at bounding box center [189, 565] width 21 height 21
type input "727"
click at [220, 626] on span "Come" at bounding box center [236, 632] width 33 height 14
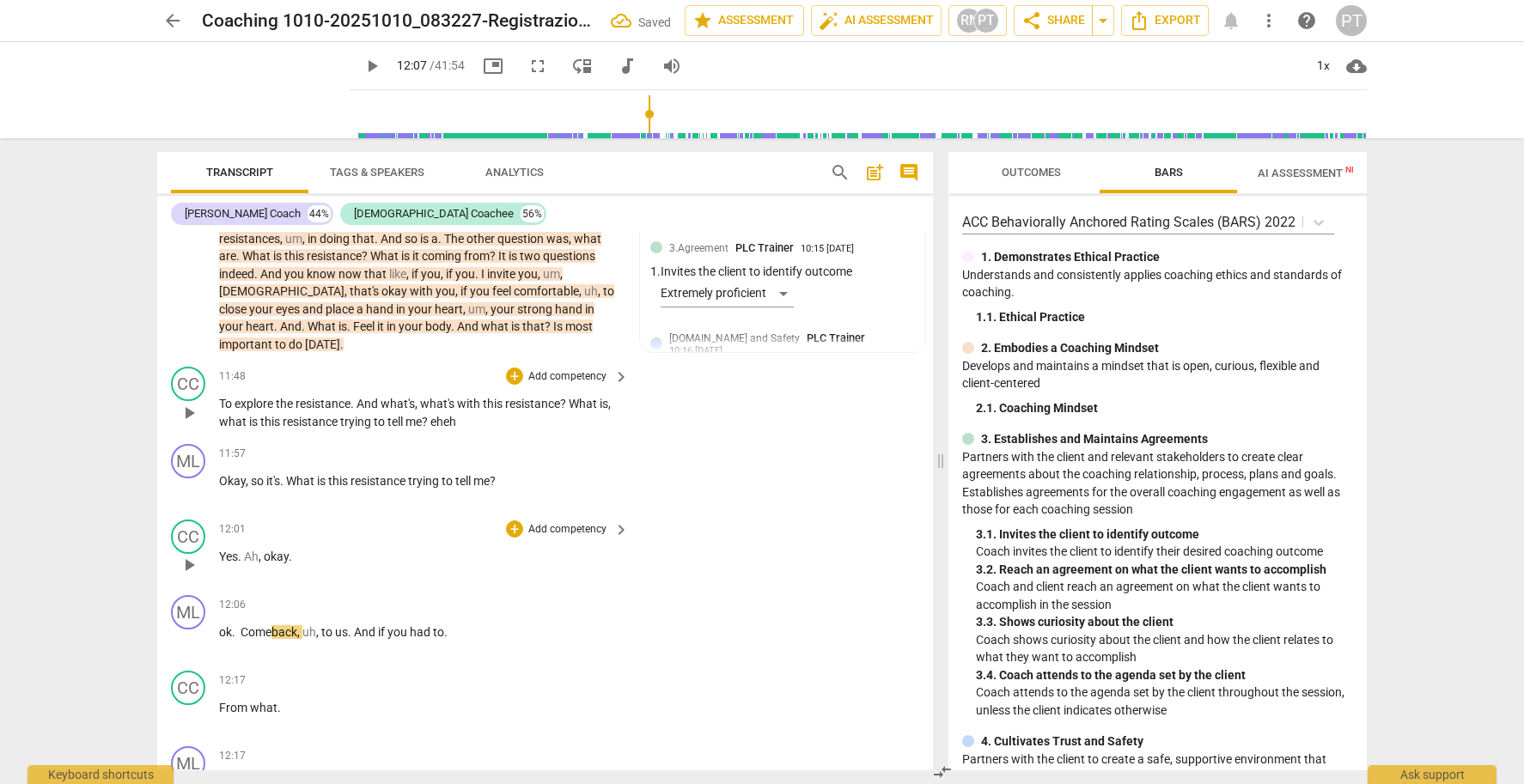
click at [301, 548] on p "Yes . Ah , okay ." at bounding box center [419, 557] width 401 height 18
drag, startPoint x: 301, startPoint y: 527, endPoint x: 244, endPoint y: 528, distance: 57.0
click at [244, 548] on p "Yes . Ah , okay ." at bounding box center [419, 557] width 401 height 18
click at [535, 472] on p "Okay , so it's . What is this resistance trying to tell me ?" at bounding box center [419, 481] width 401 height 18
click at [565, 447] on p "Add competency" at bounding box center [567, 455] width 81 height 16
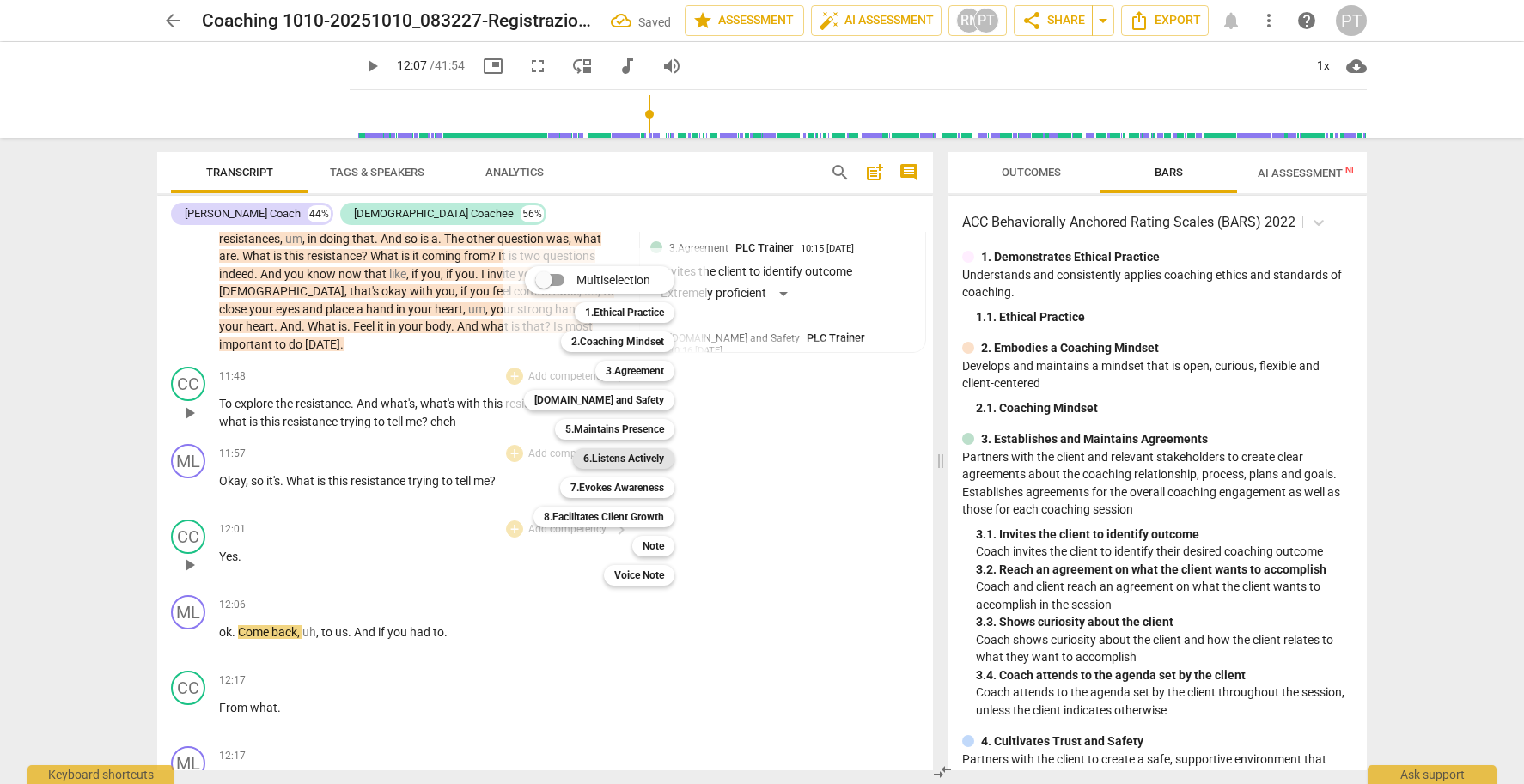
click at [621, 460] on b "6.Listens Actively" at bounding box center [624, 458] width 81 height 21
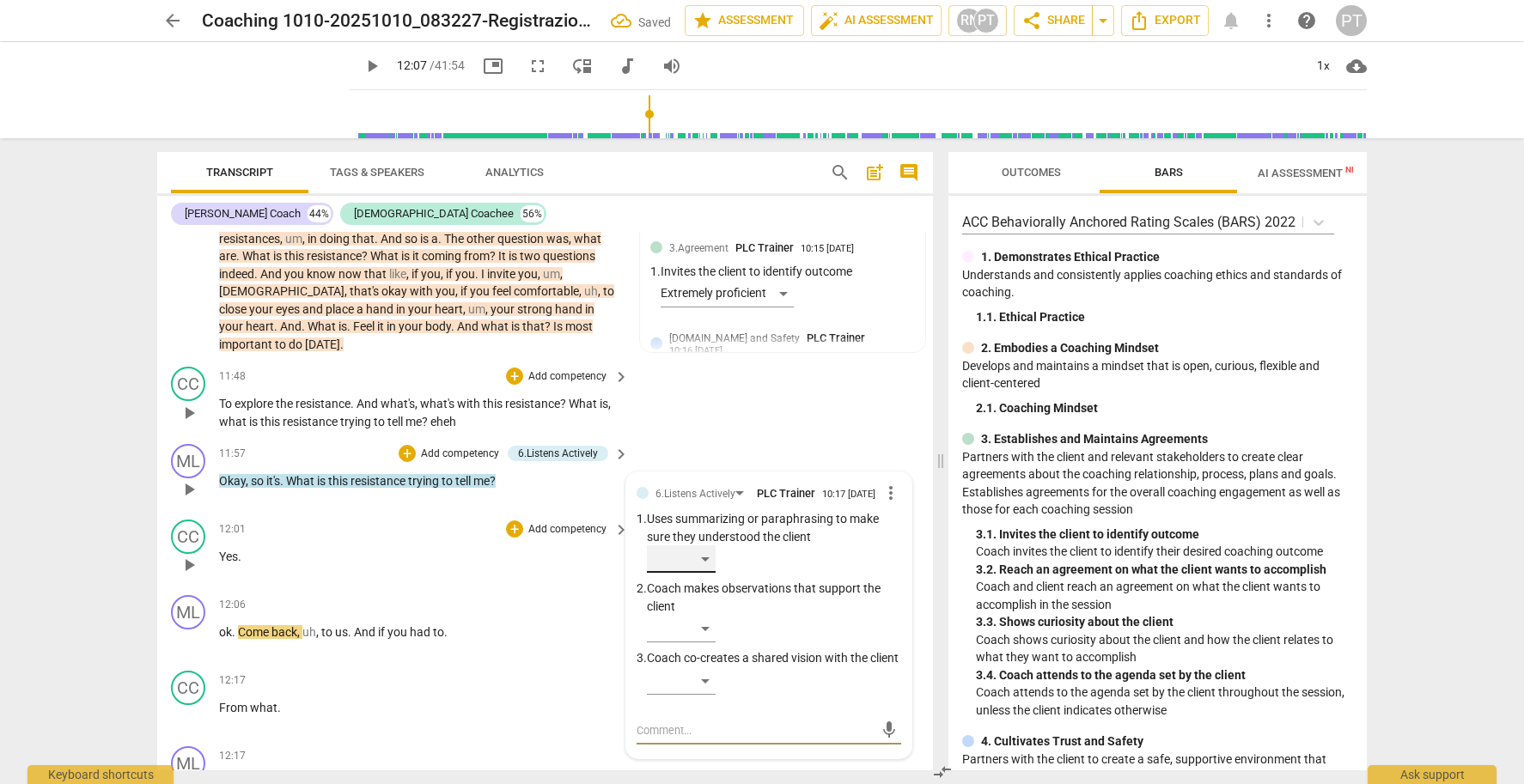
click at [699, 545] on div "​" at bounding box center [681, 559] width 68 height 27
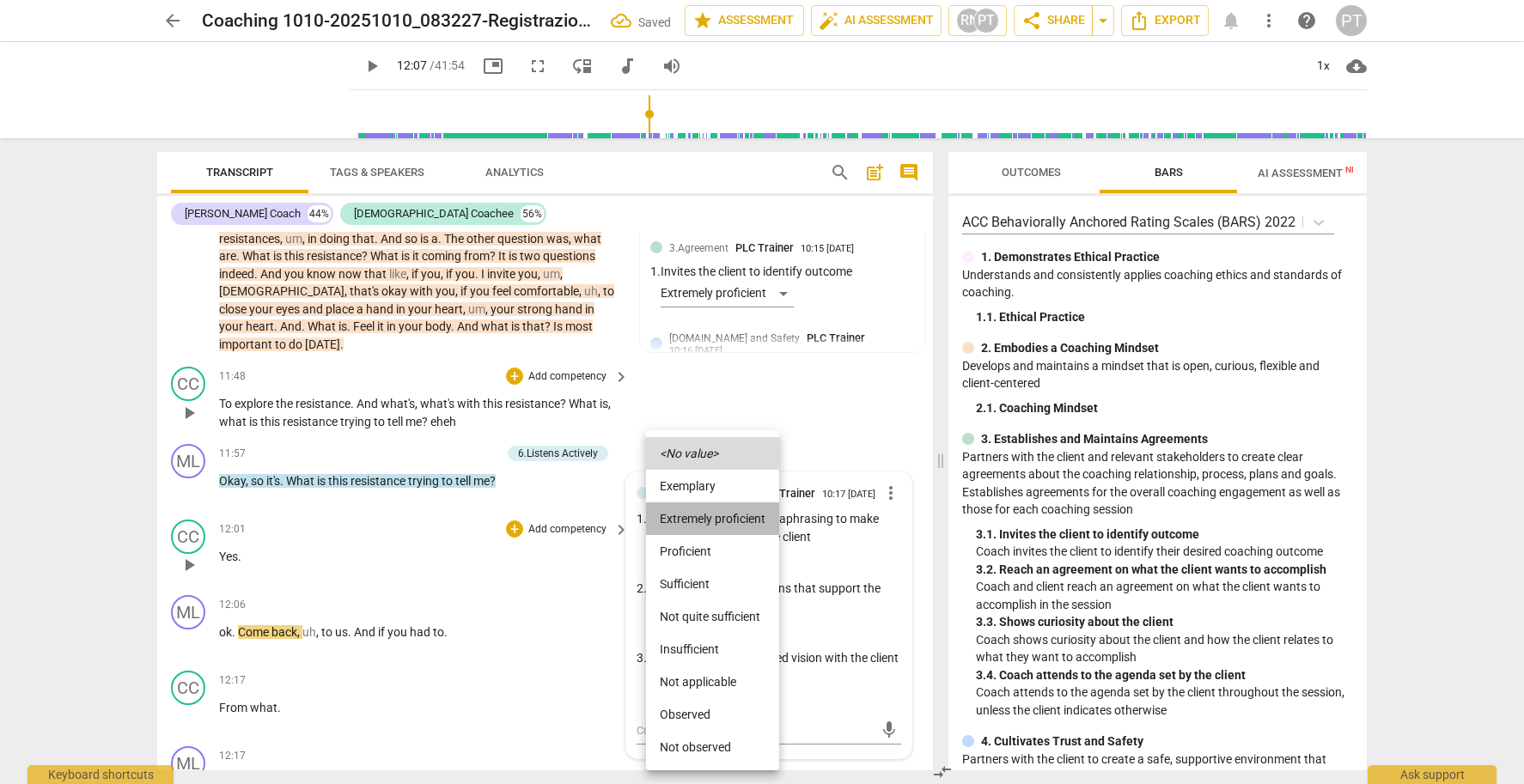
click at [702, 513] on li "Extremely proficient" at bounding box center [713, 518] width 133 height 32
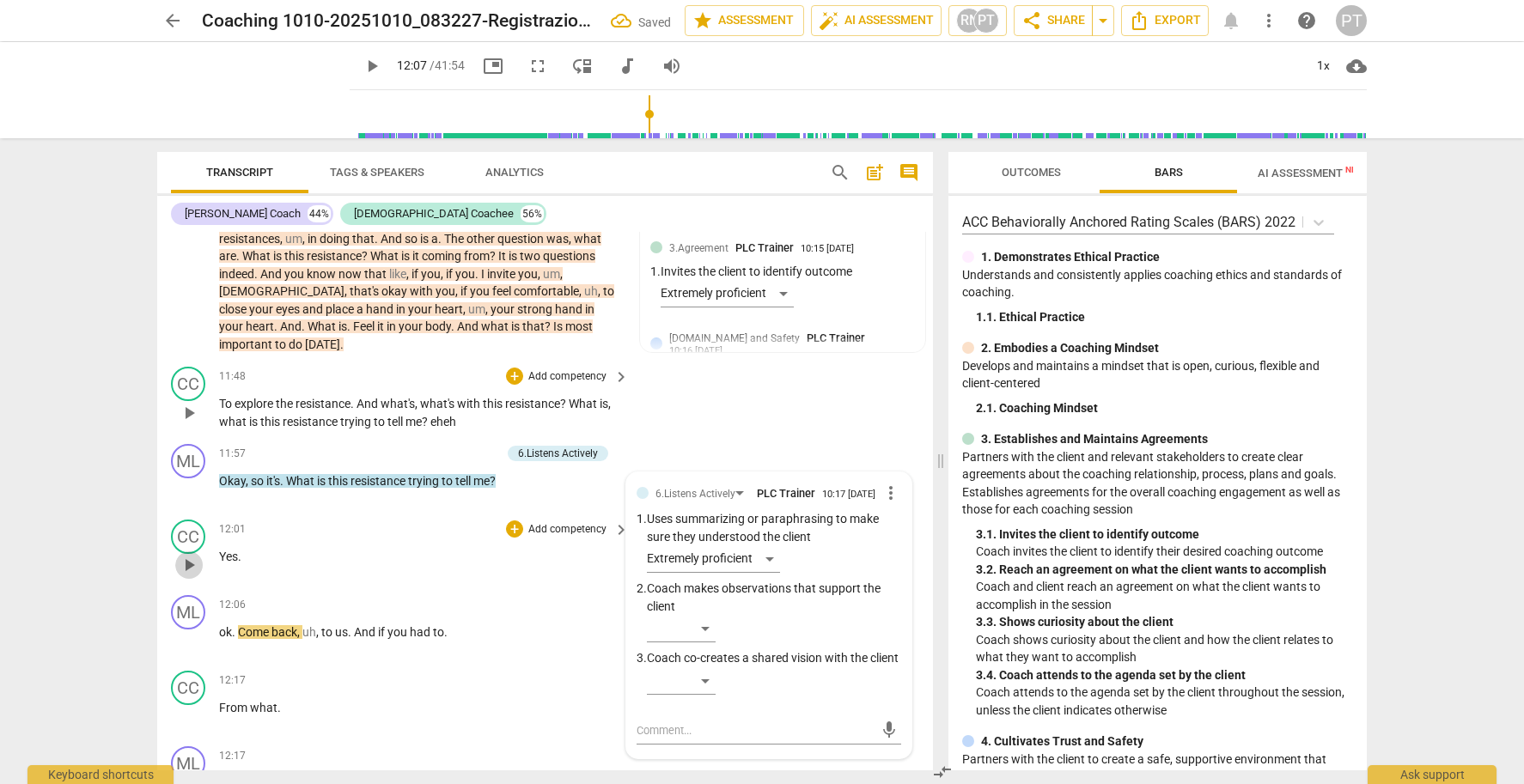
click at [192, 555] on span "play_arrow" at bounding box center [189, 565] width 21 height 21
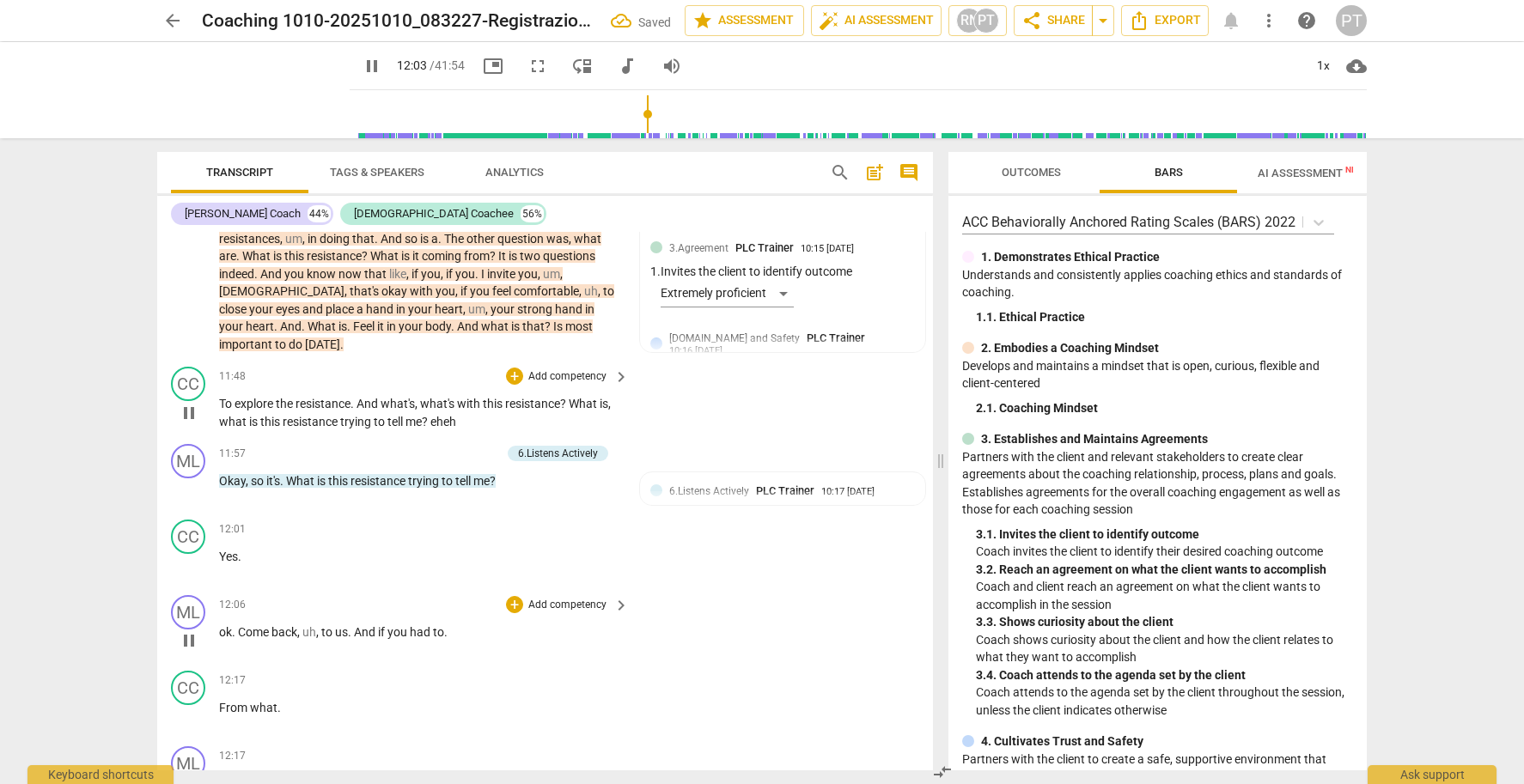
click at [199, 631] on span "pause" at bounding box center [189, 640] width 21 height 21
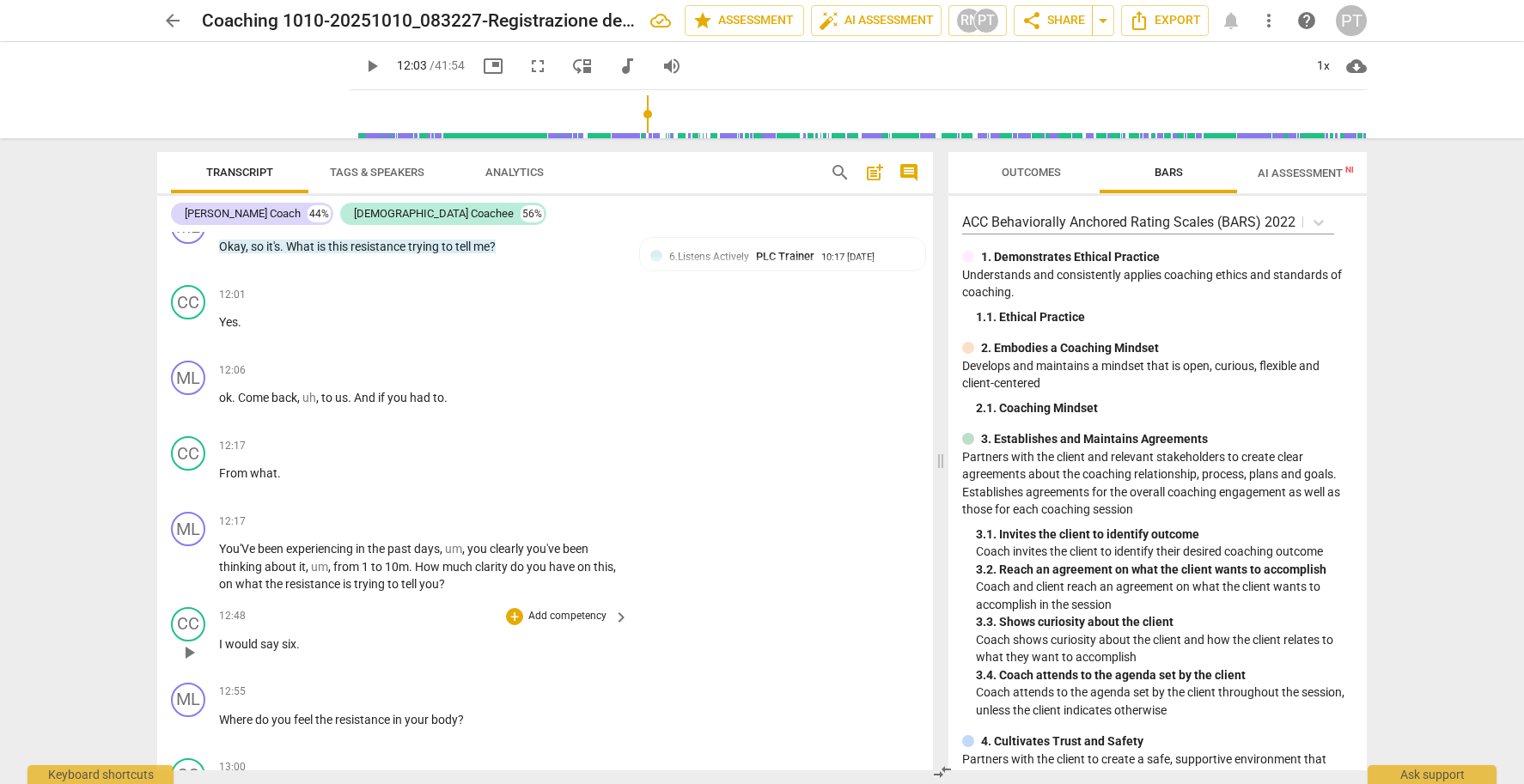
scroll to position [3858, 0]
click at [193, 399] on span "play_arrow" at bounding box center [189, 409] width 21 height 21
click at [188, 474] on span "pause" at bounding box center [189, 484] width 21 height 21
click at [219, 469] on span "From" at bounding box center [235, 476] width 31 height 14
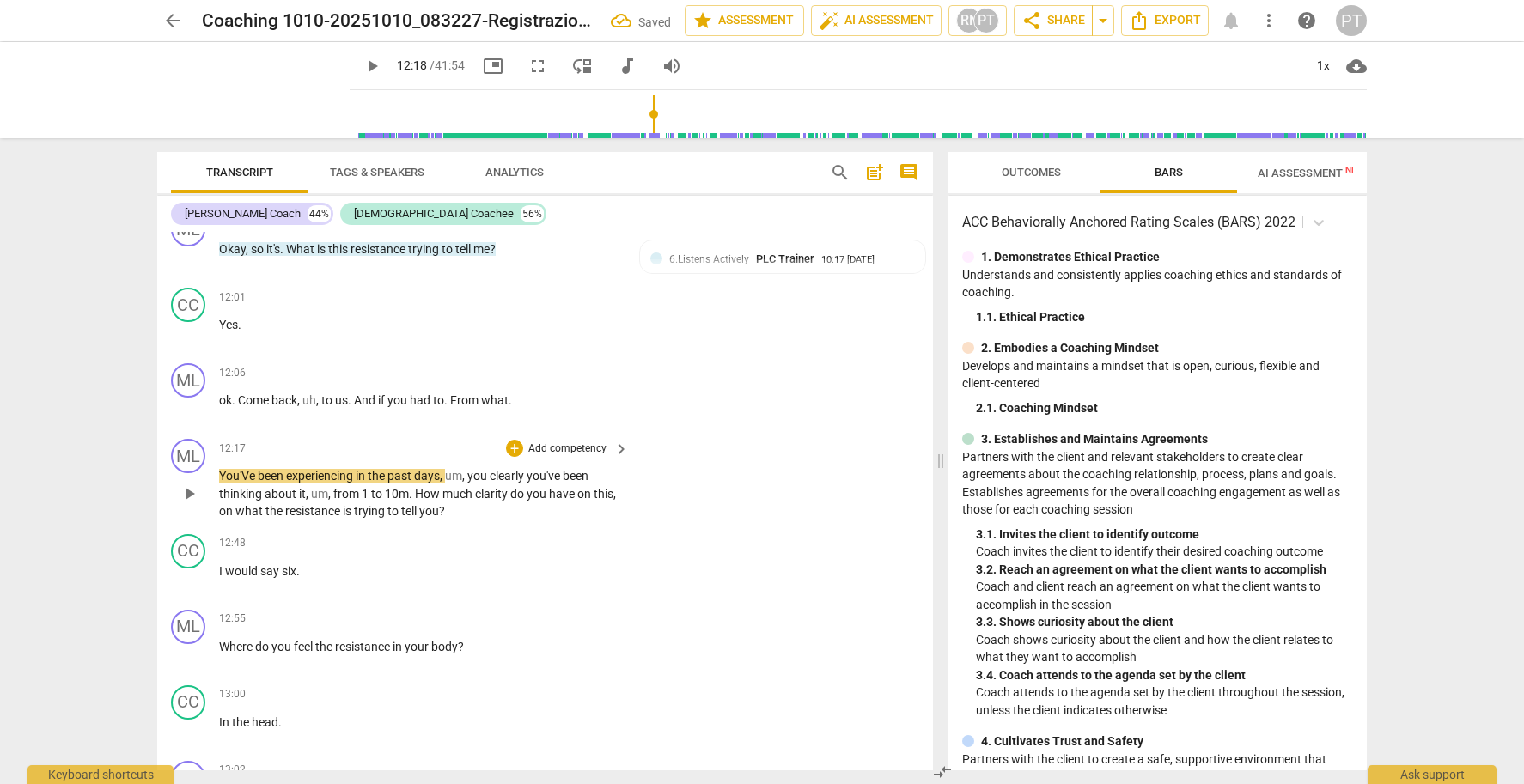
click at [221, 469] on span "You'Ve" at bounding box center [239, 476] width 39 height 14
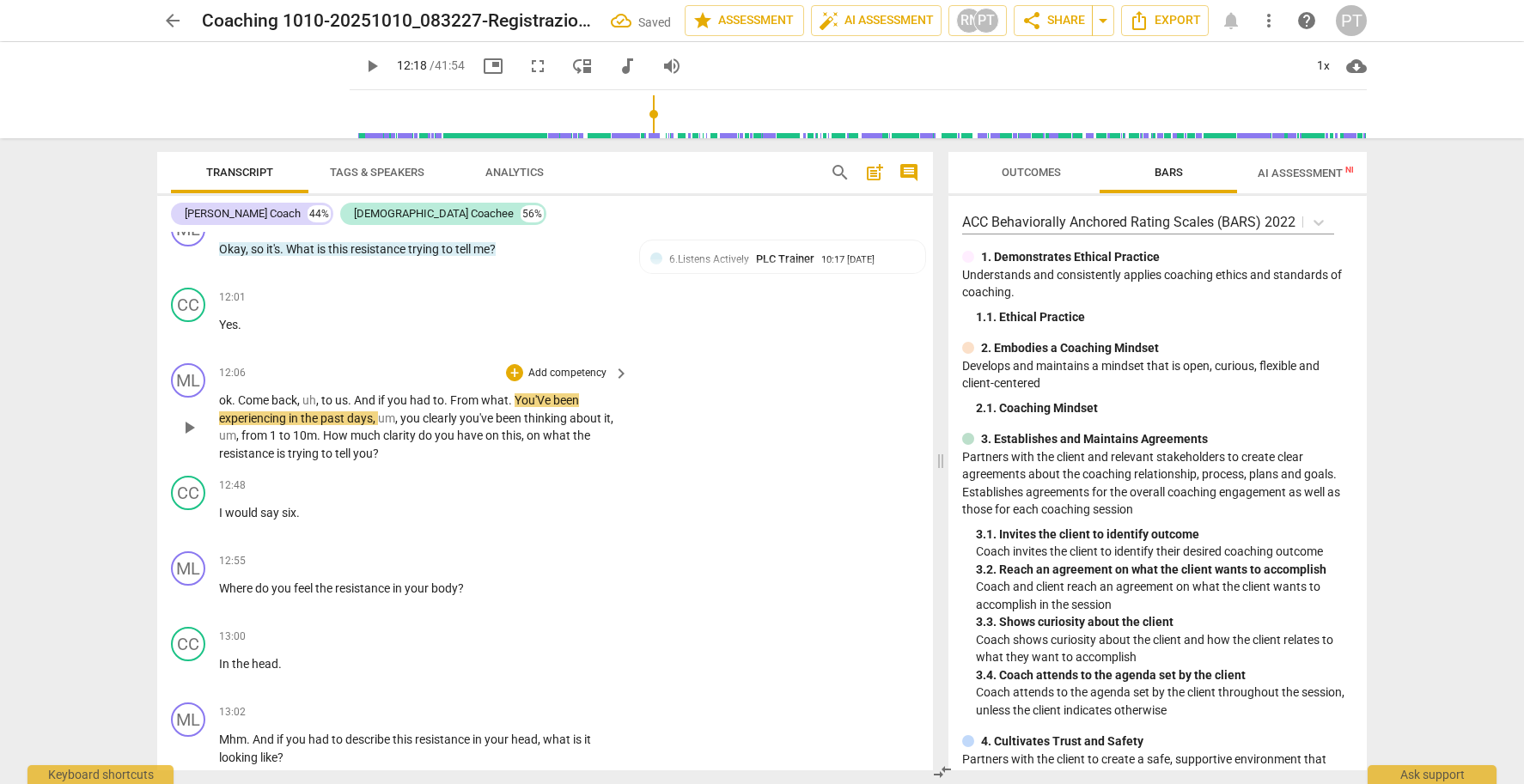
click at [188, 417] on span "play_arrow" at bounding box center [189, 427] width 21 height 21
click at [188, 417] on span "pause" at bounding box center [189, 427] width 21 height 21
type input "756"
